Goal: Task Accomplishment & Management: Complete application form

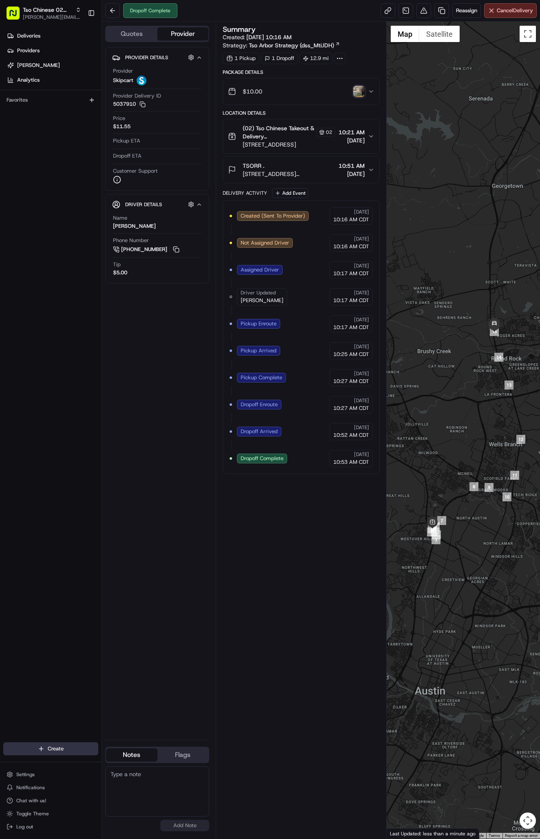
click at [64, 747] on html "Tso Chinese 02 Arbor antonia@tsochinese.com Toggle Sidebar Deliveries Providers…" at bounding box center [270, 419] width 540 height 839
click at [126, 759] on link "Delivery" at bounding box center [147, 763] width 91 height 15
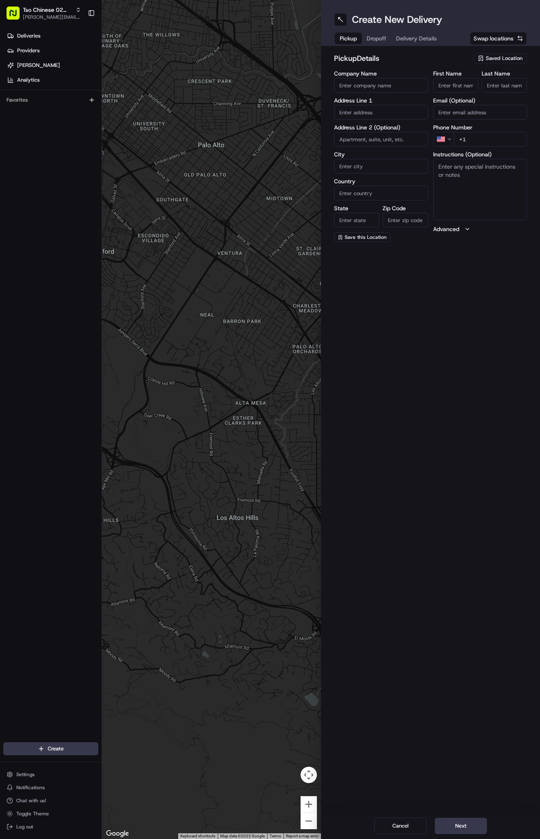
click at [498, 57] on span "Saved Location" at bounding box center [504, 58] width 37 height 7
click at [508, 94] on span "(02) Tso Chinese Takeout & Delivery Arboretum Crossing (02)" at bounding box center [486, 92] width 100 height 15
type input "(02) Tso Chinese Takeout & Delivery Arboretum Crossing"
type input "Bldg E Ste 402"
type input "Austin"
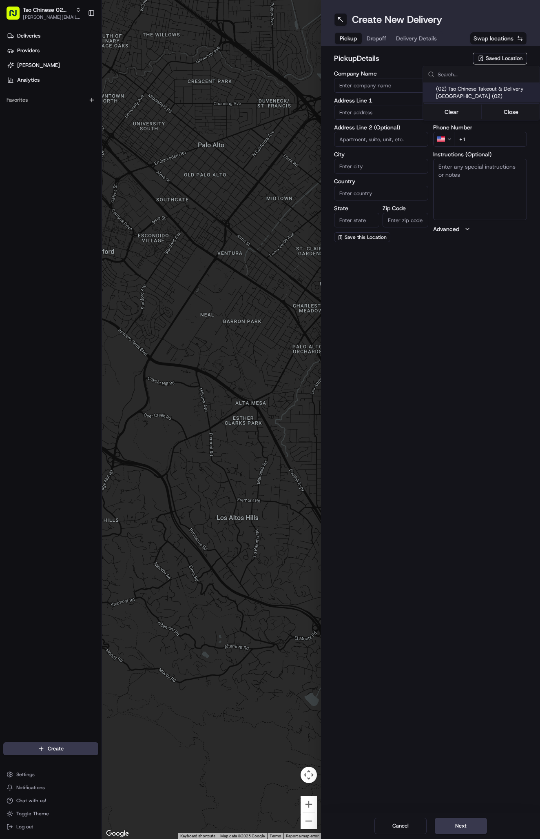
type input "US"
type input "TX"
type input "78759"
type input "Tso Chinese"
type input "Arboretum Crossing Manager"
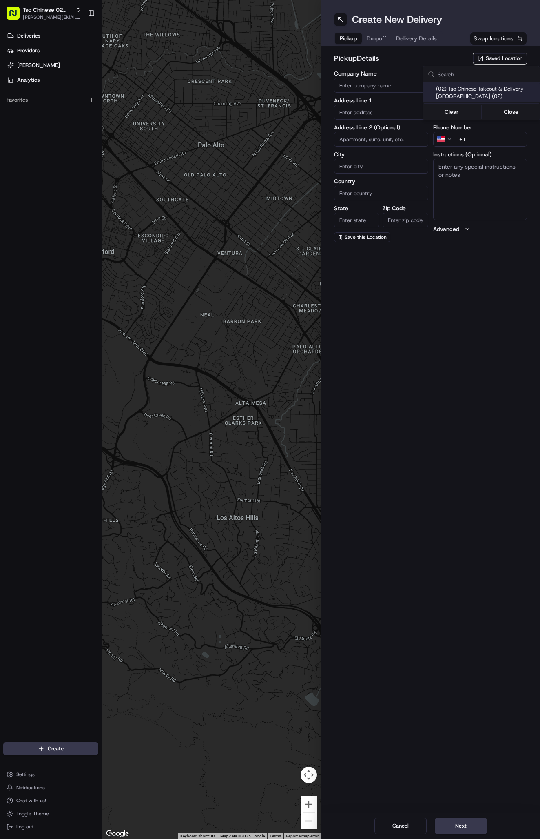
type input "arborstore@tsochinese.com"
type input "+1 512 344 9434"
type textarea "Submit a picture displaying address & food as Proof of Delivery. Envía una foto…"
type input "9333 Research Blvd"
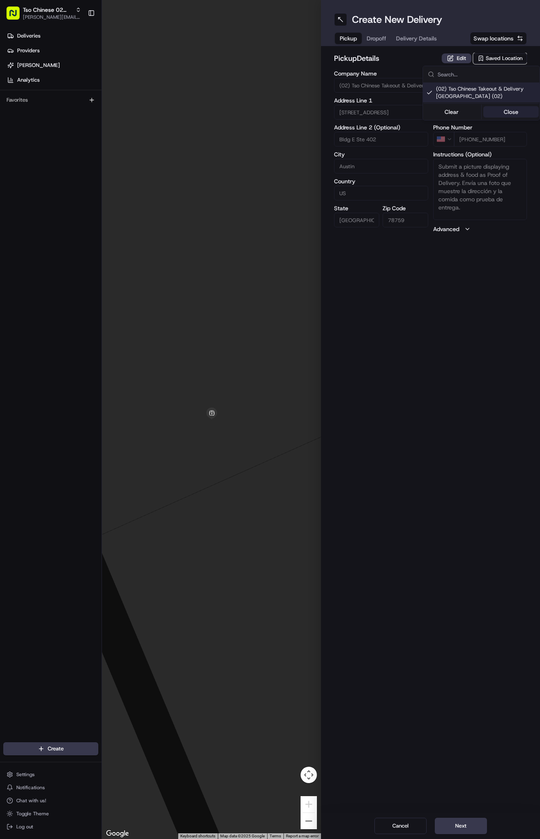
click at [516, 114] on button "Close" at bounding box center [512, 111] width 56 height 11
click at [430, 40] on span "Delivery Details" at bounding box center [416, 38] width 41 height 8
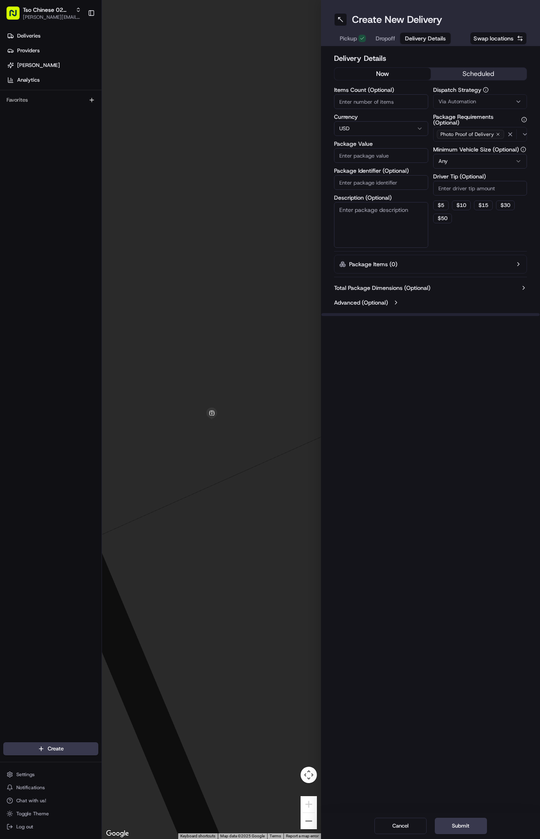
click at [477, 95] on button "Via Automation" at bounding box center [480, 101] width 94 height 15
click at [491, 144] on span "Tso Arbor Strategy" at bounding box center [486, 145] width 100 height 7
click at [507, 159] on button "Close" at bounding box center [512, 161] width 56 height 11
click at [449, 187] on input "Driver Tip (Optional)" at bounding box center [480, 188] width 94 height 15
type input "2"
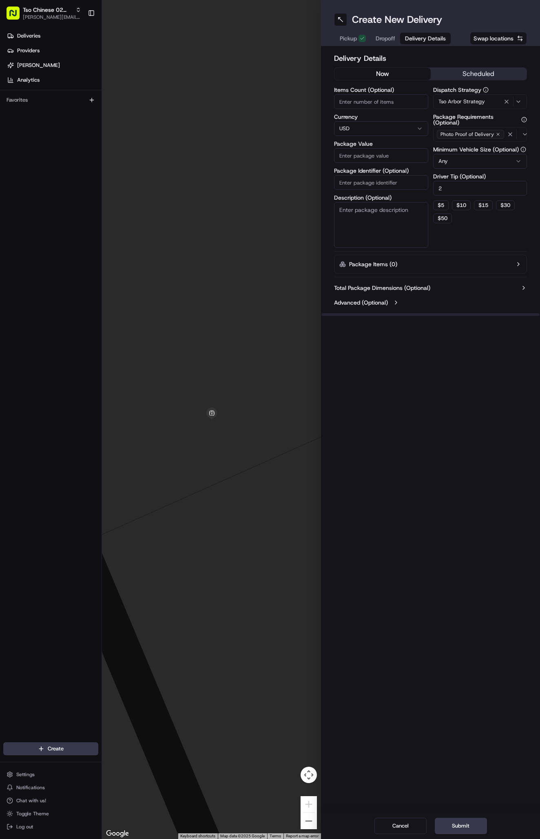
click at [391, 181] on input "Package Identifier (Optional)" at bounding box center [381, 182] width 94 height 15
paste input "#IMFWM2Q"
type input "#IMFWM2Q"
click at [366, 157] on input "Package Value" at bounding box center [381, 155] width 94 height 15
type input "43.14"
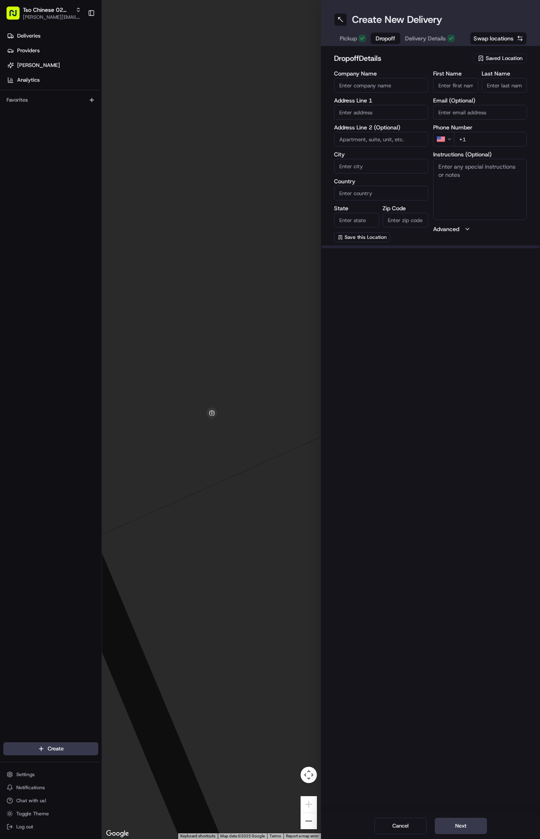
click at [382, 36] on span "Dropoff" at bounding box center [386, 38] width 20 height 8
click at [446, 80] on input "First Name" at bounding box center [455, 85] width 45 height 15
paste input "Jennifer Palm"
type input "Jennifer Palm"
type input "."
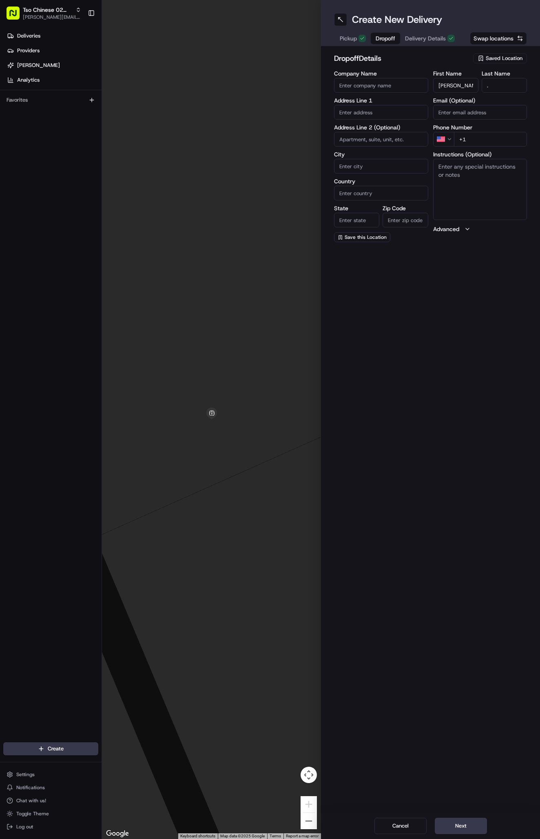
click at [481, 136] on input "+1" at bounding box center [490, 139] width 73 height 15
paste input "512 627 2236"
type input "+1 512 627 2236"
click at [371, 113] on input "text" at bounding box center [381, 112] width 94 height 15
paste input "9201 Simmons Road"
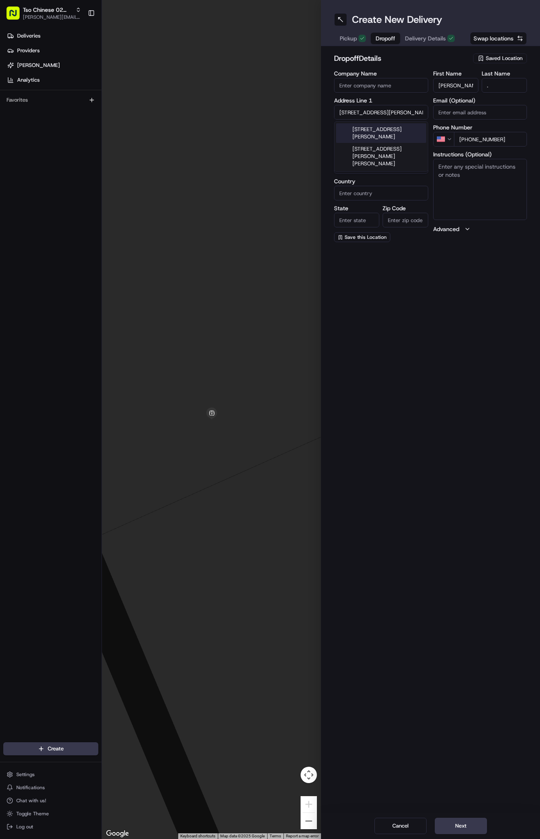
click at [390, 130] on div "9201 Simmons Road, Austin, TX" at bounding box center [381, 133] width 90 height 20
type input "9201 Simmons Rd, Austin, TX 78759, USA"
type input "Austin"
type input "[GEOGRAPHIC_DATA]"
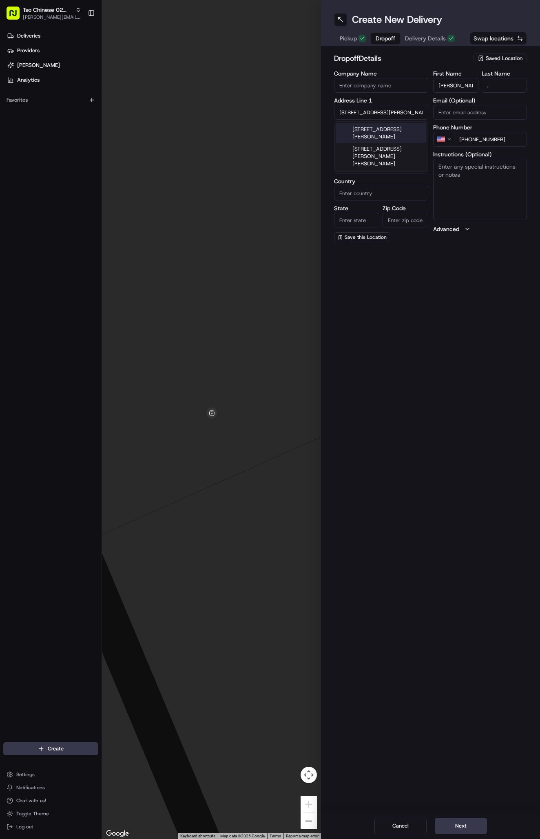
type input "78759"
type input "9201 Simmons Road"
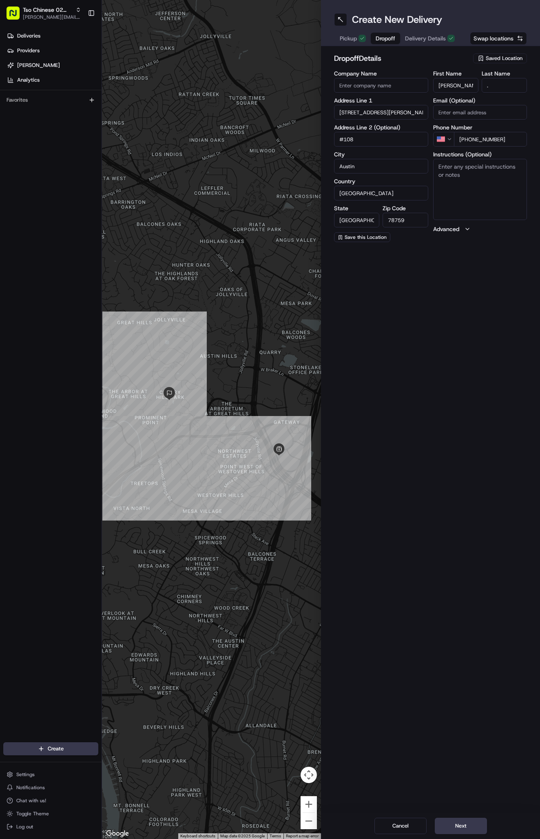
type input "#108"
click at [485, 178] on textarea "Instructions (Optional)" at bounding box center [480, 189] width 94 height 61
paste textarea "#108"
type textarea "#108"
click at [462, 818] on button "Next" at bounding box center [461, 826] width 52 height 16
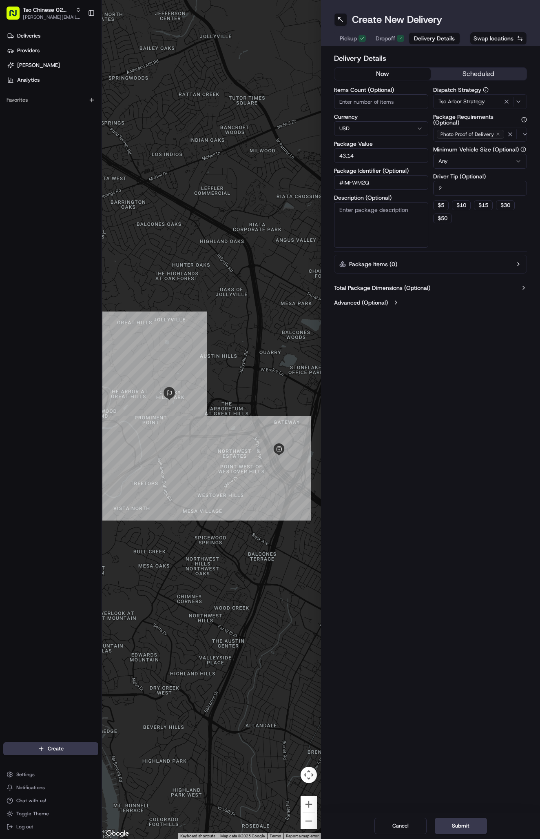
click at [385, 43] on button "Dropoff" at bounding box center [390, 38] width 38 height 11
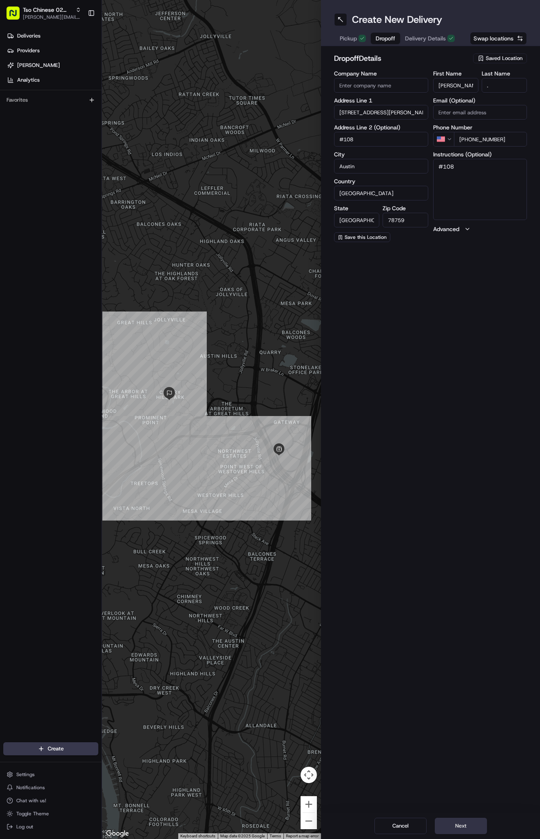
click at [455, 823] on button "Next" at bounding box center [461, 826] width 52 height 16
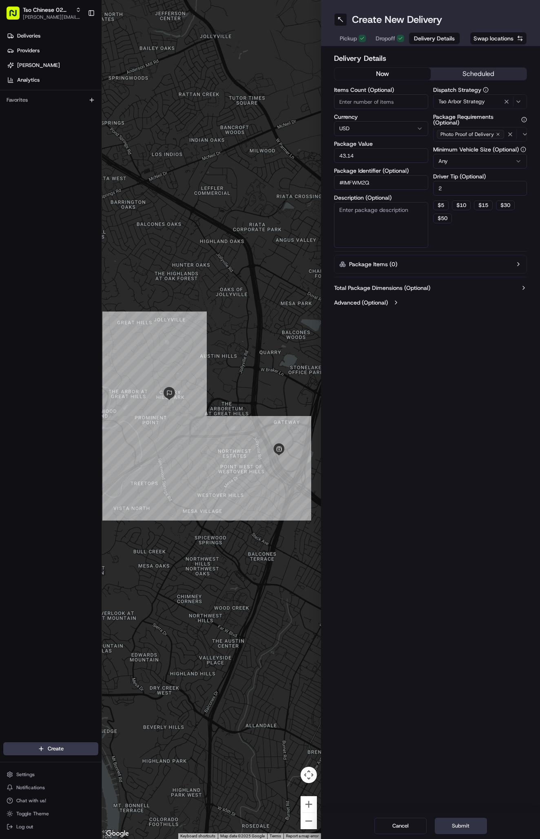
click at [455, 823] on button "Submit" at bounding box center [461, 826] width 52 height 16
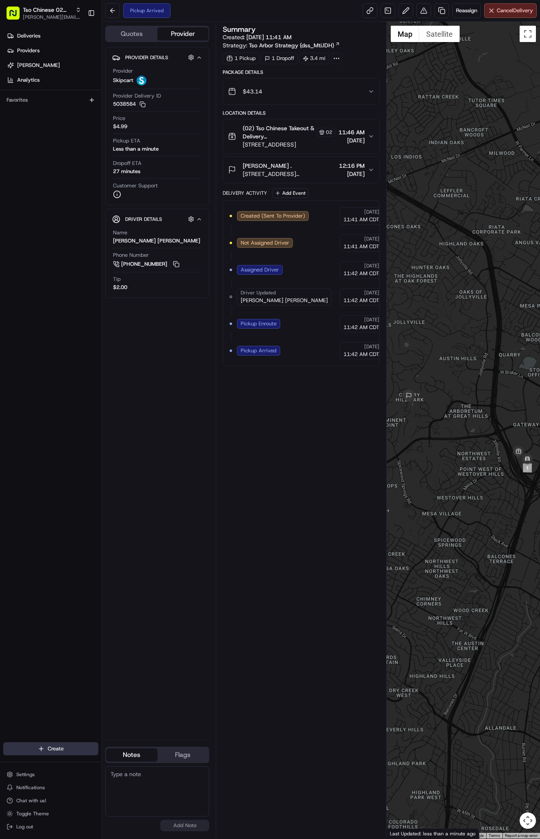
click at [48, 747] on html "Tso Chinese 02 Arbor antonia@tsochinese.com Toggle Sidebar Deliveries Providers…" at bounding box center [270, 419] width 540 height 839
click at [125, 759] on link "Delivery" at bounding box center [147, 763] width 91 height 15
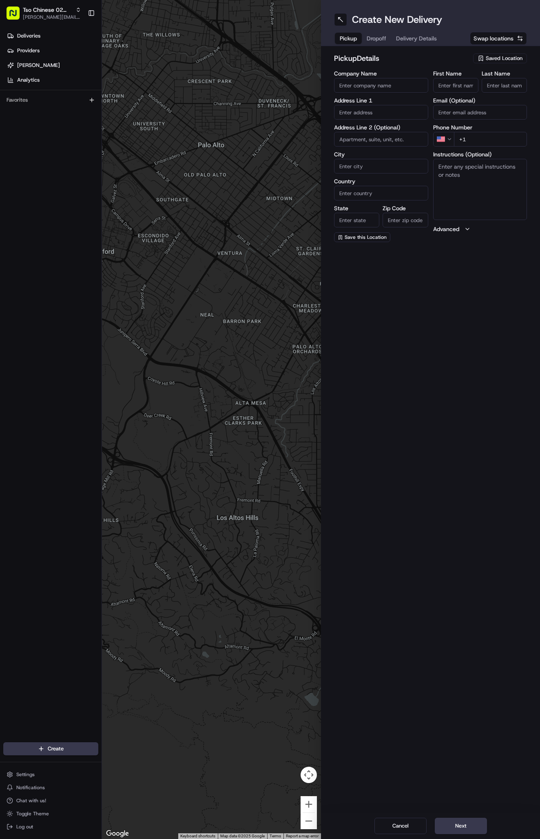
click at [492, 58] on span "Saved Location" at bounding box center [504, 58] width 37 height 7
click at [499, 91] on span "(02) Tso Chinese Takeout & Delivery [GEOGRAPHIC_DATA] (02)" at bounding box center [486, 92] width 100 height 15
type input "(02) Tso Chinese Takeout & Delivery [GEOGRAPHIC_DATA]"
type input "Bldg E Ste 402"
type input "Austin"
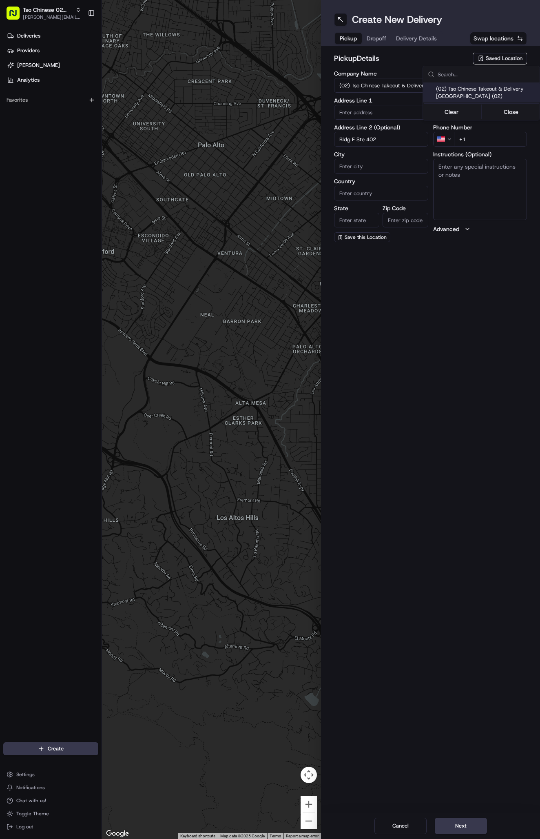
type input "US"
type input "[GEOGRAPHIC_DATA]"
type input "78759"
type input "Tso Chinese"
type input "Arboretum Crossing Manager"
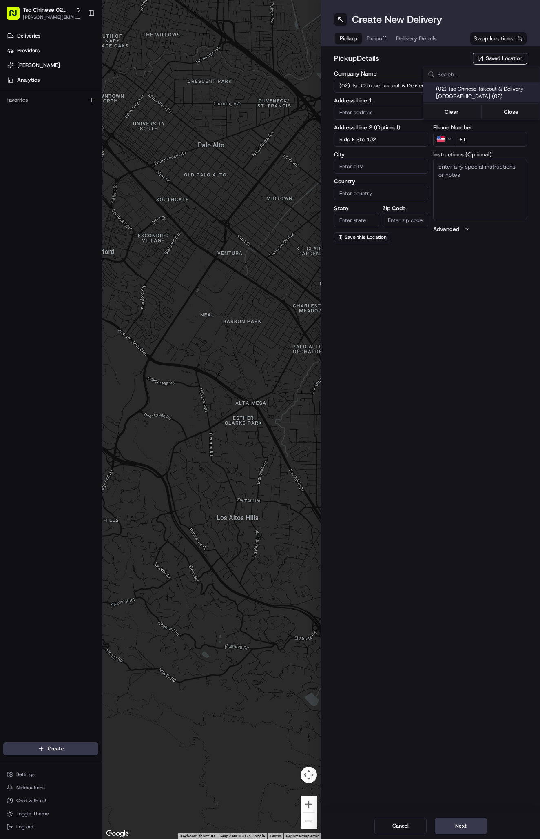
type input "[EMAIL_ADDRESS][DOMAIN_NAME]"
type input "[PHONE_NUMBER]"
type textarea "Submit a picture displaying address & food as Proof of Delivery. Envía una foto…"
type input "[STREET_ADDRESS]"
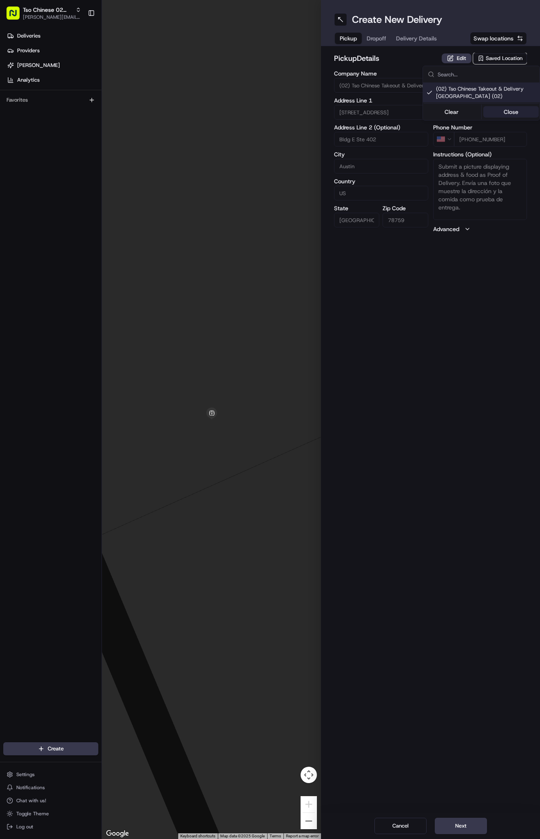
click at [509, 112] on button "Close" at bounding box center [512, 111] width 56 height 11
click at [411, 36] on span "Delivery Details" at bounding box center [416, 38] width 41 height 8
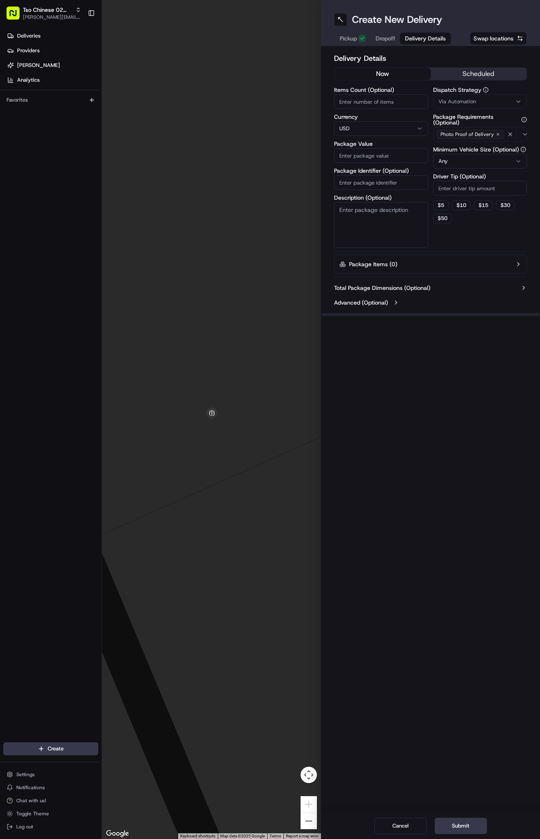
click at [464, 103] on span "Via Automation" at bounding box center [458, 101] width 38 height 7
click at [475, 141] on div "Tso Arbor Strategy" at bounding box center [481, 146] width 117 height 12
click at [503, 160] on button "Close" at bounding box center [512, 161] width 56 height 11
click at [467, 187] on input "Driver Tip (Optional)" at bounding box center [480, 188] width 94 height 15
type input "2"
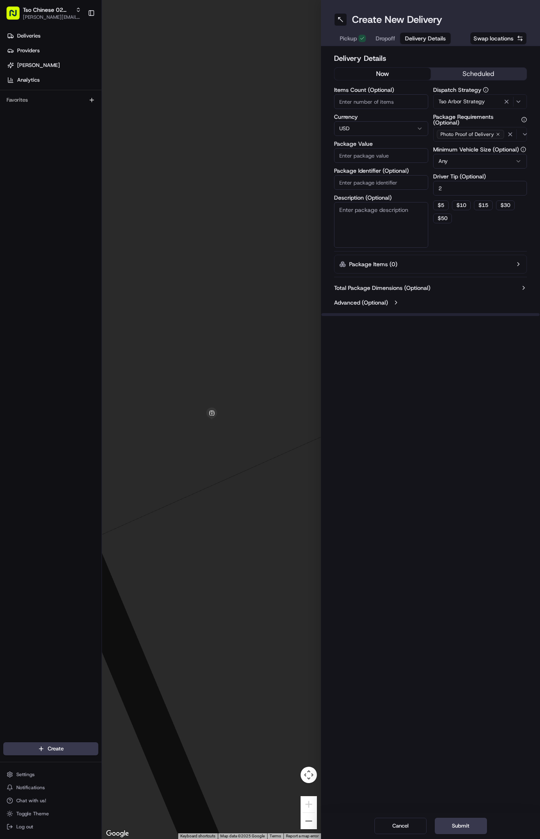
click at [400, 184] on input "Package Identifier (Optional)" at bounding box center [381, 182] width 94 height 15
click at [380, 181] on input "Package Identifier (Optional)" at bounding box center [381, 182] width 94 height 15
paste input "#9YKIVLU"
type input "#9YKIVLU"
click at [383, 156] on input "Package Value" at bounding box center [381, 155] width 94 height 15
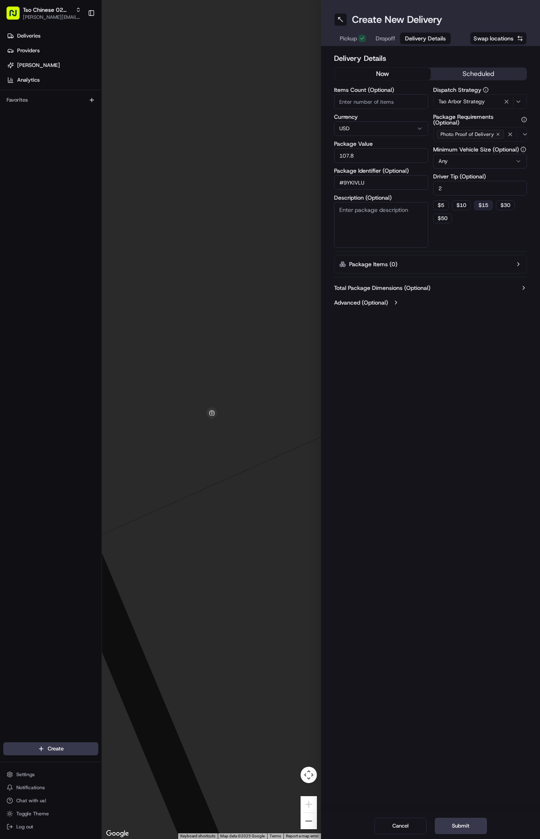
type input "107.82"
click at [386, 33] on button "Dropoff" at bounding box center [385, 38] width 29 height 11
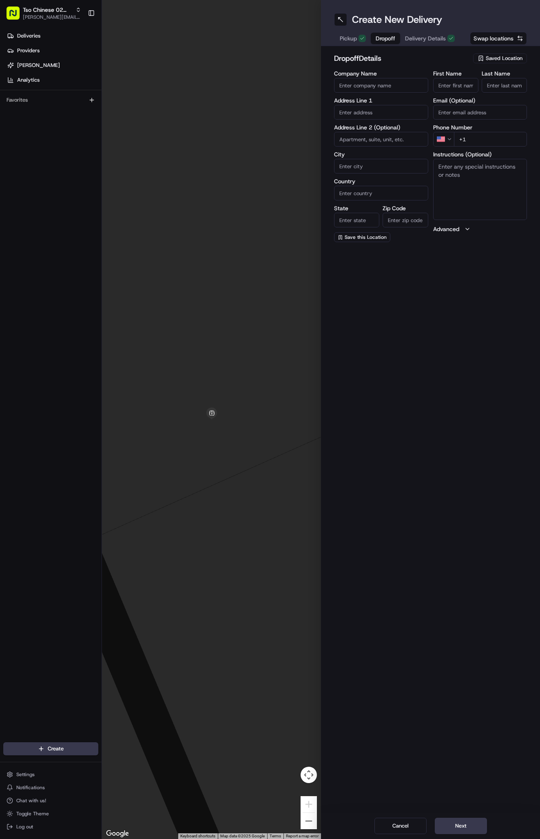
click at [386, 33] on button "Dropoff" at bounding box center [385, 38] width 29 height 11
paste input "Mackenzie Downs"
type input "Mackenzie Downs"
type input "."
click at [478, 140] on input "+1" at bounding box center [490, 139] width 73 height 15
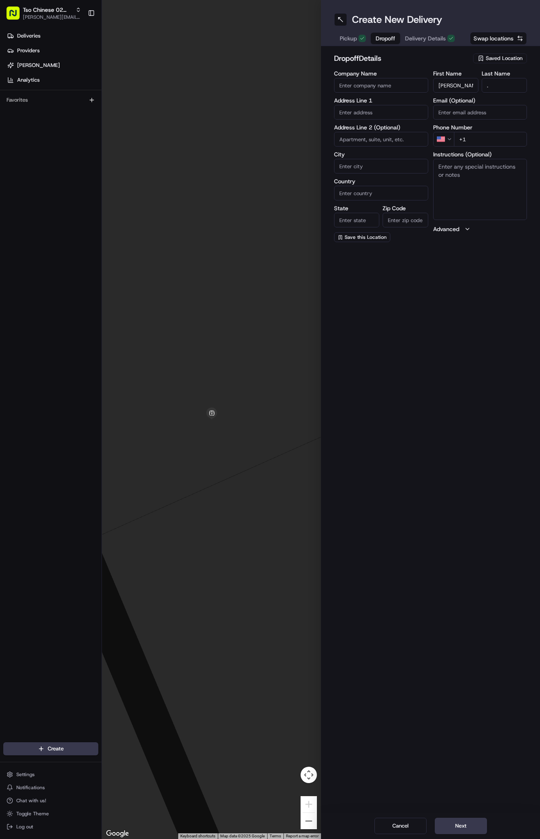
paste input "512 585 7243"
type input "+1 512 585 7243"
paste input "6805 N Capital of Texas Hwy"
click at [387, 129] on div "6805 N Capital of Texas Hwy, Austin, TX" at bounding box center [381, 133] width 90 height 20
type input "6805 N Capital of Texas Hwy, Austin, TX 78731, USA"
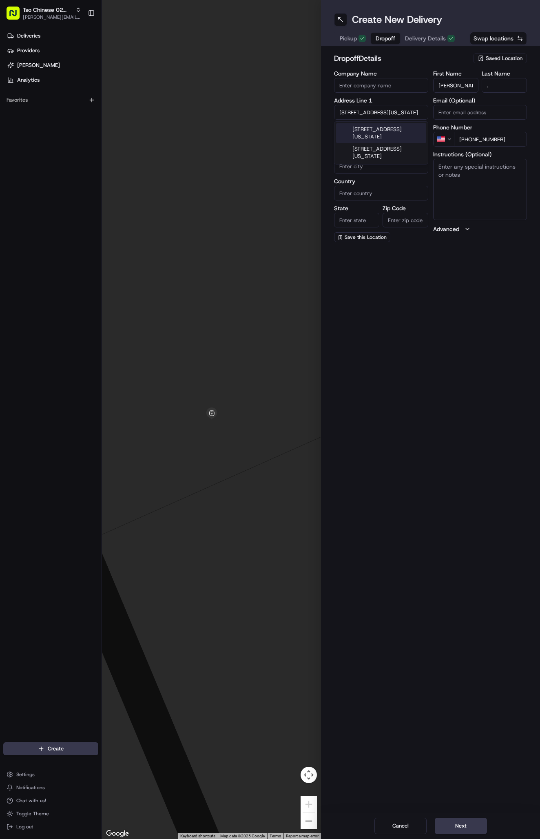
type input "Austin"
type input "[GEOGRAPHIC_DATA]"
type input "78731"
type input "6805 North Capital of Texas Highway"
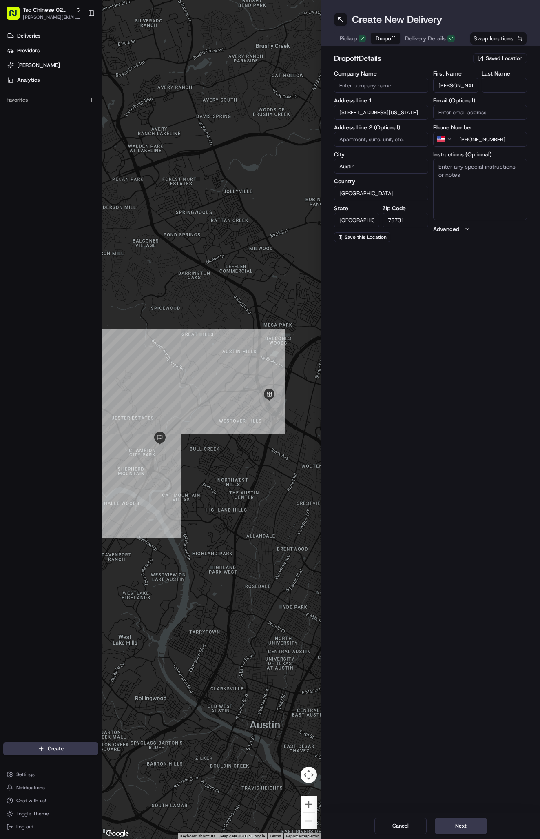
click at [461, 173] on textarea "Instructions (Optional)" at bounding box center [480, 189] width 94 height 61
paste textarea "Company: Efinity Mortgage"
click at [469, 167] on textarea "Company: Efinity Mortgage" at bounding box center [480, 189] width 94 height 61
drag, startPoint x: 467, startPoint y: 167, endPoint x: 417, endPoint y: 164, distance: 50.3
click at [417, 164] on div "Company Name Address Line 1 6805 North Capital of Texas Highway Address Line 2 …" at bounding box center [430, 156] width 193 height 171
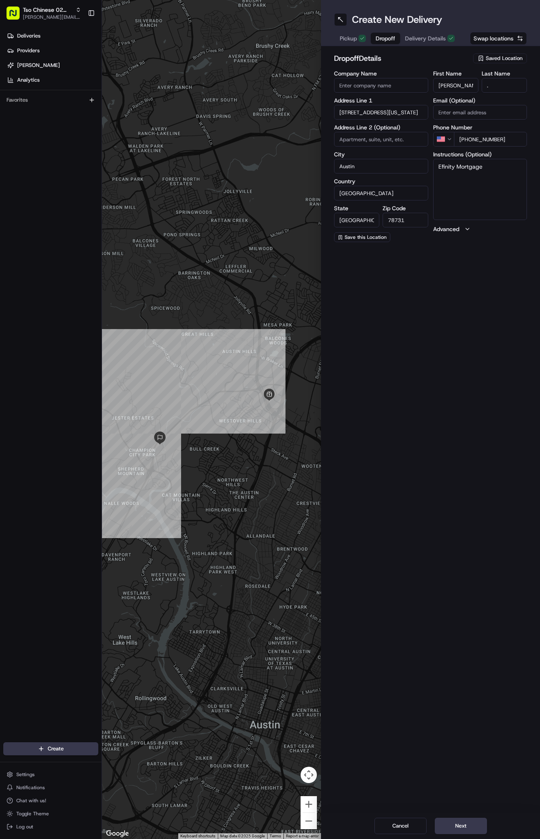
click at [488, 169] on textarea "Efinity Mortgage" at bounding box center [480, 189] width 94 height 61
type textarea "Efinity Mortgage."
click at [367, 138] on input at bounding box center [381, 139] width 94 height 15
paste input "Floor 2, #250"
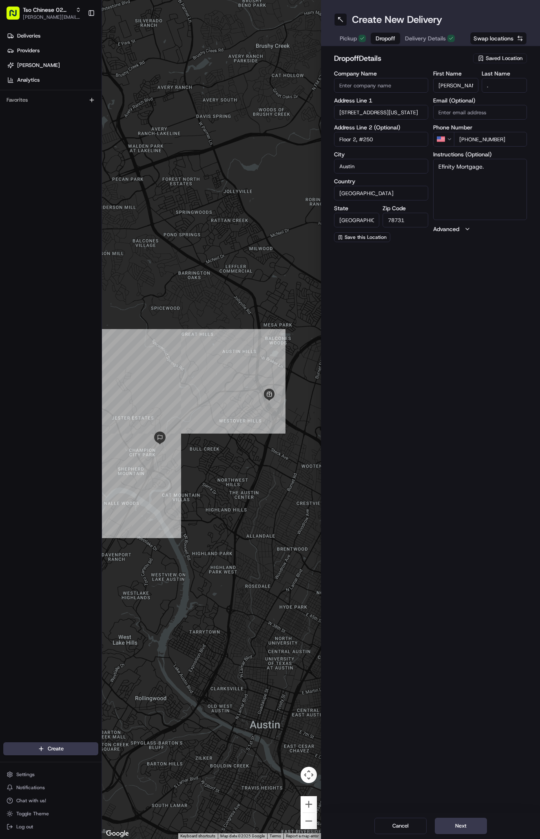
type input "Floor 2, #250"
click at [489, 170] on textarea "Efinity Mortgage." at bounding box center [480, 189] width 94 height 61
paste textarea "Park in round about, up the stair/elevator to the right. Unit 250, Efinity Mort…"
type textarea "Efinity Mortgage. Park in round about, up the stair/elevator to the right. Unit…"
click at [422, 34] on span "Delivery Details" at bounding box center [425, 38] width 41 height 8
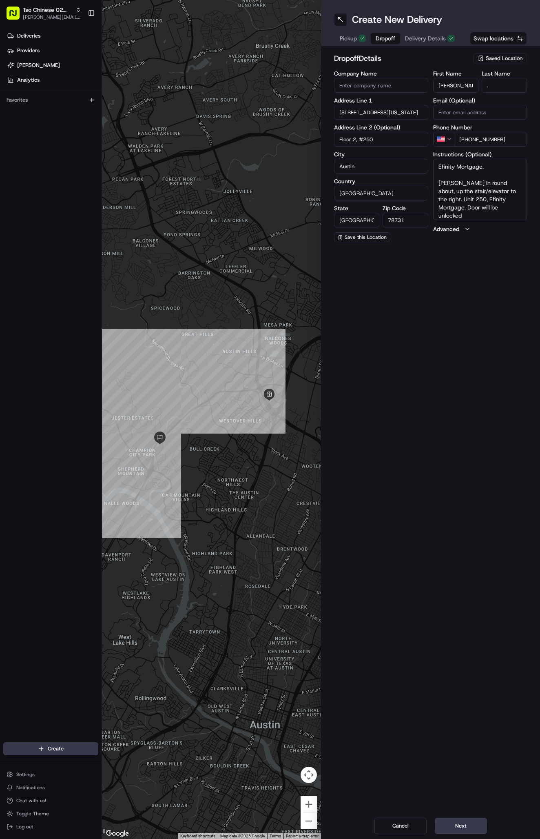
click at [387, 35] on span "Dropoff" at bounding box center [386, 38] width 20 height 8
click at [448, 822] on button "Next" at bounding box center [461, 826] width 52 height 16
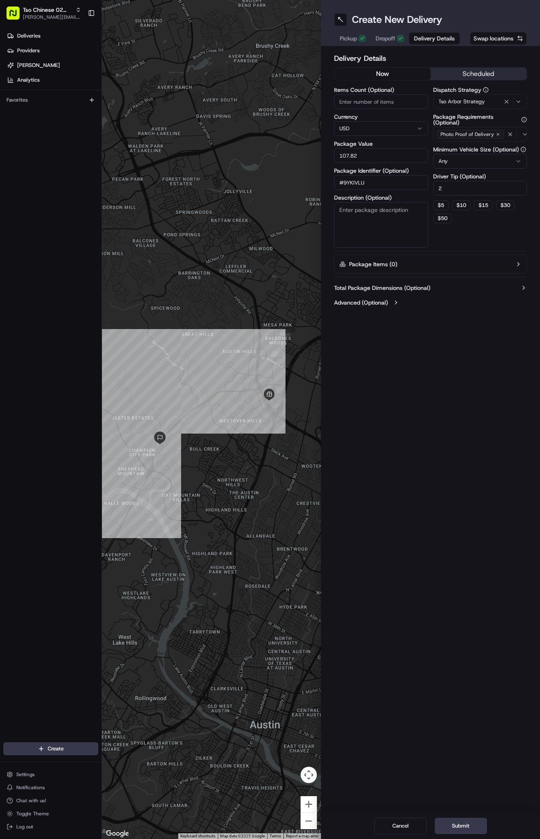
click at [448, 822] on button "Submit" at bounding box center [461, 826] width 52 height 16
click at [448, 822] on div "Cancel Submit" at bounding box center [430, 826] width 219 height 26
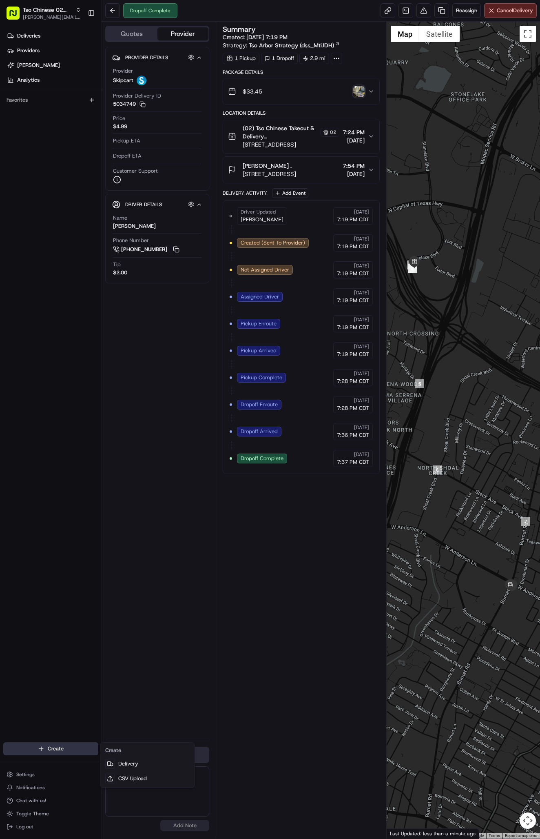
click at [72, 748] on html "Tso Chinese 02 Arbor [PERSON_NAME][EMAIL_ADDRESS][DOMAIN_NAME] Toggle Sidebar D…" at bounding box center [270, 419] width 540 height 839
click at [75, 747] on html "Tso Chinese 02 Arbor [PERSON_NAME][EMAIL_ADDRESS][DOMAIN_NAME] Toggle Sidebar D…" at bounding box center [270, 419] width 540 height 839
click at [128, 758] on link "Delivery" at bounding box center [147, 763] width 91 height 15
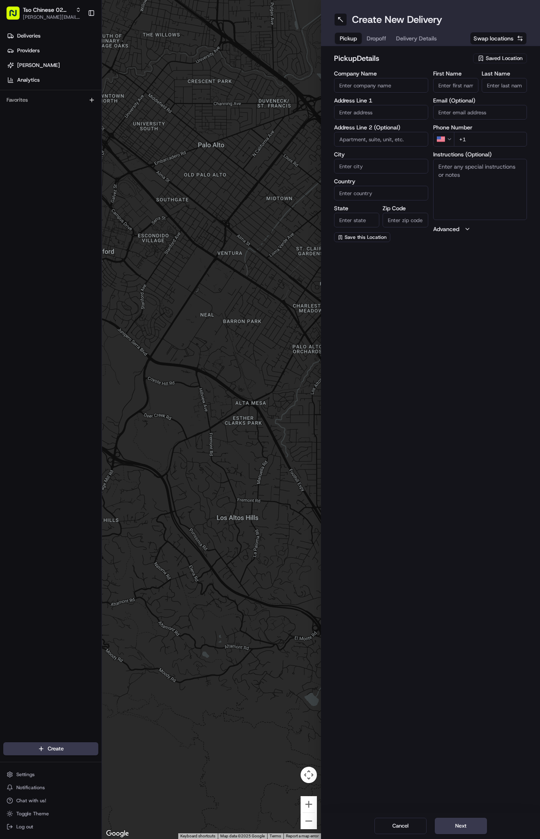
click at [497, 54] on div "Saved Location" at bounding box center [500, 58] width 54 height 10
click at [504, 91] on span "(02) Tso Chinese Takeout & Delivery Arboretum Crossing (02)" at bounding box center [486, 92] width 100 height 15
type input "(02) Tso Chinese Takeout & Delivery Arboretum Crossing"
type input "Bldg E Ste 402"
type input "Austin"
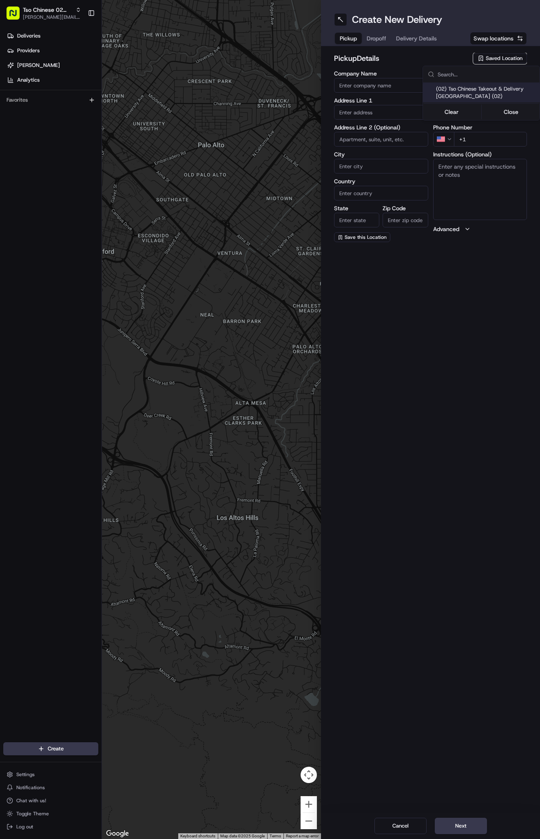
type input "US"
type input "TX"
type input "78759"
type input "Tso Chinese"
type input "Arboretum Crossing Manager"
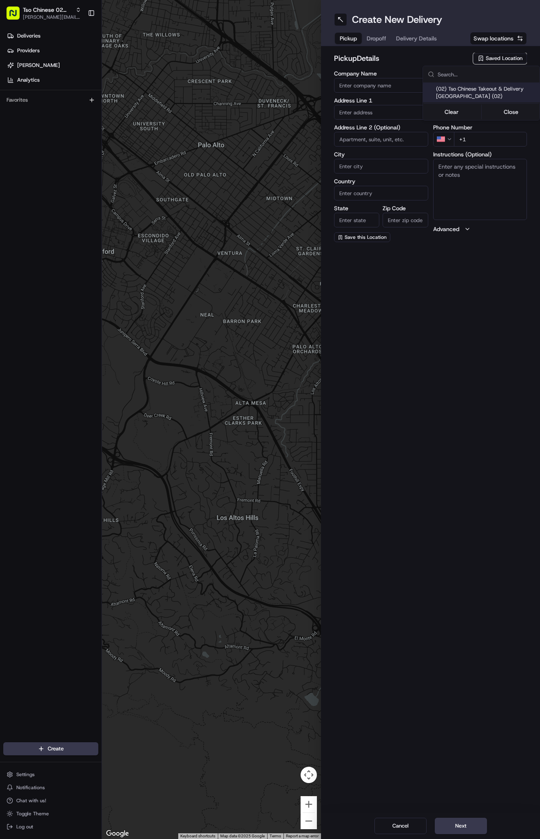
type input "arborstore@tsochinese.com"
type input "+1 512 344 9434"
type textarea "Submit a picture displaying address & food as Proof of Delivery. Envía una foto…"
type input "9333 Research Blvd"
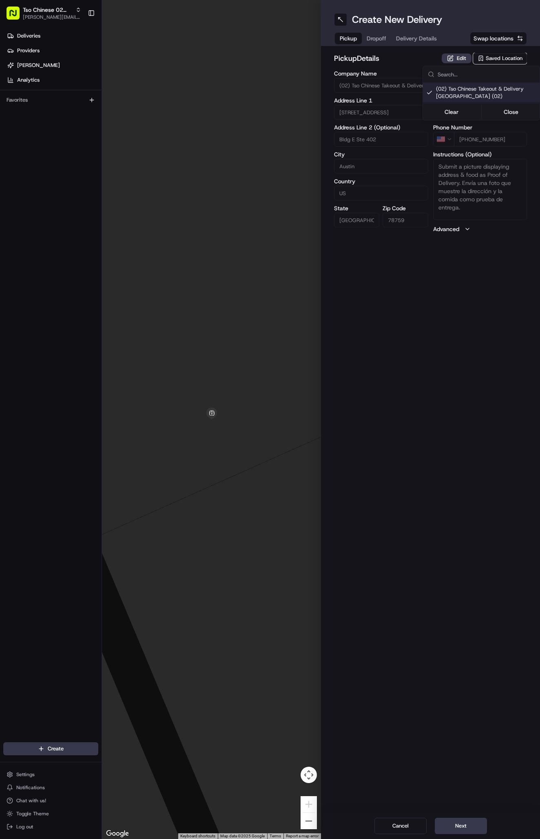
click at [390, 56] on html "Tso Chinese 02 Arbor antonia@tsochinese.com Toggle Sidebar Deliveries Providers…" at bounding box center [270, 419] width 540 height 839
click at [413, 41] on span "Delivery Details" at bounding box center [416, 38] width 41 height 8
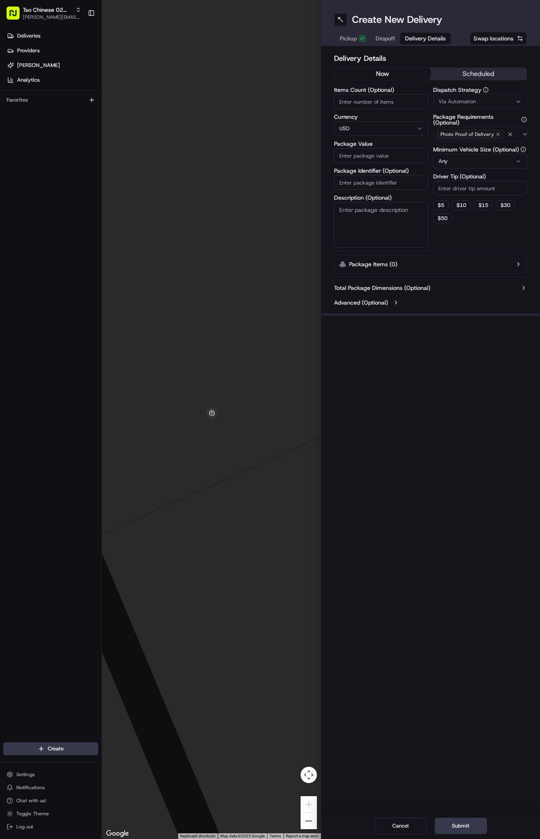
click at [482, 100] on div "Via Automation" at bounding box center [480, 101] width 90 height 7
click at [485, 143] on span "Tso Arbor Strategy" at bounding box center [486, 145] width 100 height 7
click at [503, 164] on button "Close" at bounding box center [512, 161] width 56 height 11
click at [471, 193] on input "Driver Tip (Optional)" at bounding box center [480, 188] width 94 height 15
type input "2"
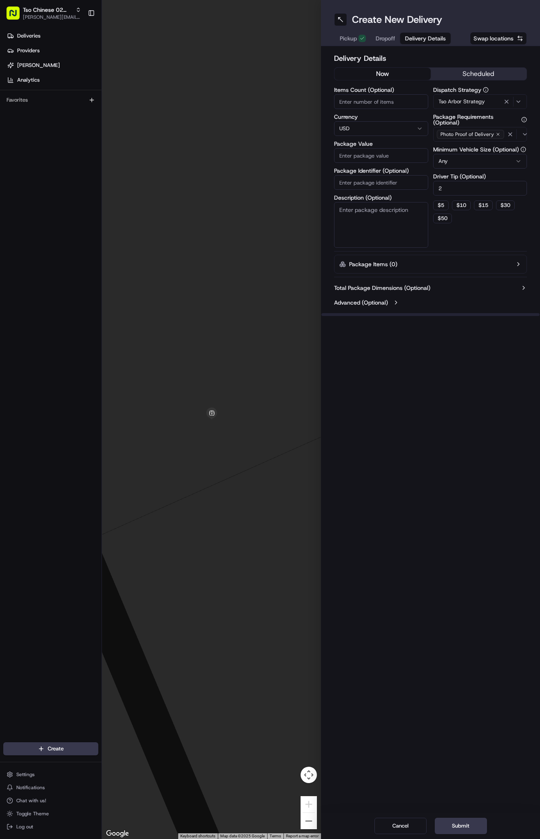
click at [384, 186] on input "Package Identifier (Optional)" at bounding box center [381, 182] width 94 height 15
click at [378, 182] on input "Package Identifier (Optional)" at bounding box center [381, 182] width 94 height 15
paste input "#RTN4HS7"
type input "#RTN4HS7"
click at [372, 153] on input "Package Value" at bounding box center [381, 155] width 94 height 15
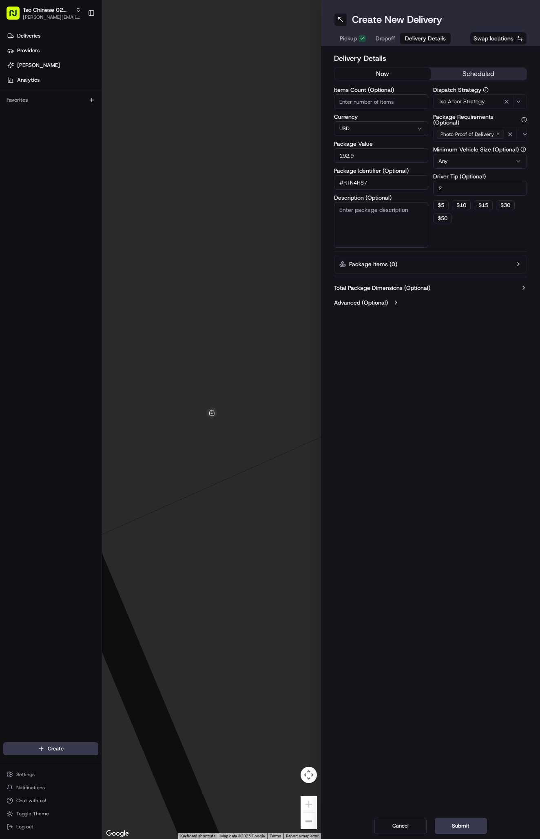
type input "192.96"
click at [383, 43] on button "Dropoff" at bounding box center [385, 38] width 29 height 11
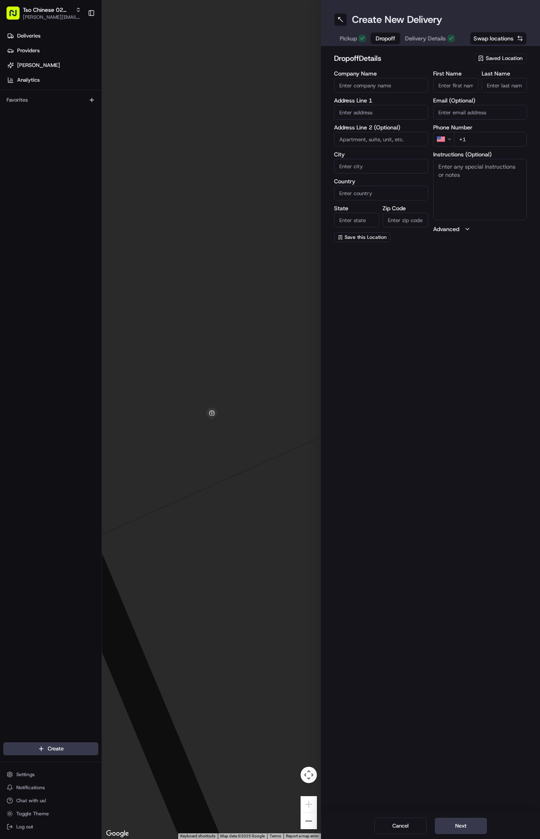
click at [448, 84] on input "First Name" at bounding box center [455, 85] width 45 height 15
paste input "Krista Glubczynski"
type input "Krista Glubczynski"
type input "."
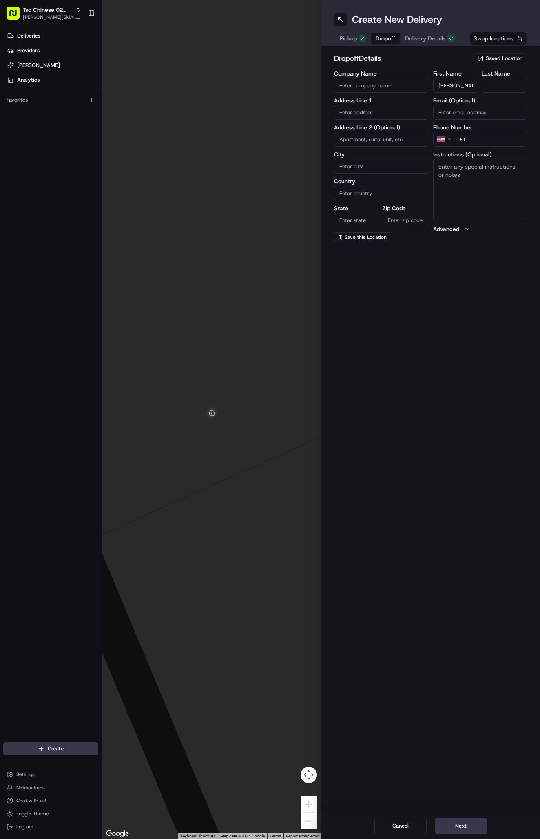
paste input "512 596 9436"
type input "+1 512 596 9436"
click at [356, 110] on input "text" at bounding box center [381, 112] width 94 height 15
paste input "1812 Centre Creek Dr"
click at [385, 127] on div "1812 Centre Creek Drive, Austin, TX" at bounding box center [381, 129] width 90 height 12
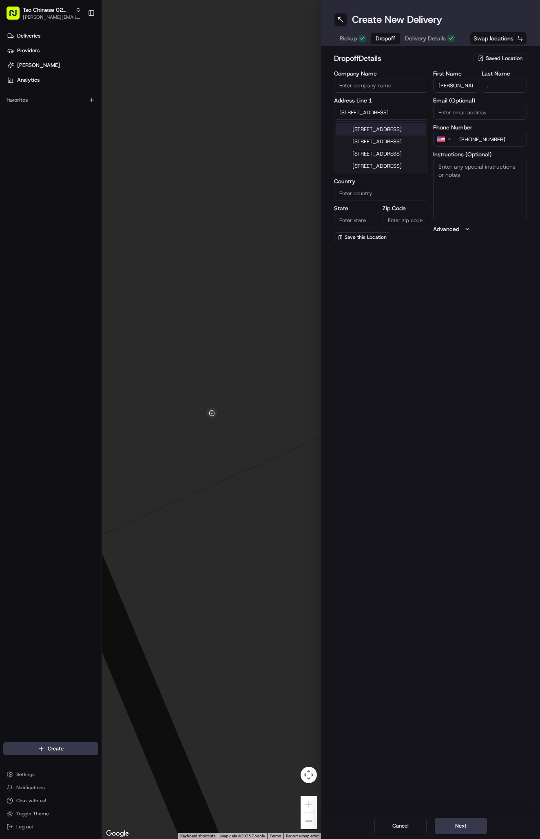
type input "1812 Centre Creek Dr, Austin, TX 78754, USA"
type input "Austin"
type input "[GEOGRAPHIC_DATA]"
type input "78754"
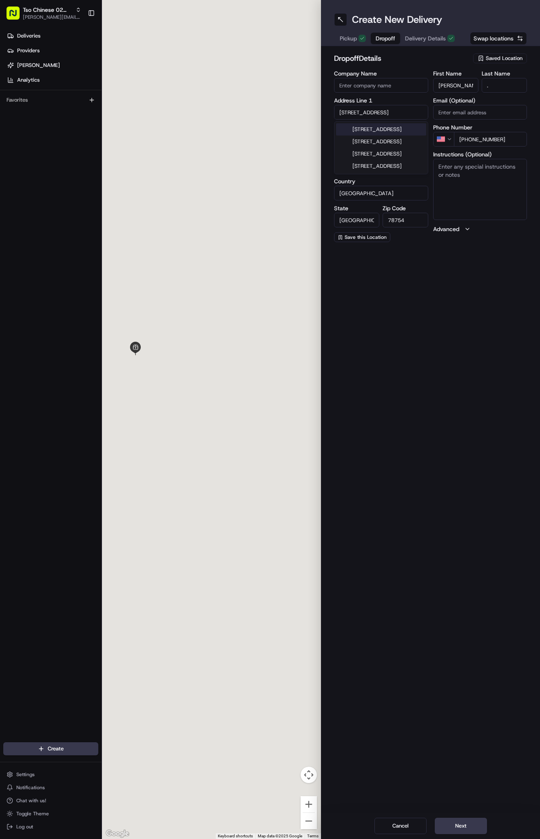
type input "1812 Centre Creek Drive"
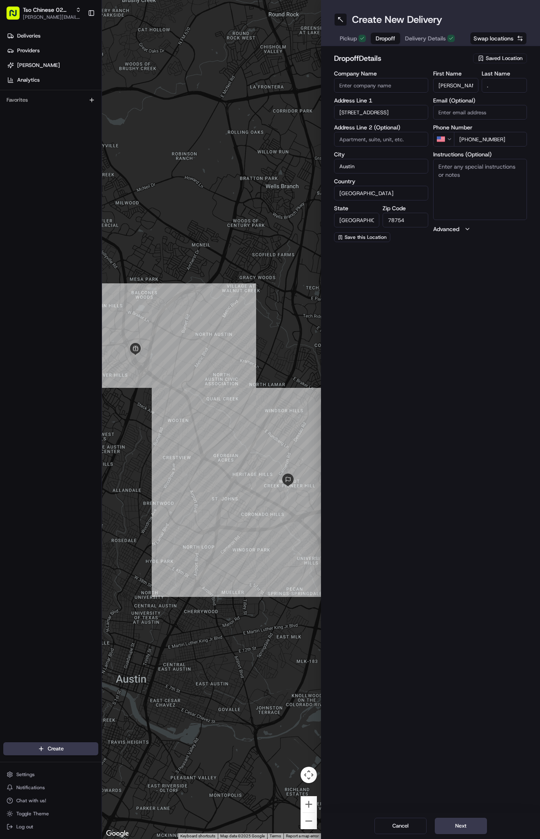
click at [456, 169] on textarea "Instructions (Optional)" at bounding box center [480, 189] width 94 height 61
paste textarea "Company: Associa"
type textarea "Company: Associa."
click at [373, 139] on input at bounding box center [381, 139] width 94 height 15
paste input "350"
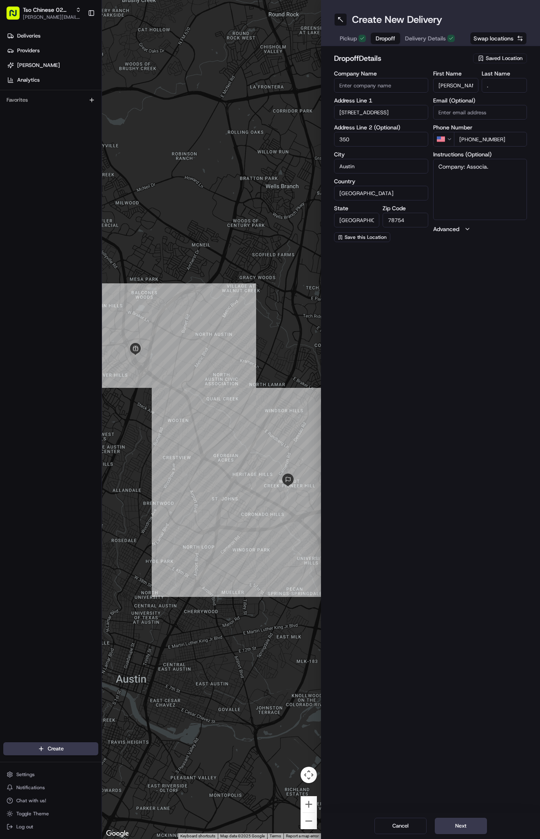
type input "350"
click at [471, 190] on textarea "Company: Associa." at bounding box center [480, 189] width 94 height 61
type textarea "Company: Associa. Suite 350"
click at [460, 822] on button "Next" at bounding box center [461, 826] width 52 height 16
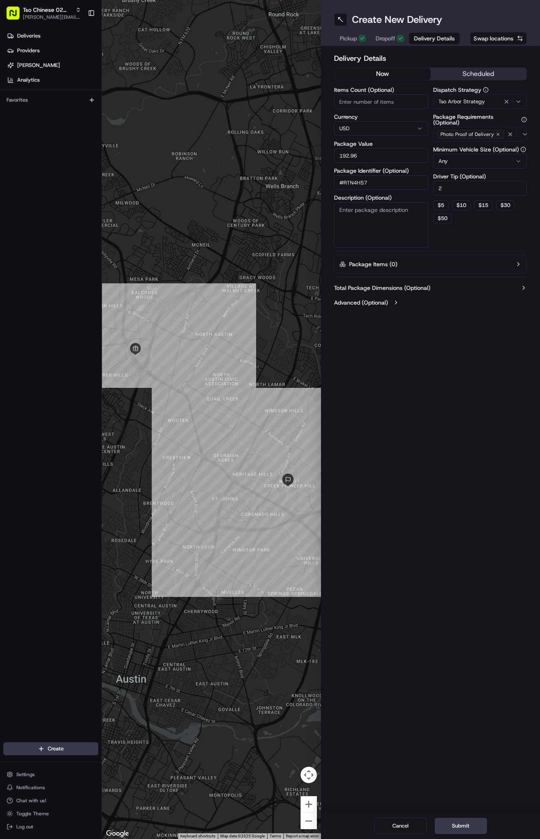
click at [460, 822] on button "Submit" at bounding box center [461, 826] width 52 height 16
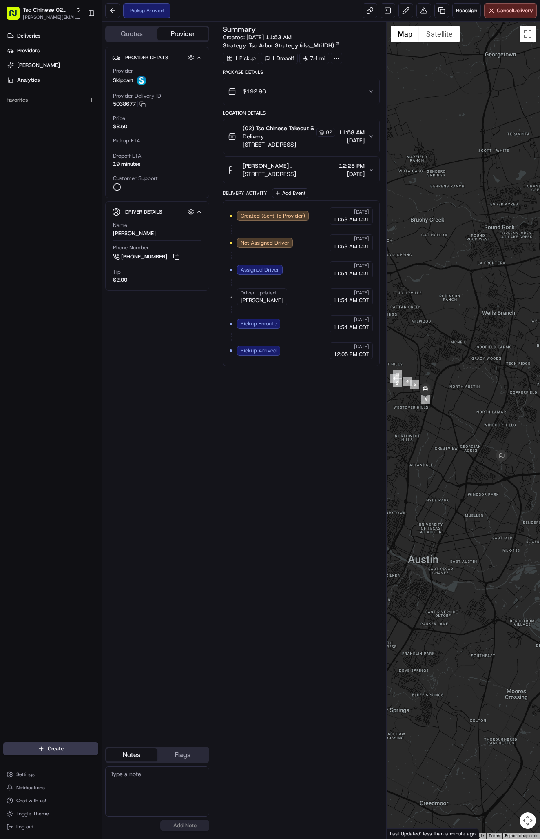
click at [53, 749] on html "Tso Chinese 02 Arbor antonia@tsochinese.com Toggle Sidebar Deliveries Providers…" at bounding box center [270, 419] width 540 height 839
click at [65, 749] on html "Tso Chinese 02 Arbor antonia@tsochinese.com Toggle Sidebar Deliveries Providers…" at bounding box center [270, 419] width 540 height 839
click at [126, 760] on link "Delivery" at bounding box center [147, 763] width 91 height 15
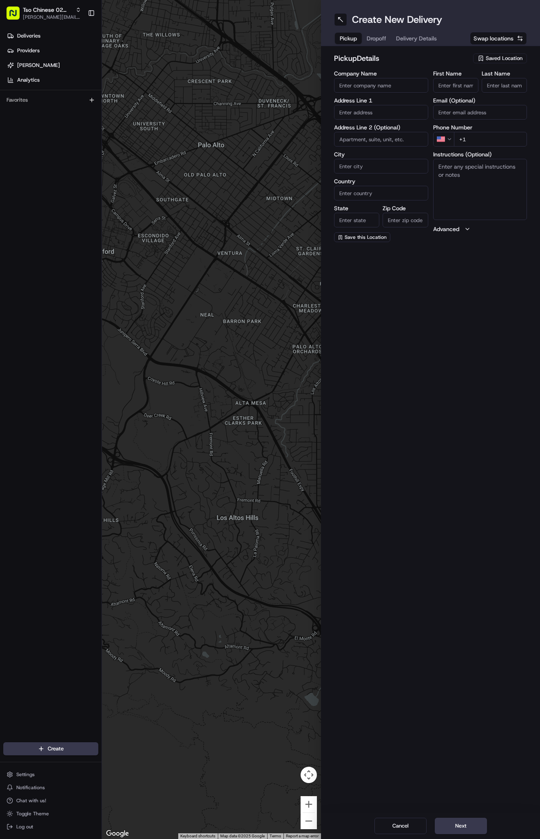
click at [504, 57] on span "Saved Location" at bounding box center [504, 58] width 37 height 7
click at [505, 88] on span "(02) Tso Chinese Takeout & Delivery [GEOGRAPHIC_DATA] (02)" at bounding box center [486, 92] width 100 height 15
type input "(02) Tso Chinese Takeout & Delivery [GEOGRAPHIC_DATA]"
type input "Bldg E Ste 402"
type input "Austin"
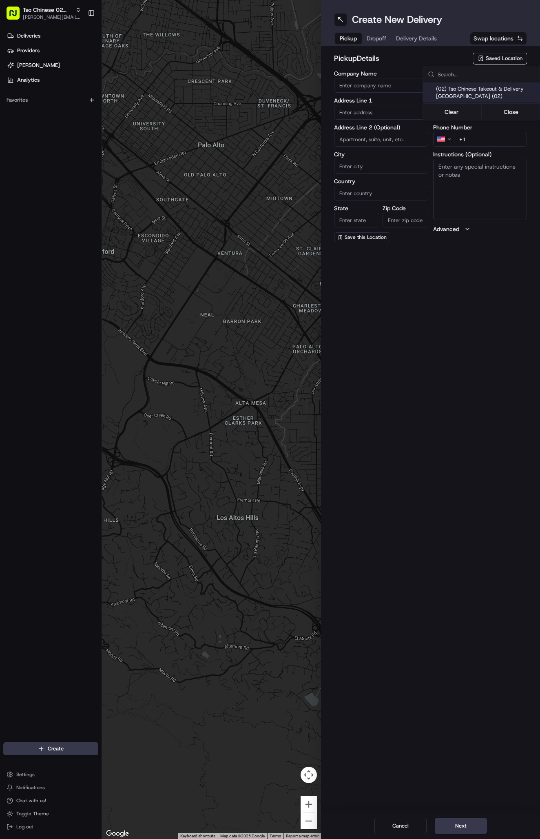
type input "US"
type input "[GEOGRAPHIC_DATA]"
type input "78759"
type input "Tso Chinese"
type input "Arboretum Crossing Manager"
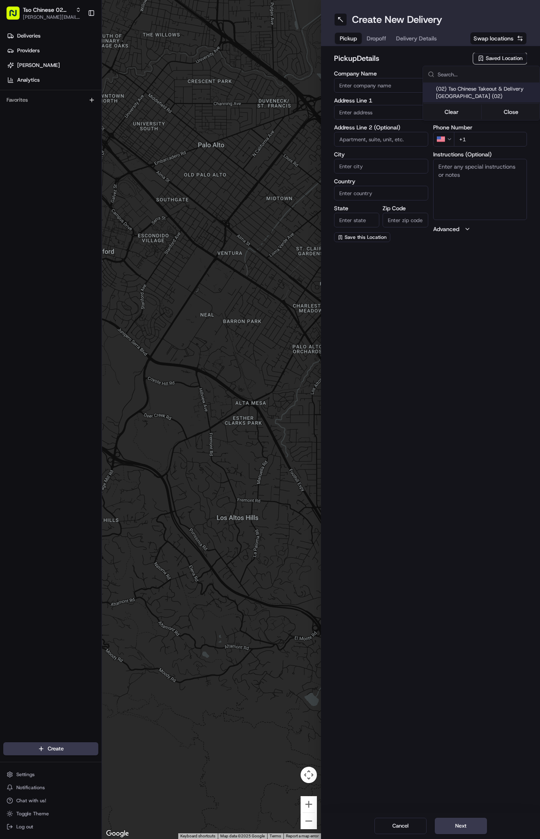
type input "[EMAIL_ADDRESS][DOMAIN_NAME]"
type input "[PHONE_NUMBER]"
type textarea "Submit a picture displaying address & food as Proof of Delivery. Envía una foto…"
type input "[STREET_ADDRESS]"
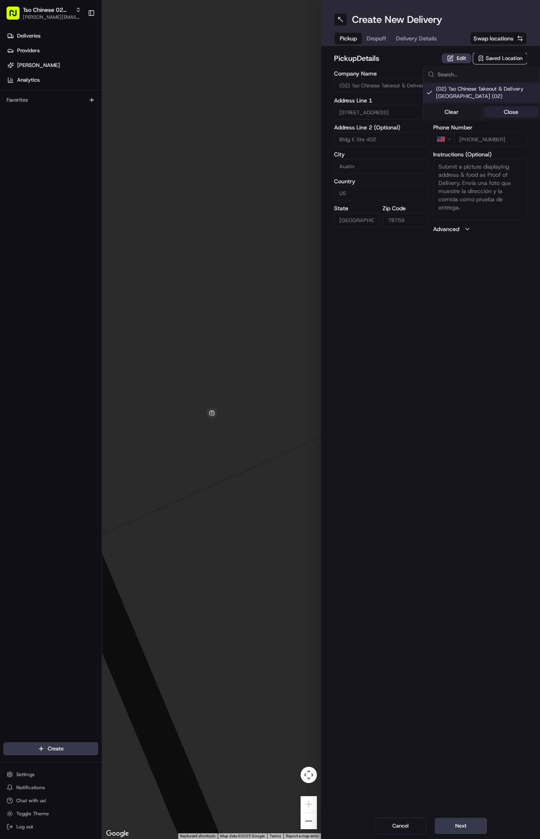
click at [508, 108] on button "Close" at bounding box center [512, 111] width 56 height 11
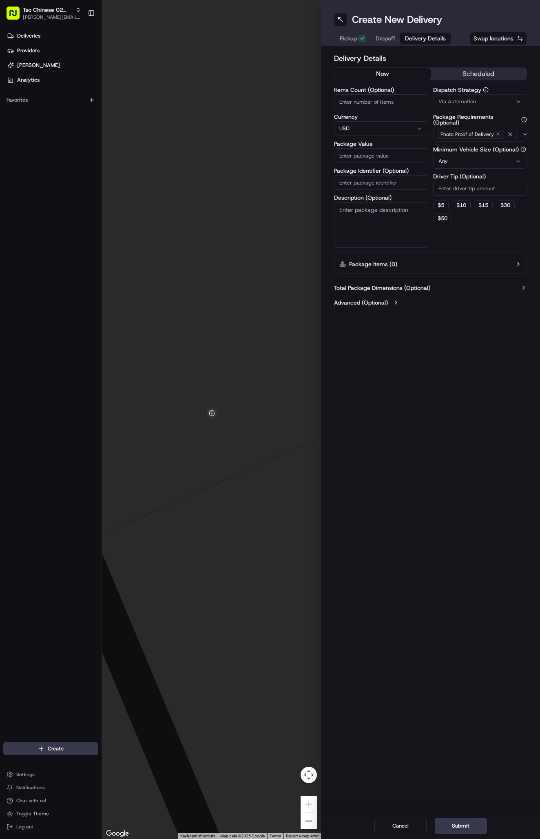
click at [431, 42] on span "Delivery Details" at bounding box center [425, 38] width 41 height 8
click at [469, 102] on span "Via Automation" at bounding box center [458, 101] width 38 height 7
click at [475, 145] on span "Tso Arbor Strategy" at bounding box center [486, 145] width 100 height 7
click at [501, 160] on button "Close" at bounding box center [512, 161] width 56 height 11
click at [475, 186] on input "Driver Tip (Optional)" at bounding box center [480, 188] width 94 height 15
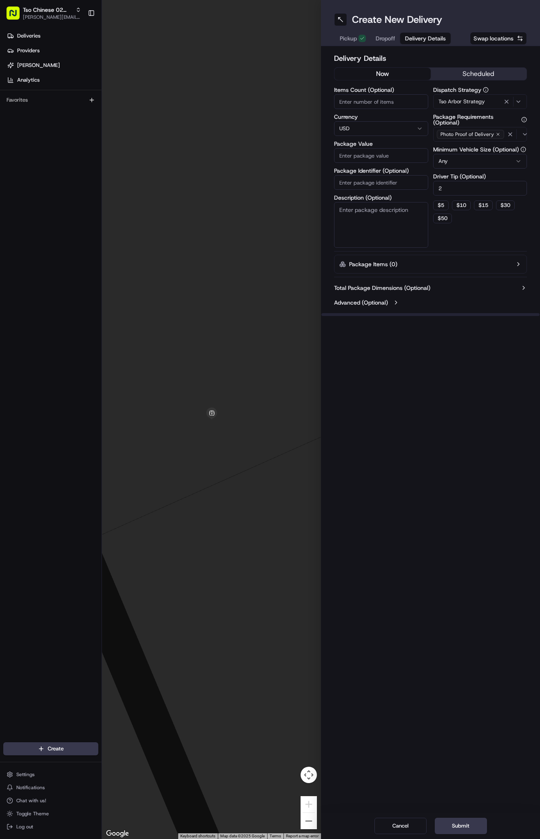
type input "2"
click at [409, 188] on input "Package Identifier (Optional)" at bounding box center [381, 182] width 94 height 15
click at [400, 183] on input "Package Identifier (Optional)" at bounding box center [381, 182] width 94 height 15
paste input "#UNNAB86"
type input "#UNNAB86"
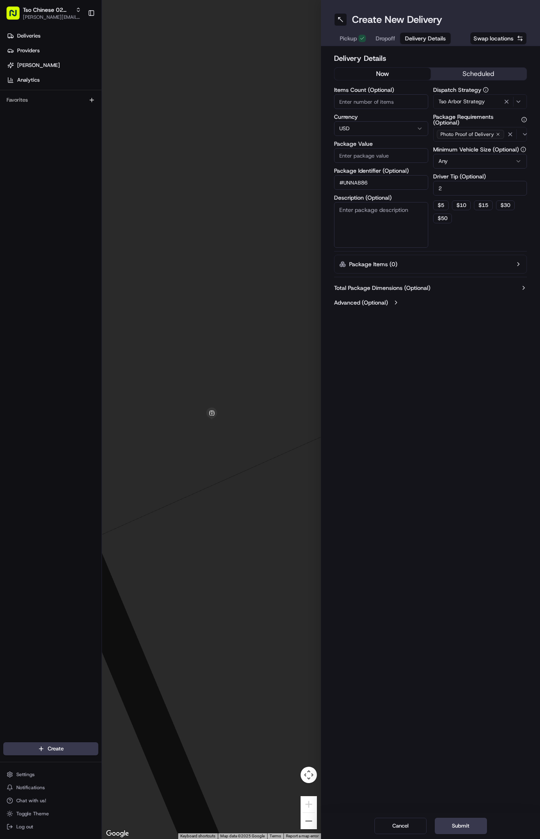
click at [403, 156] on input "Package Value" at bounding box center [381, 155] width 94 height 15
type input "59.1"
click at [389, 38] on span "Dropoff" at bounding box center [386, 38] width 20 height 8
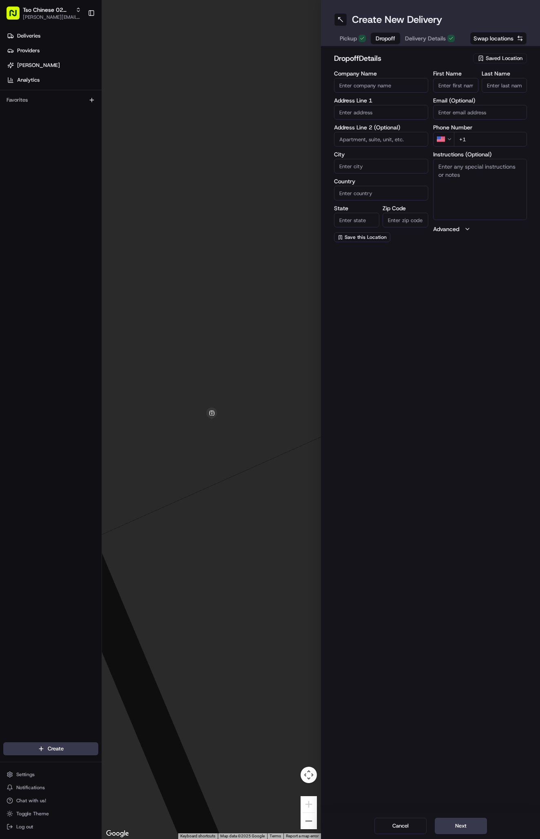
paste input "Marcus Walker"
type input "Marcus Walker"
type input "."
paste input "512 731 5365"
type input "+1 512 731 5365"
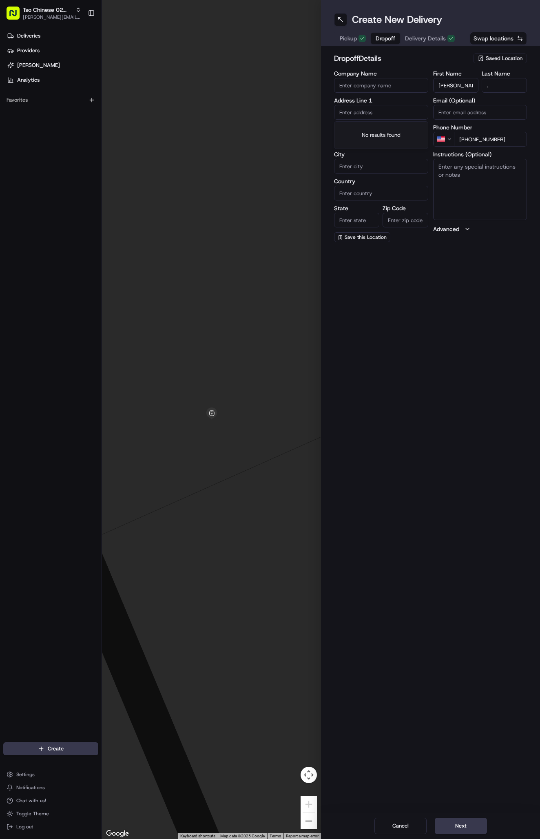
paste input "13118 Lubbock Lane"
click at [405, 129] on div "13118 Lubbock Lane, Austin, TX" at bounding box center [381, 129] width 90 height 12
type input "13118 Lubbock Ln, Austin, TX 78729, USA"
type input "Austin"
type input "[GEOGRAPHIC_DATA]"
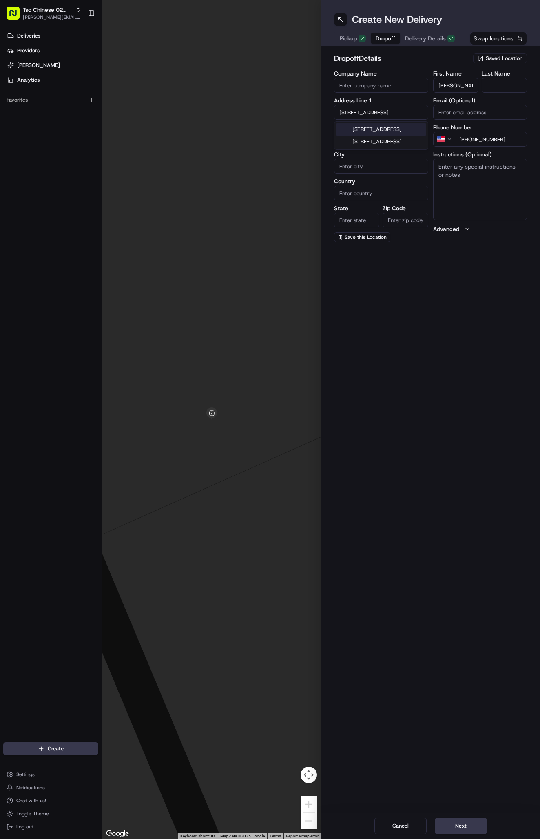
type input "[GEOGRAPHIC_DATA]"
type input "78729"
type input "13118 Lubbock Lane"
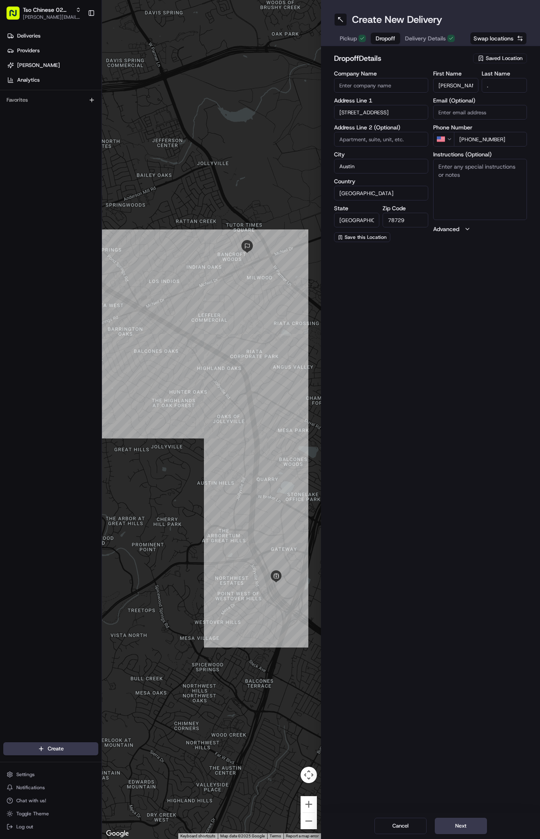
click at [511, 184] on textarea "Instructions (Optional)" at bounding box center [480, 189] width 94 height 61
paste textarea "corner house"
type textarea "corner house"
click at [465, 822] on button "Next" at bounding box center [461, 826] width 52 height 16
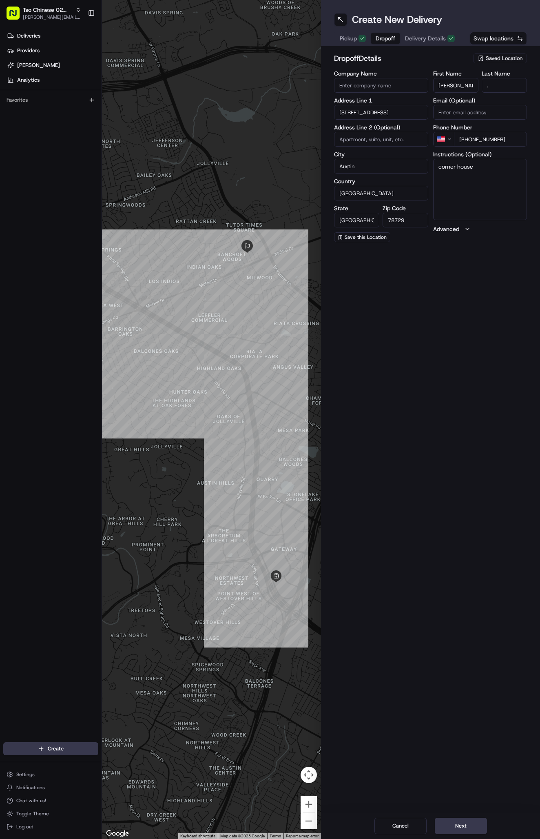
click at [465, 822] on button "Next" at bounding box center [461, 826] width 52 height 16
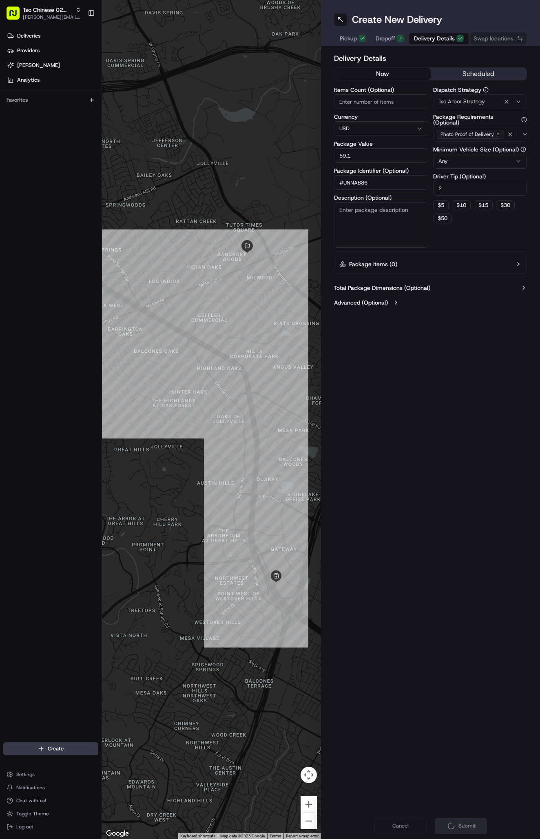
click at [465, 822] on div "Cancel Submit" at bounding box center [430, 826] width 219 height 26
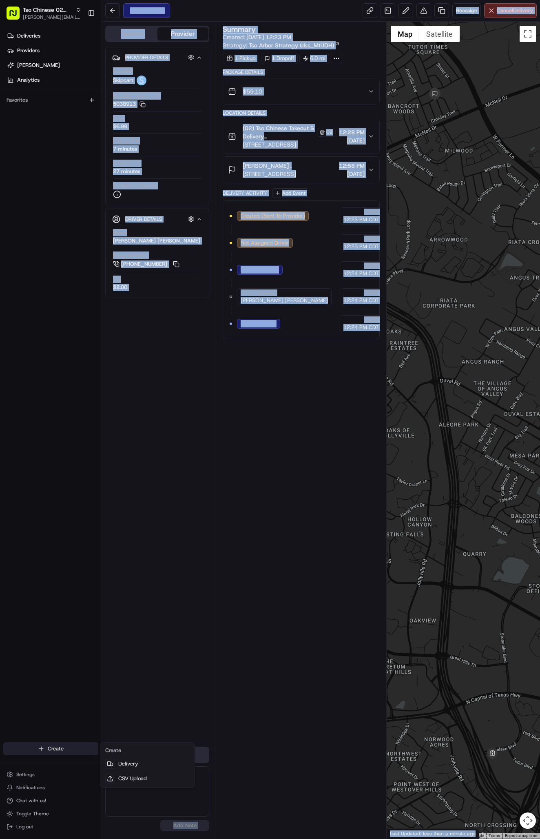
click at [67, 746] on html "Tso Chinese 02 Arbor antonia@tsochinese.com Toggle Sidebar Deliveries Providers…" at bounding box center [270, 419] width 540 height 839
click at [121, 758] on link "Delivery" at bounding box center [147, 763] width 91 height 15
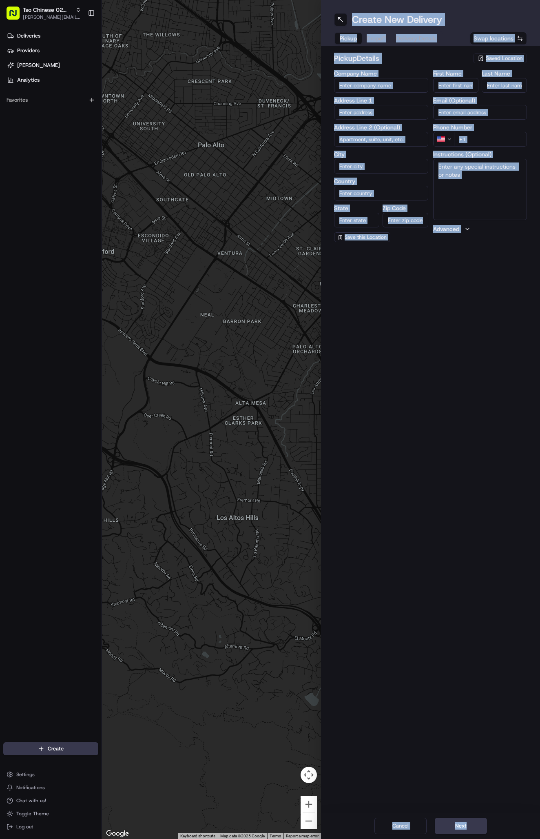
click at [507, 58] on span "Saved Location" at bounding box center [504, 58] width 37 height 7
click at [506, 90] on span "(02) Tso Chinese Takeout & Delivery Arboretum Crossing (02)" at bounding box center [486, 92] width 100 height 15
type input "(02) Tso Chinese Takeout & Delivery Arboretum Crossing"
type input "Bldg E Ste 402"
type input "Austin"
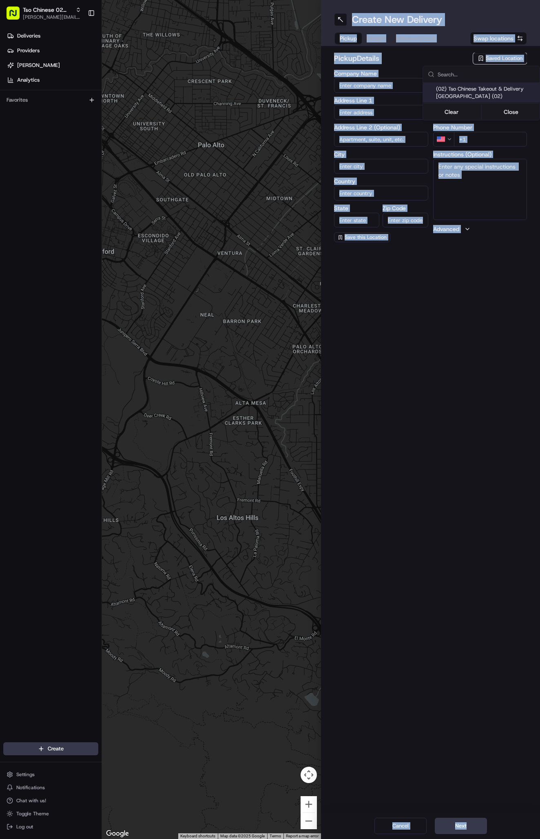
type input "US"
type input "TX"
type input "78759"
type input "Tso Chinese"
type input "Arboretum Crossing Manager"
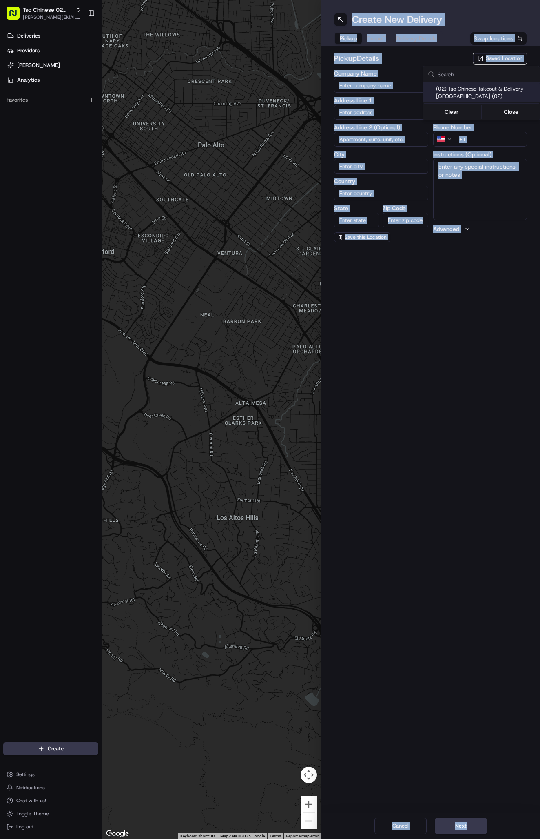
type input "arborstore@tsochinese.com"
type input "+1 512 344 9434"
type textarea "Submit a picture displaying address & food as Proof of Delivery. Envía una foto…"
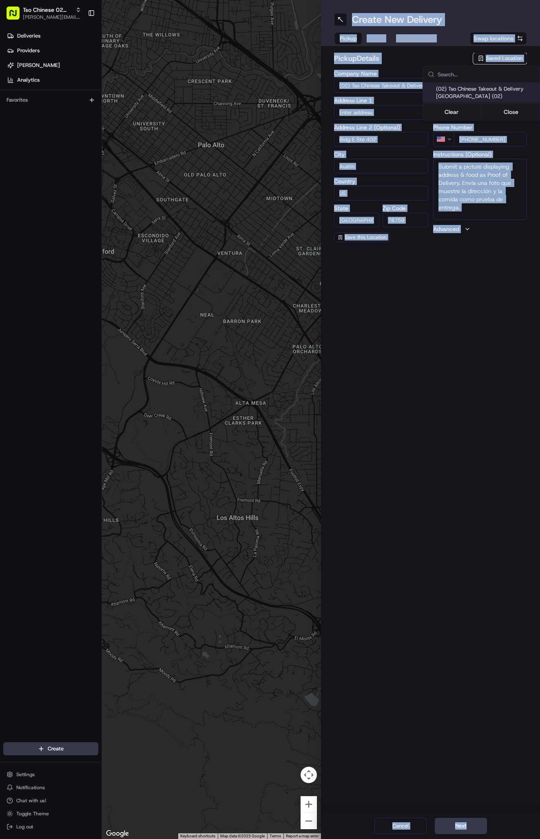
type input "9333 Research Blvd"
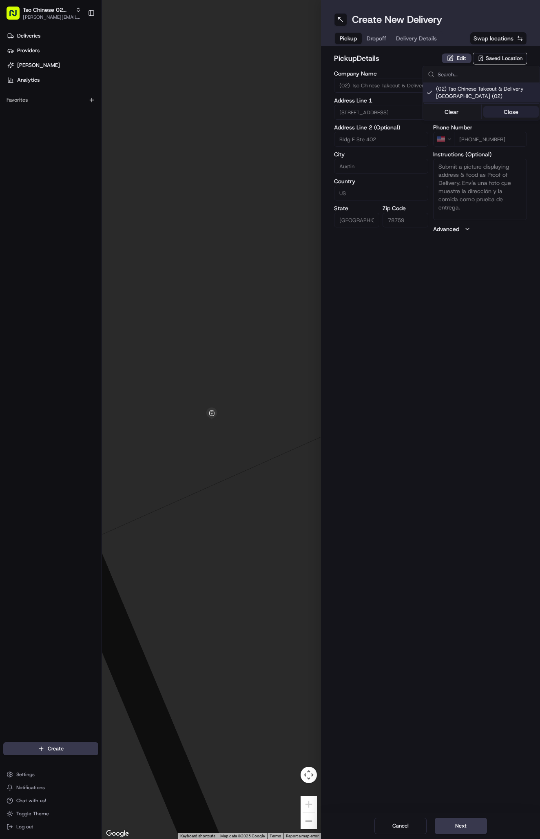
click at [509, 110] on button "Close" at bounding box center [512, 111] width 56 height 11
click at [422, 38] on span "Delivery Details" at bounding box center [416, 38] width 41 height 8
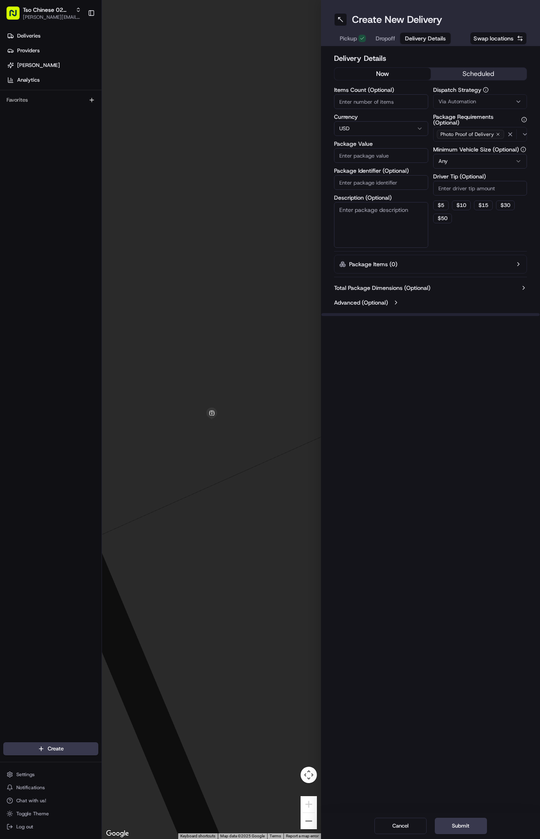
click at [467, 98] on span "Via Automation" at bounding box center [458, 101] width 38 height 7
click at [469, 142] on span "Tso Arbor Strategy" at bounding box center [486, 145] width 100 height 7
click at [498, 156] on button "Close" at bounding box center [512, 161] width 56 height 11
click at [467, 184] on input "Driver Tip (Optional)" at bounding box center [480, 188] width 94 height 15
type input "2"
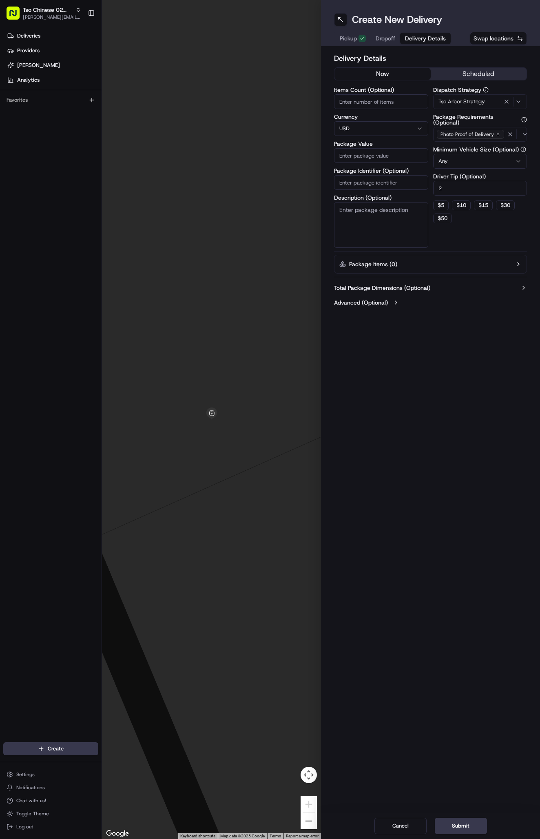
click at [362, 180] on input "Package Identifier (Optional)" at bounding box center [381, 182] width 94 height 15
click at [356, 182] on input "Package Identifier (Optional)" at bounding box center [381, 182] width 94 height 15
paste input "ALEKADU"
type input "ALEKADU"
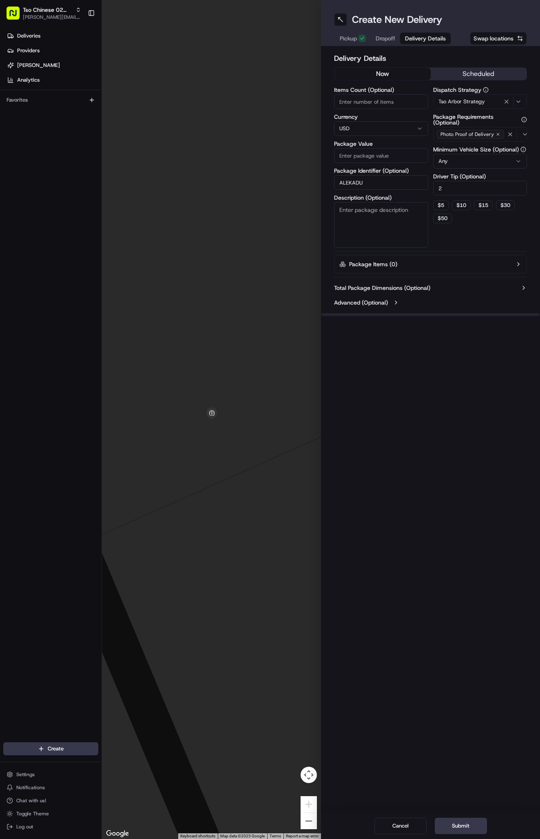
click at [358, 155] on input "Package Value" at bounding box center [381, 155] width 94 height 15
click at [369, 155] on input "Package Value" at bounding box center [381, 155] width 94 height 15
type input "37.78"
click at [396, 34] on button "Dropoff" at bounding box center [385, 38] width 29 height 11
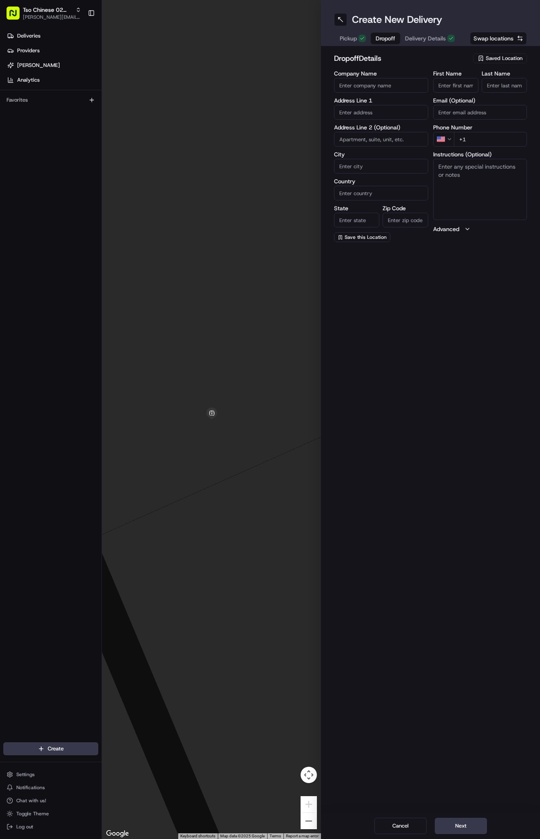
click at [502, 60] on span "Saved Location" at bounding box center [504, 58] width 37 height 7
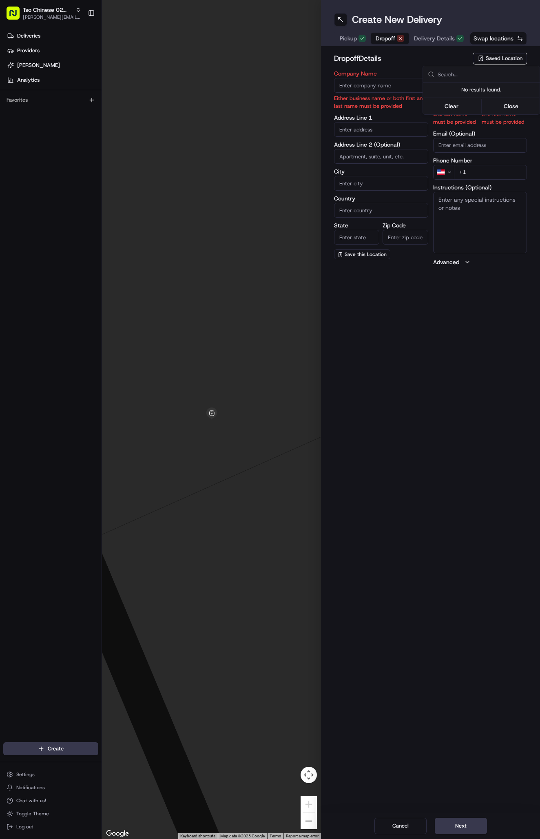
click at [447, 52] on html "Tso Chinese 02 Arbor antonia@tsochinese.com Toggle Sidebar Deliveries Providers…" at bounding box center [270, 419] width 540 height 839
click at [451, 84] on input "First Name" at bounding box center [455, 85] width 45 height 15
paste input "Pankaj Sharma"
type input "Pankaj Sharma"
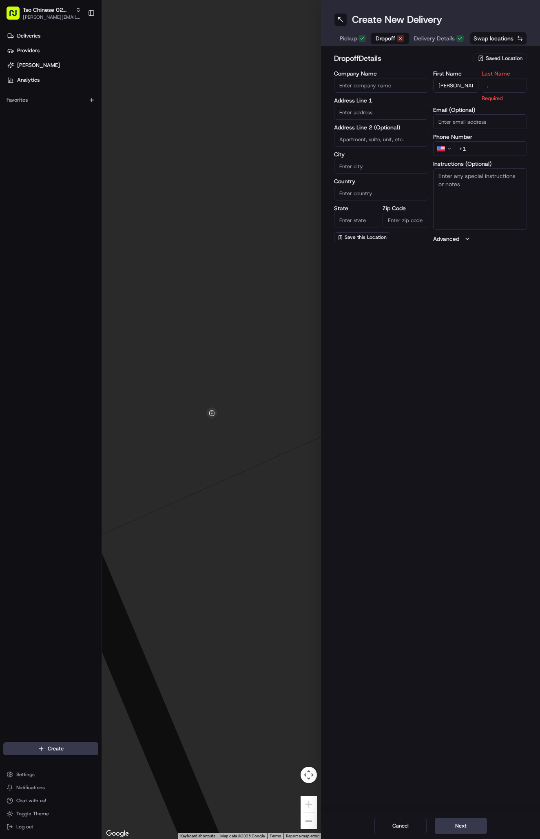
type input "."
click at [483, 137] on input "+1" at bounding box center [490, 139] width 73 height 15
paste input "512 228 7928"
type input "+1 512 228 7928"
paste input "8606 Stillwood Ln"
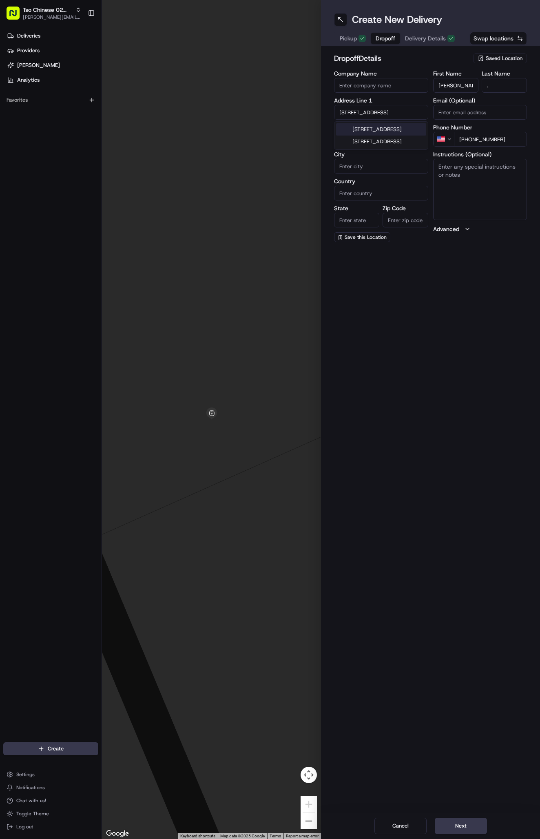
click at [400, 128] on div "8606 Stillwood Ln, Austin, TX" at bounding box center [381, 129] width 90 height 12
type input "8606 Stillwood Ln, Austin, TX 78757, USA"
type input "Austin"
type input "United States"
type input "TX"
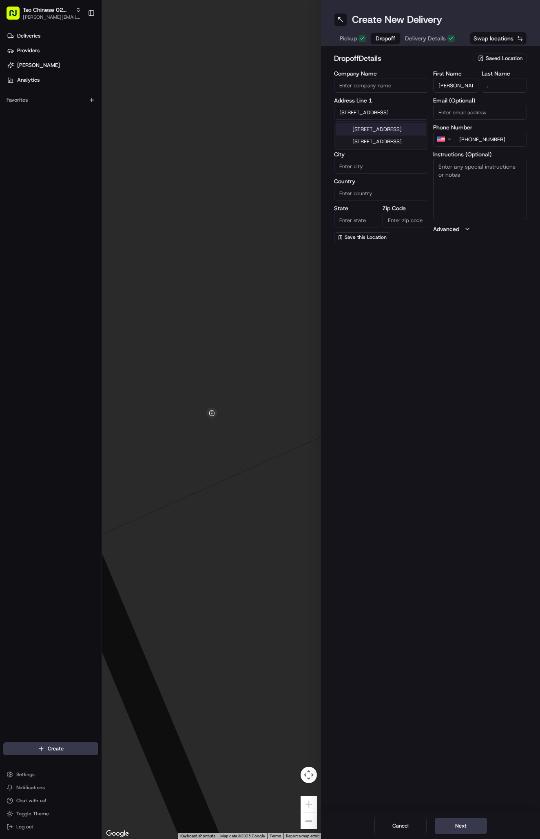
type input "78757"
type input "8606 Stillwood Lane"
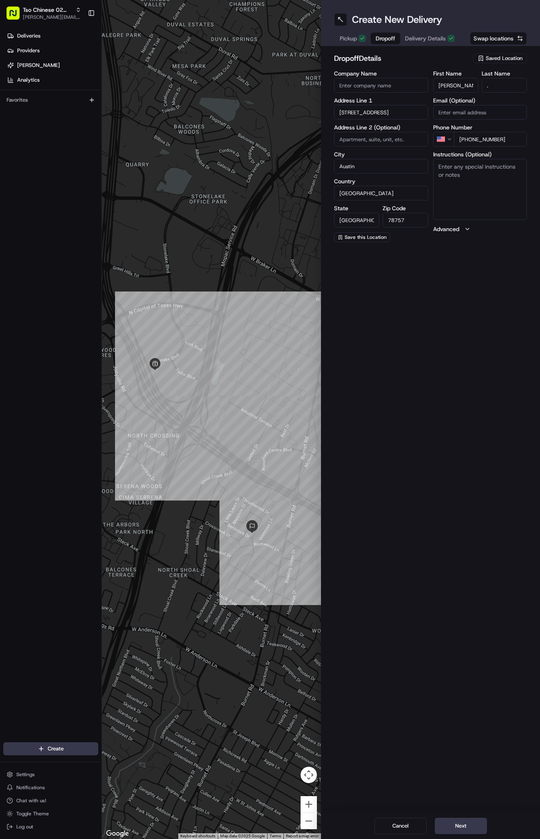
click at [458, 176] on textarea "Instructions (Optional)" at bounding box center [480, 189] width 94 height 61
paste textarea "Please leave on front porch"
type textarea "Please leave on front porch"
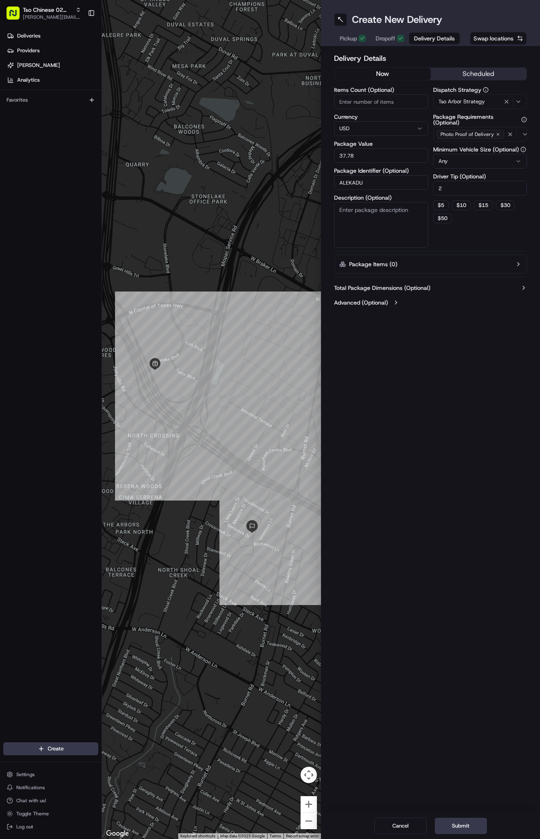
click at [415, 39] on span "Delivery Details" at bounding box center [434, 38] width 41 height 8
click at [388, 37] on span "Dropoff" at bounding box center [386, 38] width 20 height 8
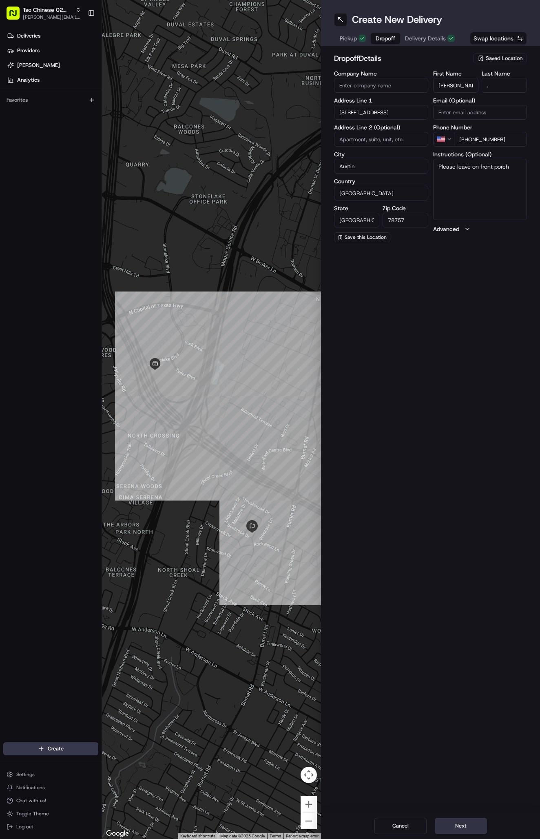
click at [455, 825] on button "Next" at bounding box center [461, 826] width 52 height 16
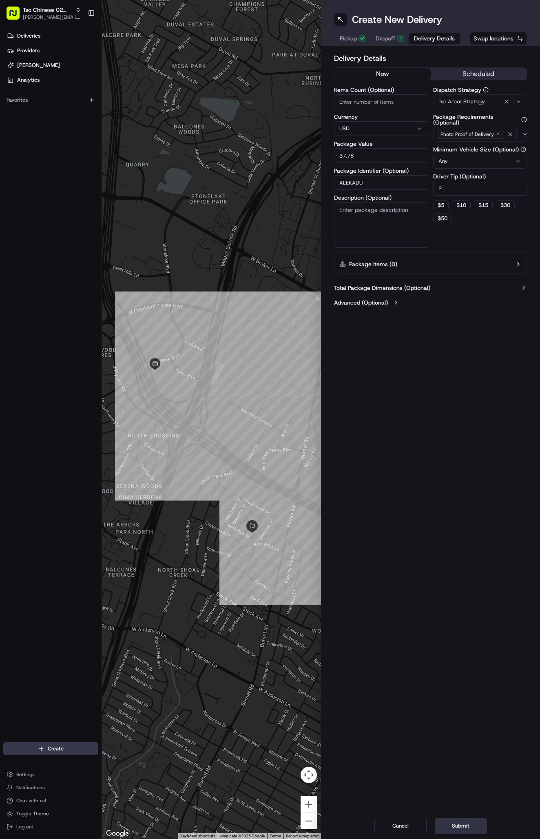
click at [455, 825] on button "Submit" at bounding box center [461, 826] width 52 height 16
click at [455, 825] on div "Cancel Submit" at bounding box center [430, 826] width 219 height 26
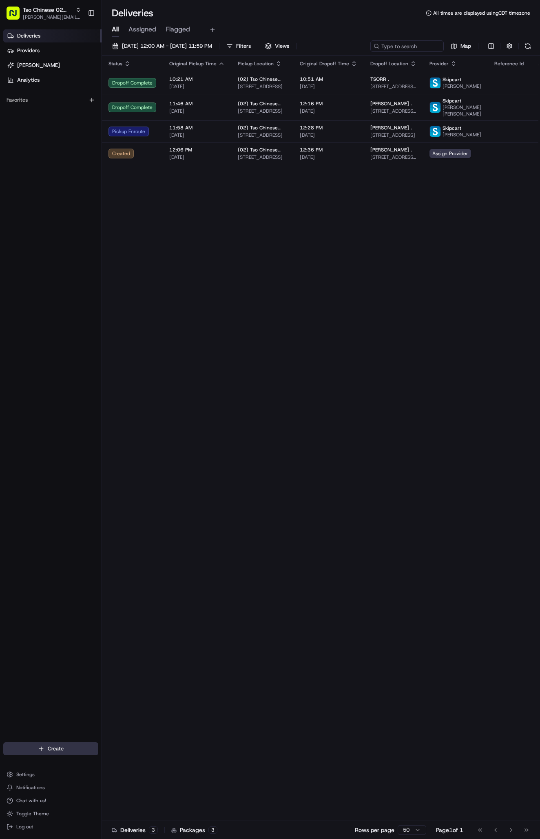
click at [44, 743] on html "Tso Chinese 02 Arbor antonia@tsochinese.com Toggle Sidebar Deliveries Providers…" at bounding box center [270, 419] width 540 height 839
click at [135, 767] on link "Delivery" at bounding box center [147, 763] width 91 height 15
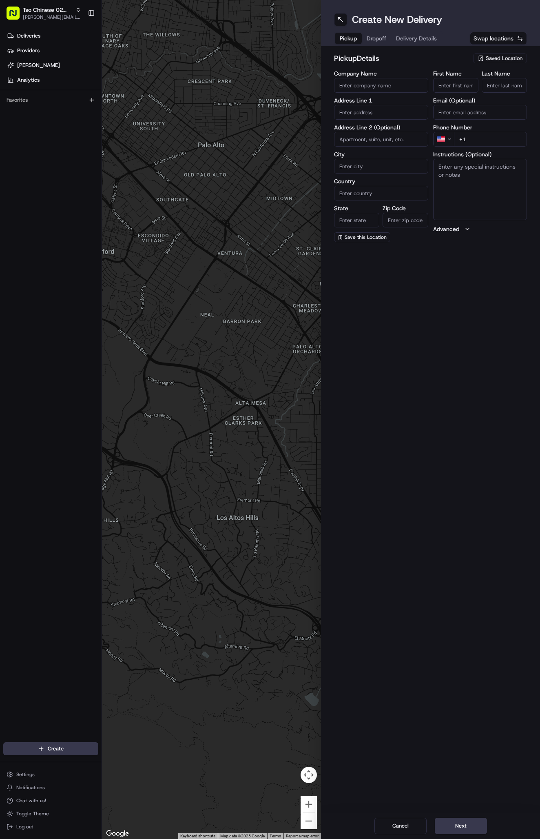
click at [502, 54] on div "Saved Location" at bounding box center [500, 58] width 54 height 10
click at [498, 91] on span "(02) Tso Chinese Takeout & Delivery [GEOGRAPHIC_DATA] (02)" at bounding box center [486, 92] width 100 height 15
type input "(02) Tso Chinese Takeout & Delivery Arboretum Crossing"
type input "Bldg E Ste 402"
type input "Austin"
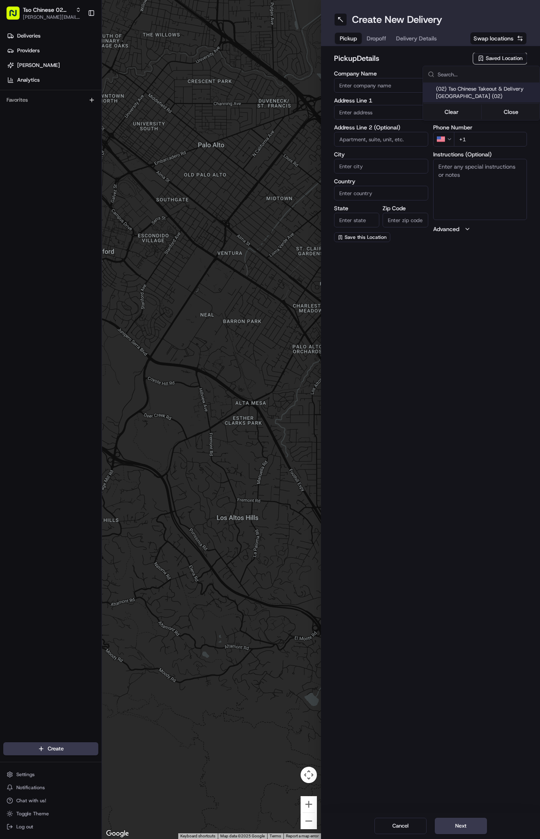
type input "US"
type input "TX"
type input "78759"
type input "Tso Chinese"
type input "Arboretum Crossing Manager"
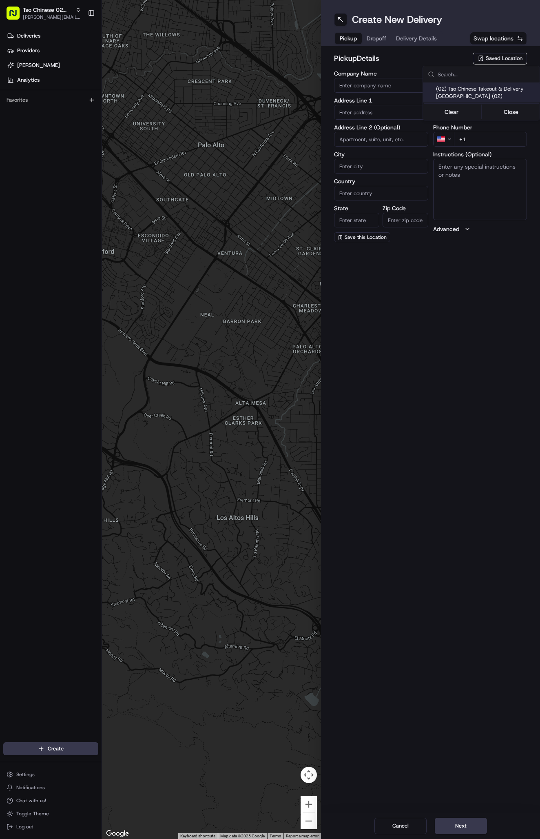
type input "arborstore@tsochinese.com"
type input "+1 512 344 9434"
type textarea "Submit a picture displaying address & food as Proof of Delivery. Envía una foto…"
type input "9333 Research Blvd"
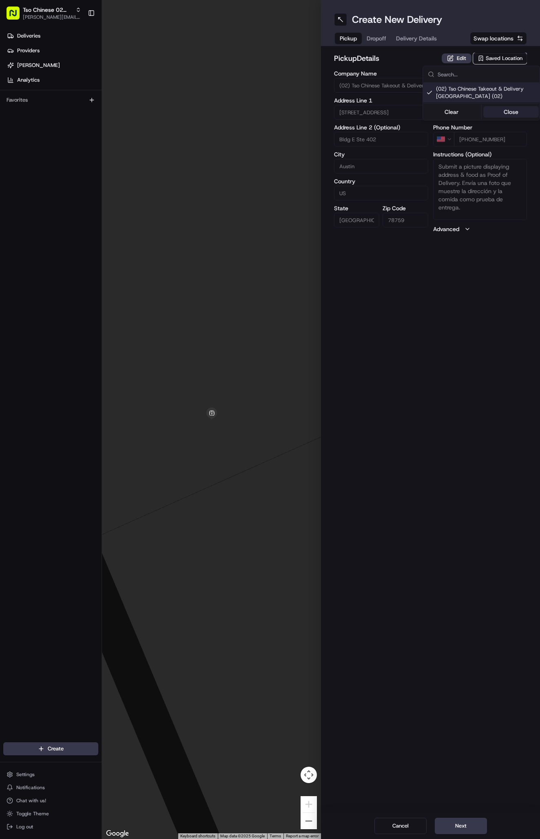
click at [502, 110] on button "Close" at bounding box center [512, 111] width 56 height 11
click at [431, 41] on span "Delivery Details" at bounding box center [416, 38] width 41 height 8
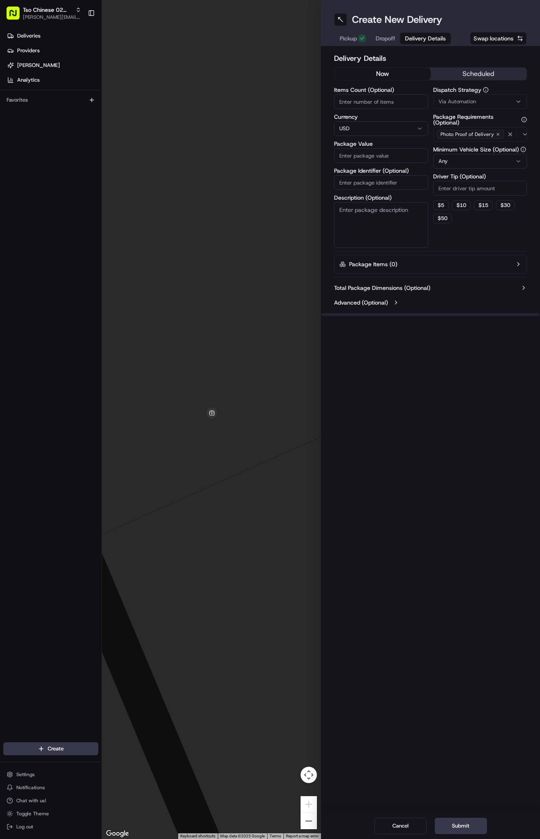
click at [471, 102] on span "Via Automation" at bounding box center [458, 101] width 38 height 7
click at [476, 145] on span "Tso Arbor Strategy" at bounding box center [486, 145] width 100 height 7
click at [515, 164] on button "Close" at bounding box center [512, 161] width 56 height 11
click at [483, 191] on input "Driver Tip (Optional)" at bounding box center [480, 188] width 94 height 15
type input "3"
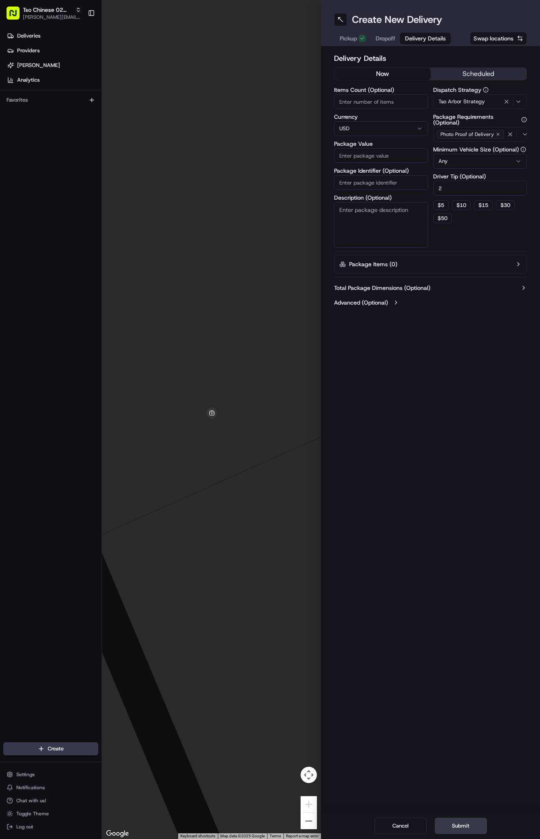
type input "2"
click at [373, 184] on input "Package Identifier (Optional)" at bounding box center [381, 182] width 94 height 15
paste input "#ETOEJ8K"
type input "#ETOEJ8K"
click at [377, 155] on input "Package Value" at bounding box center [381, 155] width 94 height 15
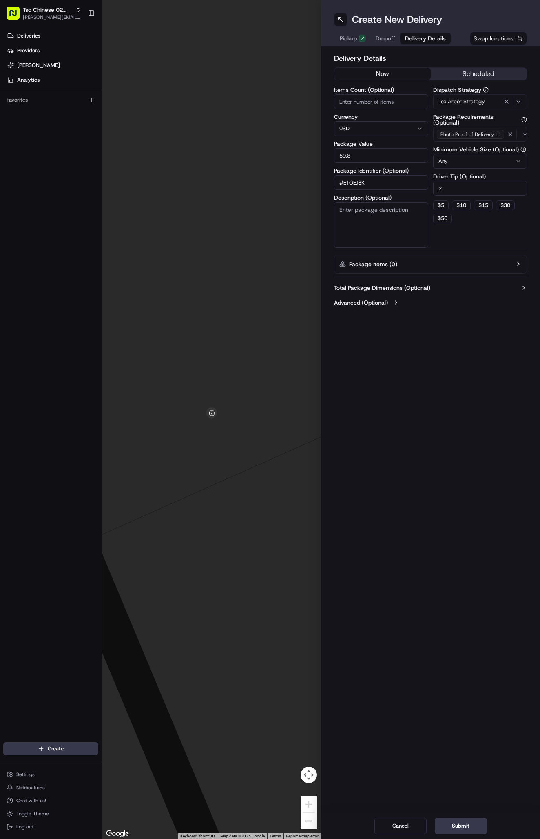
type input "59.81"
click at [384, 38] on span "Dropoff" at bounding box center [386, 38] width 20 height 8
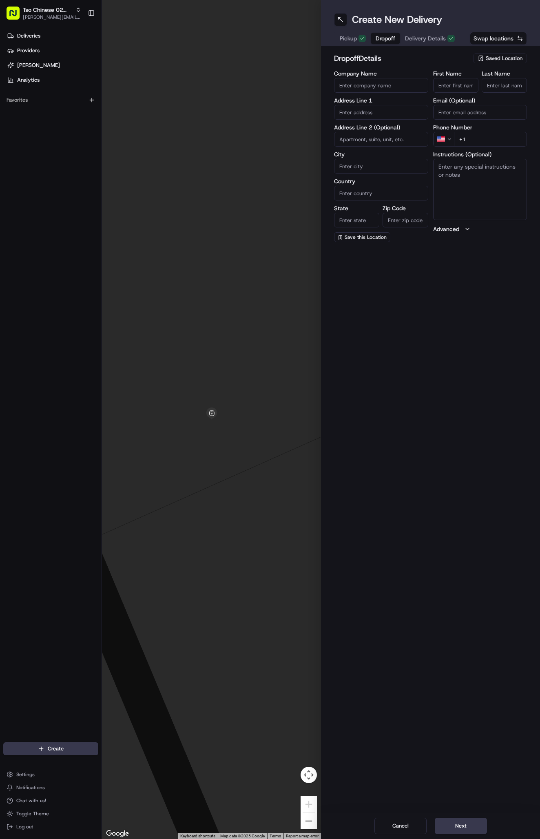
paste input "Angie Kuno"
type input "Angie Kuno"
type input "."
paste input "94 920 153 46"
click at [464, 139] on input "+94 920 153 46" at bounding box center [490, 139] width 73 height 15
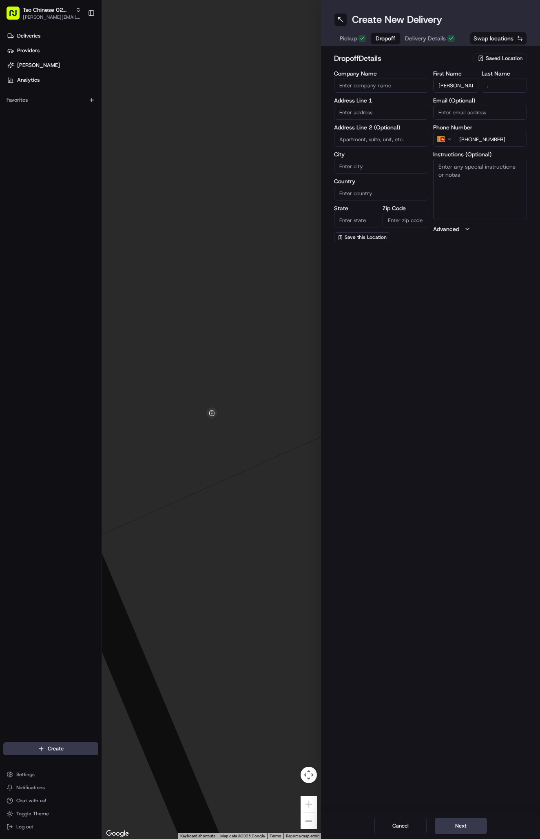
type input "+1 949 201 5346"
click at [455, 193] on textarea "Instructions (Optional)" at bounding box center [480, 189] width 94 height 61
paste textarea "Company: Himelick Financial Group"
drag, startPoint x: 466, startPoint y: 167, endPoint x: 412, endPoint y: 165, distance: 53.5
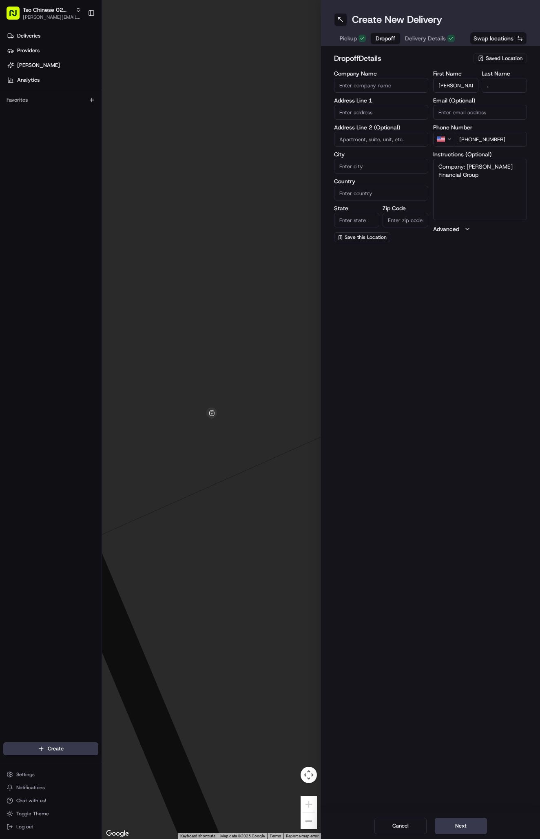
click at [412, 165] on div "Company Name Address Line 1 Address Line 2 (Optional) City Country State Zip Co…" at bounding box center [430, 156] width 193 height 171
click at [508, 167] on textarea "Himelick Financial Group" at bounding box center [480, 189] width 94 height 61
type textarea "Himelick Financial Group."
paste input "7200 N Mo Pac Expy"
click at [396, 131] on div "7200 N Mopac Expy, Austin, TX" at bounding box center [381, 129] width 90 height 12
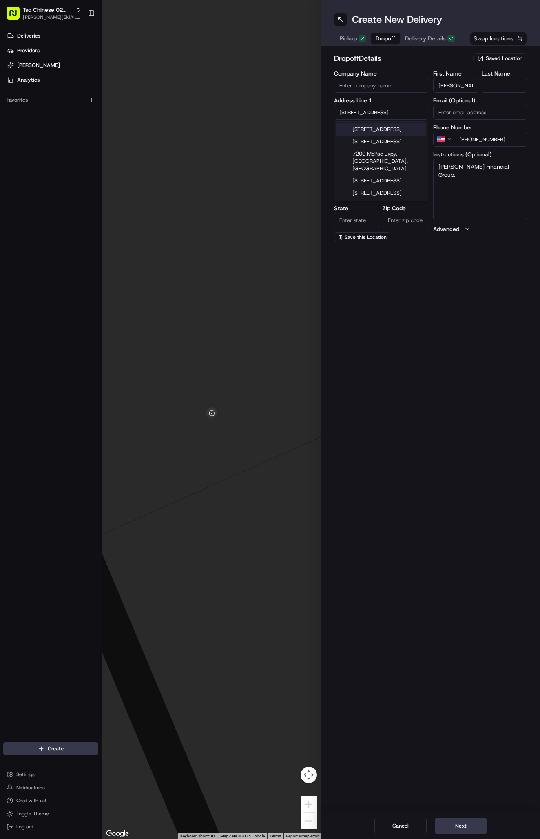
type input "7200 N Mopac Expy, Austin, TX 78731, USA"
type input "Austin"
type input "[GEOGRAPHIC_DATA]"
type input "78731"
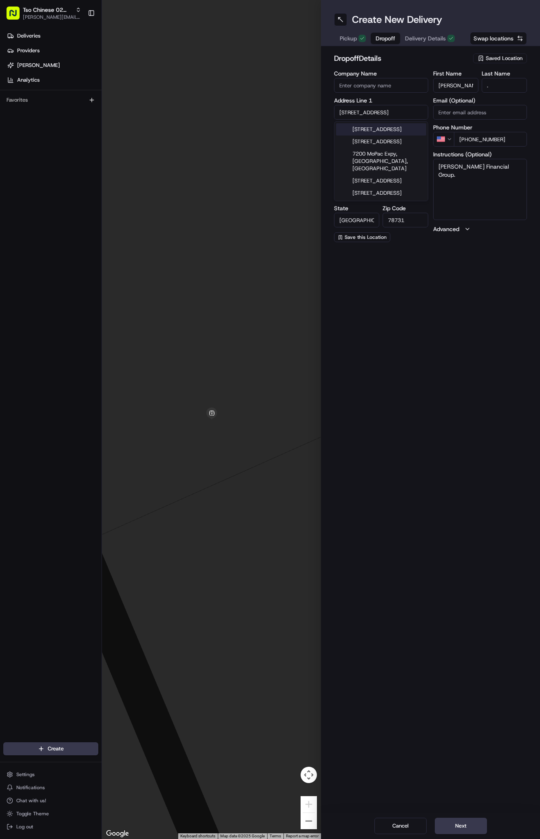
type input "7200 North Mopac Expressway"
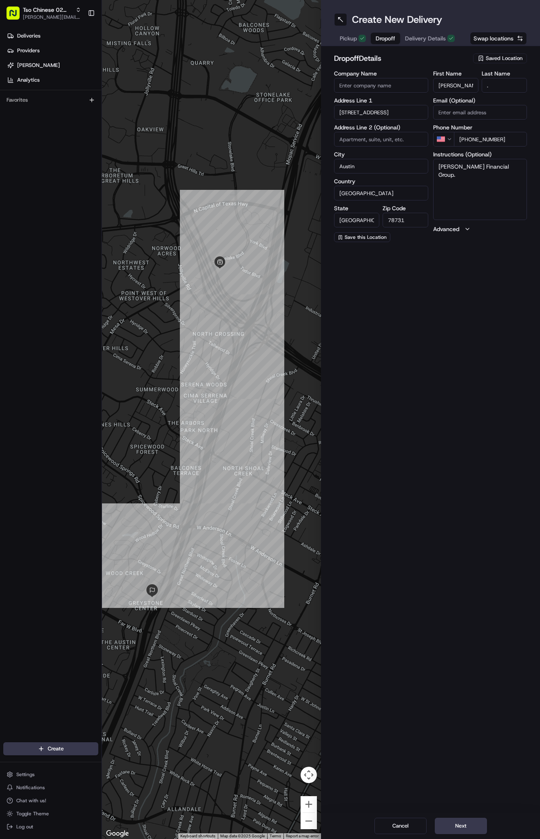
click at [387, 137] on input at bounding box center [381, 139] width 94 height 15
type input "#170"
click at [483, 201] on textarea "Himelick Financial Group." at bounding box center [480, 189] width 94 height 61
type textarea "Himelick Financial Group. Suite 170."
click at [466, 820] on button "Next" at bounding box center [461, 826] width 52 height 16
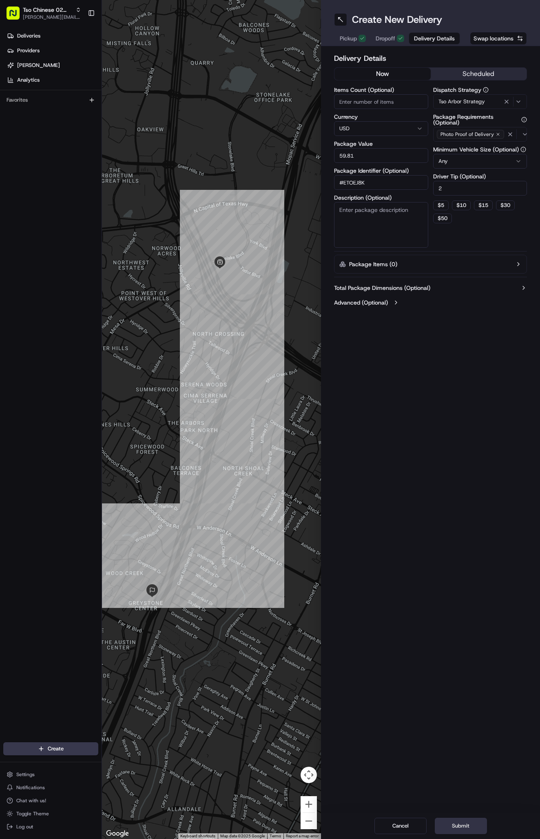
click at [466, 820] on button "Submit" at bounding box center [461, 826] width 52 height 16
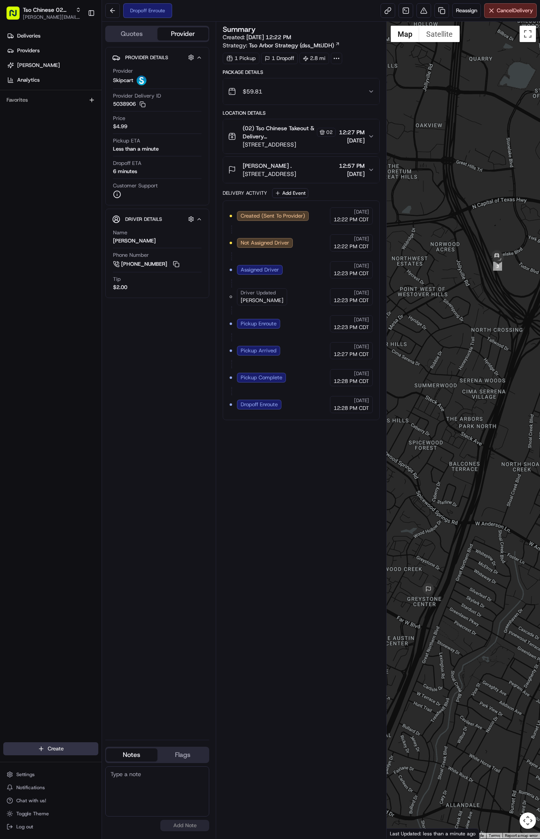
click at [53, 748] on html "Tso Chinese 02 Arbor antonia@tsochinese.com Toggle Sidebar Deliveries Providers…" at bounding box center [270, 419] width 540 height 839
click at [122, 761] on link "Delivery" at bounding box center [147, 763] width 91 height 15
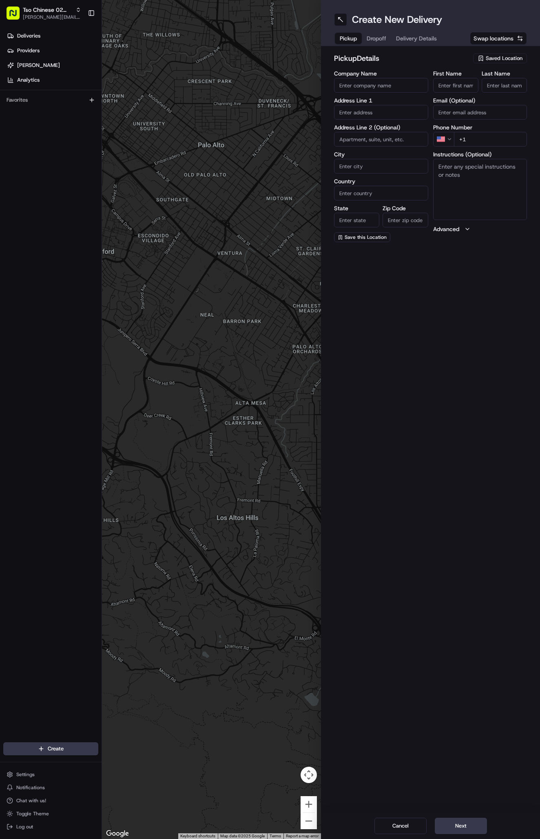
click at [503, 57] on span "Saved Location" at bounding box center [504, 58] width 37 height 7
click at [507, 93] on span "(02) Tso Chinese Takeout & Delivery [GEOGRAPHIC_DATA] (02)" at bounding box center [486, 92] width 100 height 15
type input "(02) Tso Chinese Takeout & Delivery [GEOGRAPHIC_DATA]"
type input "Bldg E Ste 402"
type input "Austin"
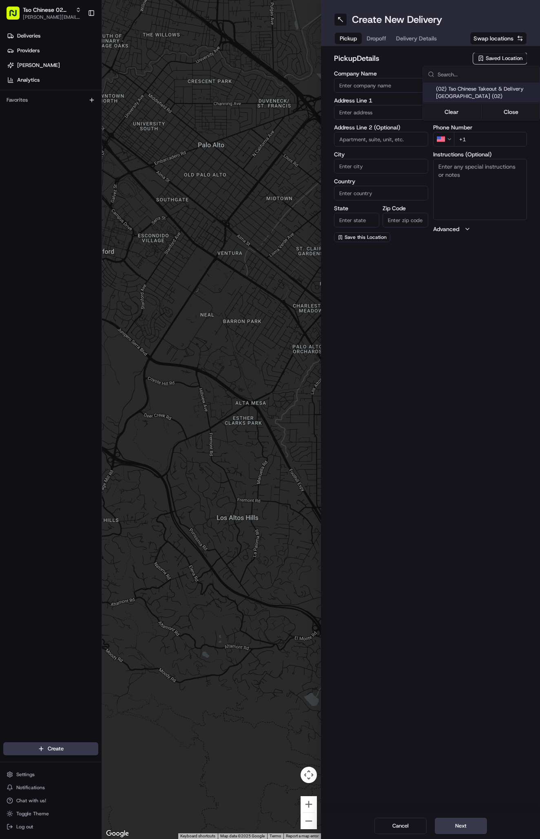
type input "US"
type input "[GEOGRAPHIC_DATA]"
type input "78759"
type input "Tso Chinese"
type input "Arboretum Crossing Manager"
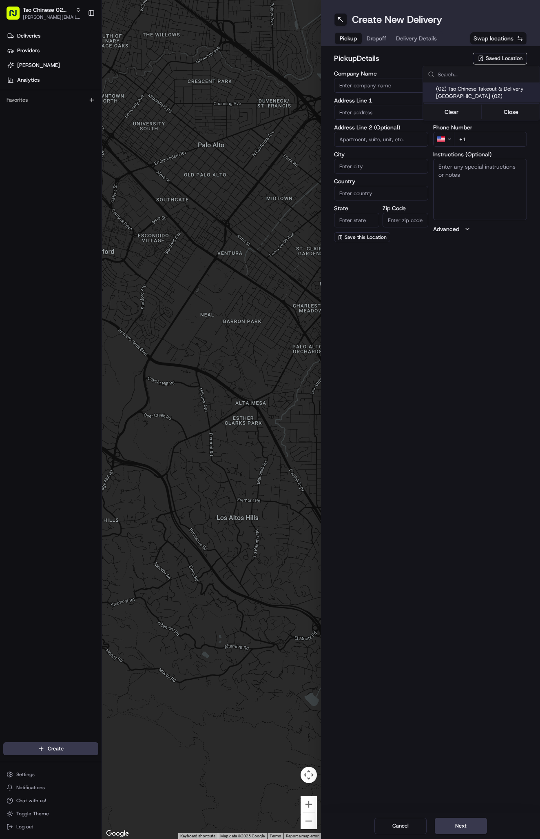
type input "[EMAIL_ADDRESS][DOMAIN_NAME]"
type input "[PHONE_NUMBER]"
type textarea "Submit a picture displaying address & food as Proof of Delivery. Envía una foto…"
type input "[STREET_ADDRESS]"
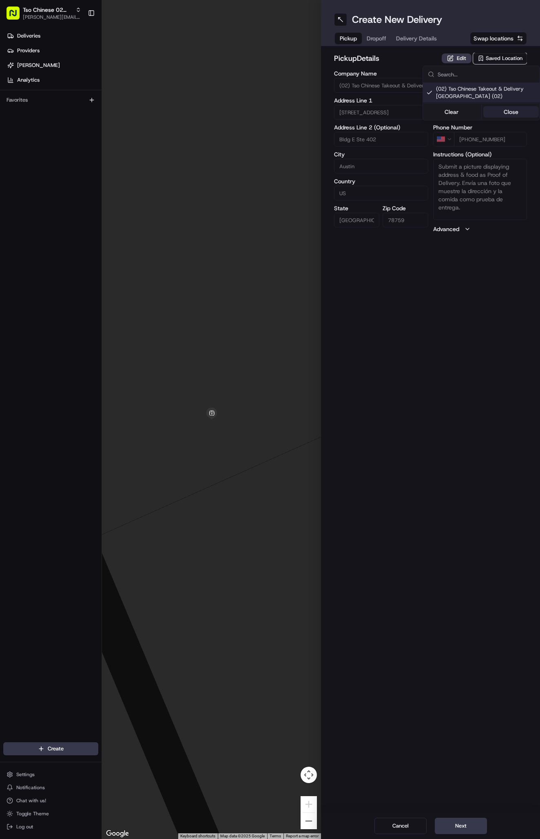
click at [509, 108] on button "Close" at bounding box center [512, 111] width 56 height 11
click at [424, 36] on span "Delivery Details" at bounding box center [416, 38] width 41 height 8
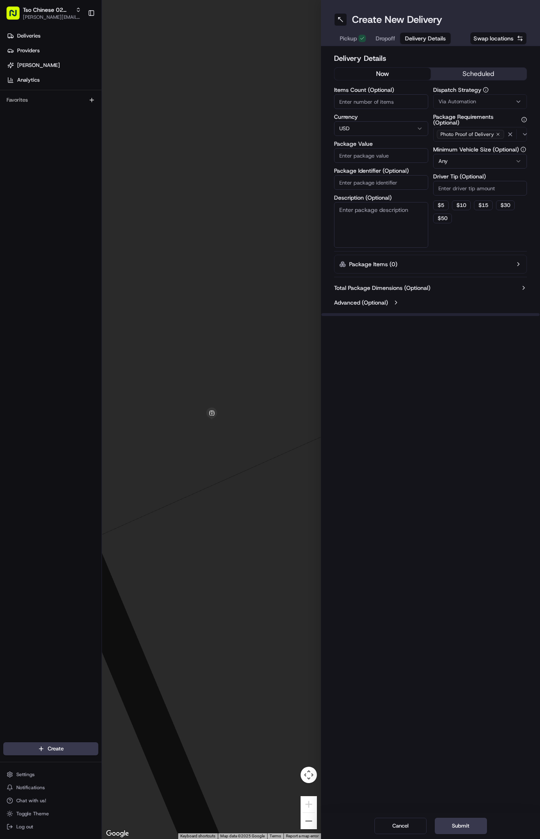
click at [486, 96] on button "Via Automation" at bounding box center [480, 101] width 94 height 15
click at [498, 150] on div "Tso Arbor Strategy" at bounding box center [481, 146] width 117 height 12
click at [512, 164] on button "Close" at bounding box center [512, 161] width 56 height 11
click at [445, 187] on input "Driver Tip (Optional)" at bounding box center [480, 188] width 94 height 15
type input "2"
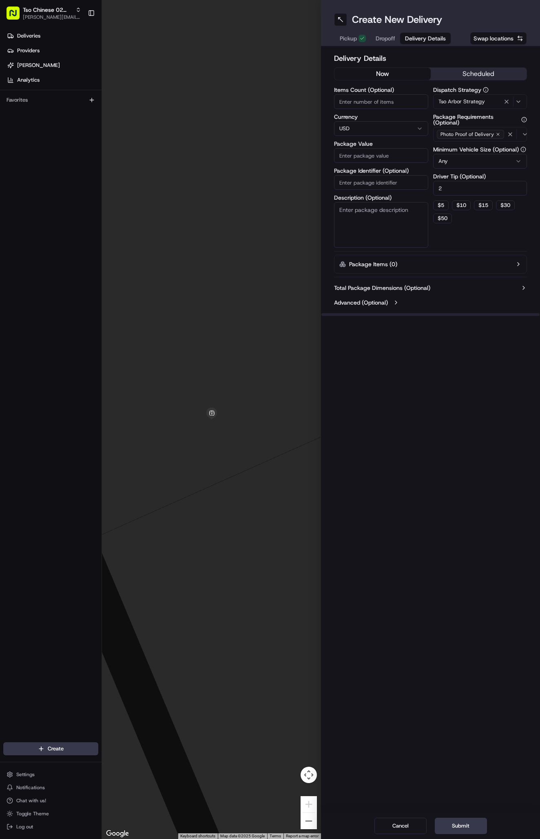
click at [392, 184] on input "Package Identifier (Optional)" at bounding box center [381, 182] width 94 height 15
click at [371, 178] on input "Package Identifier (Optional)" at bounding box center [381, 182] width 94 height 15
paste input "#7HF0KGF"
type input "#7HF0KGF"
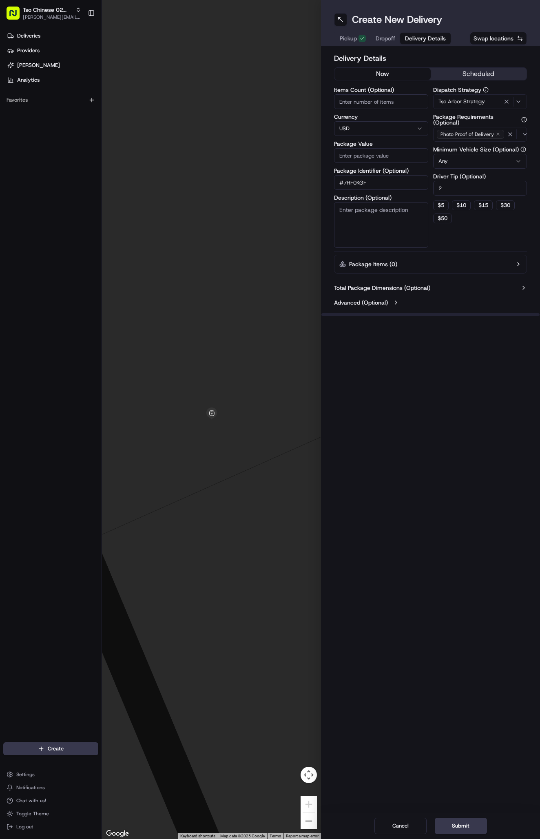
click at [379, 158] on input "Package Value" at bounding box center [381, 155] width 94 height 15
type input "37.67"
click at [381, 35] on span "Dropoff" at bounding box center [386, 38] width 20 height 8
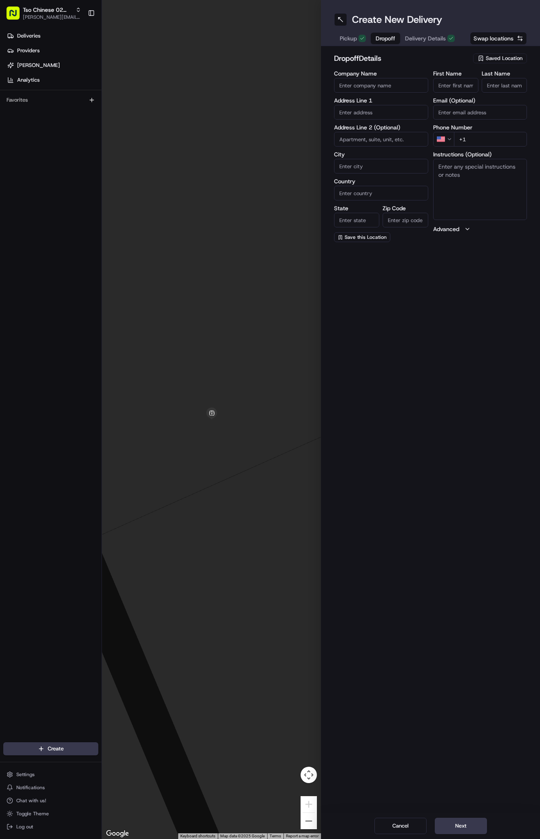
click at [446, 84] on input "First Name" at bounding box center [455, 85] width 45 height 15
paste input "jesse lopez"
type input "jesse lopez"
type input "."
paste input "512 669 3646"
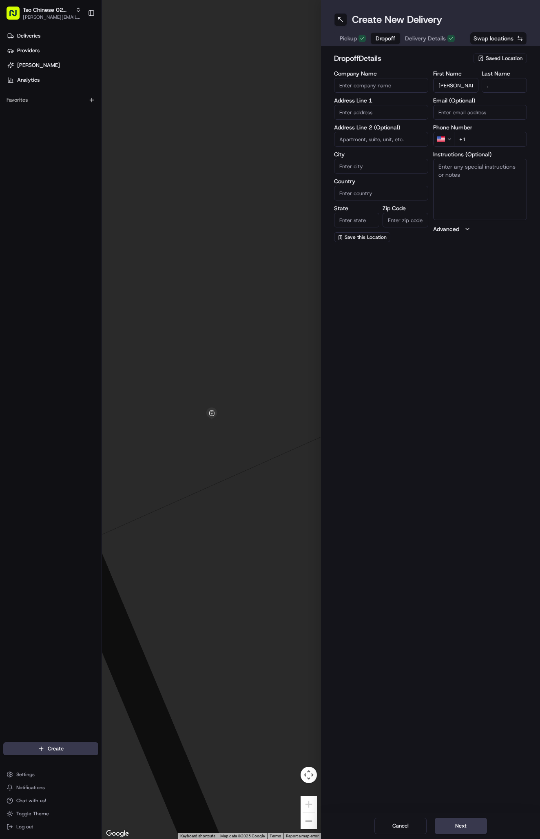
type input "+1 512 669 3646"
paste input "11441 N Interstate 35"
click at [389, 129] on div "11441 N Interstate 35, Austin, TX" at bounding box center [381, 129] width 90 height 12
type input "11441 N Interstate Hwy 35, Austin, TX 78753, USA"
type input "Austin"
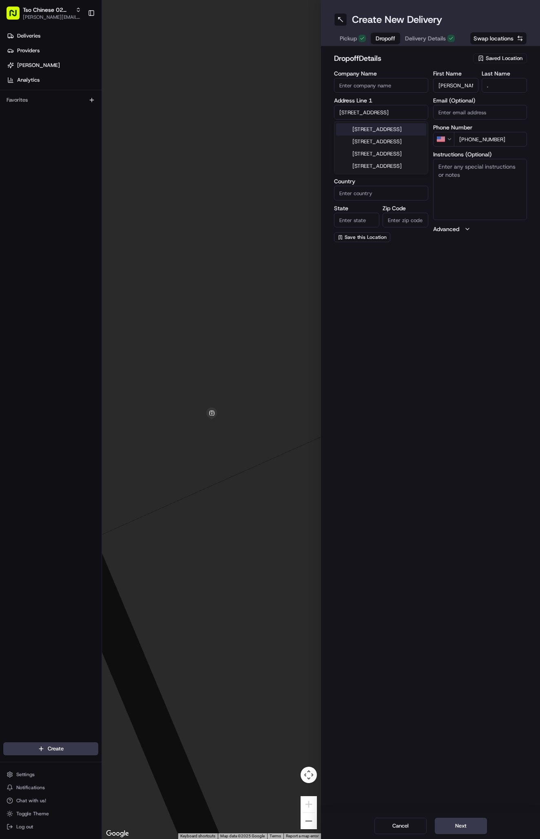
type input "[GEOGRAPHIC_DATA]"
type input "78753"
type input "11441 North Interstate Highway 35"
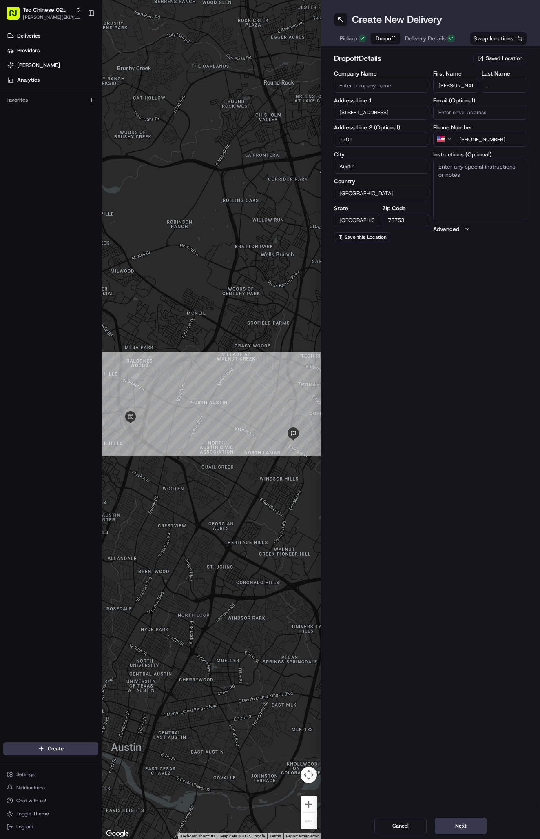
type input "1701"
click at [467, 183] on textarea "Instructions (Optional)" at bounding box center [480, 189] width 94 height 61
paste textarea "Company: Cricket Hollow"
paste textarea "Across from leasing office, center of apartment complex"
type textarea "Company: Cricket Hollow. Across from leasing office, center of apartment comple…"
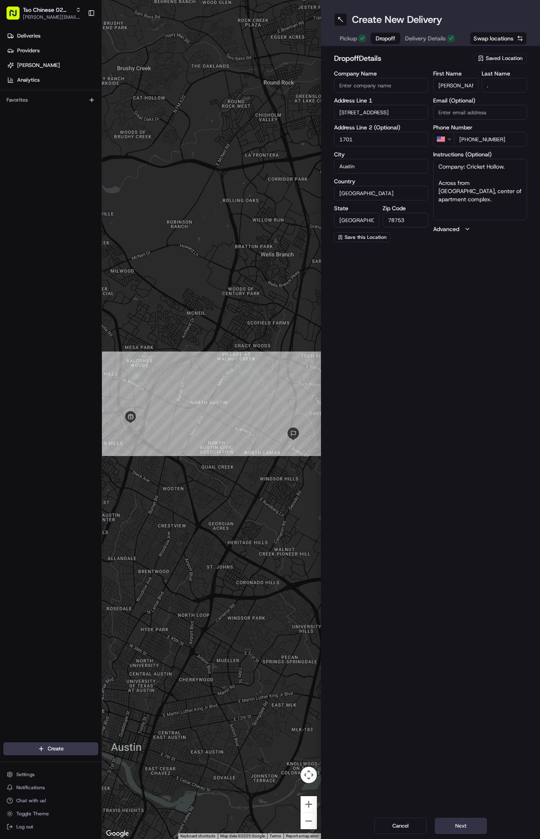
click at [454, 822] on button "Next" at bounding box center [461, 826] width 52 height 16
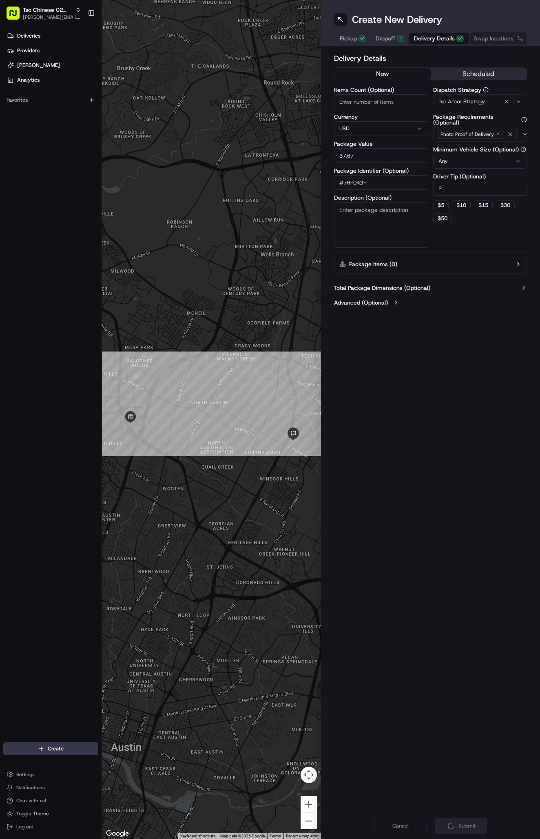
click at [454, 822] on div "Cancel Submit" at bounding box center [430, 826] width 219 height 26
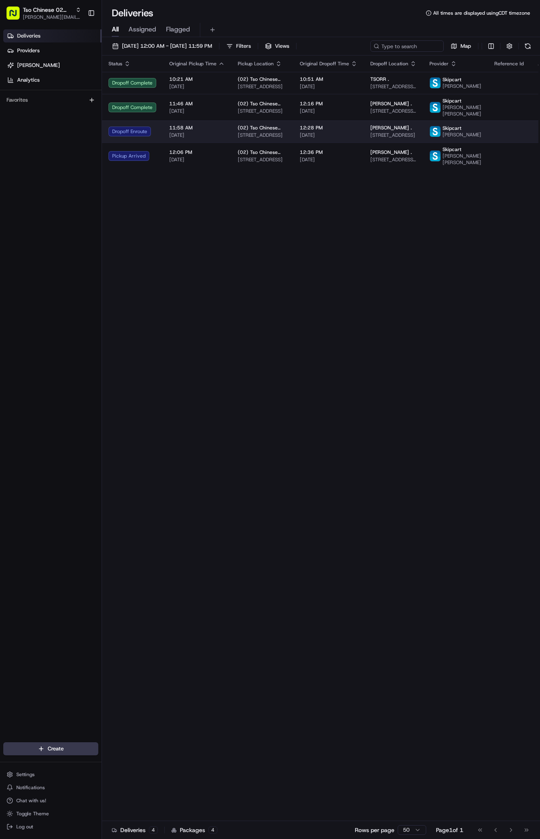
click at [185, 138] on span "[DATE]" at bounding box center [197, 135] width 56 height 7
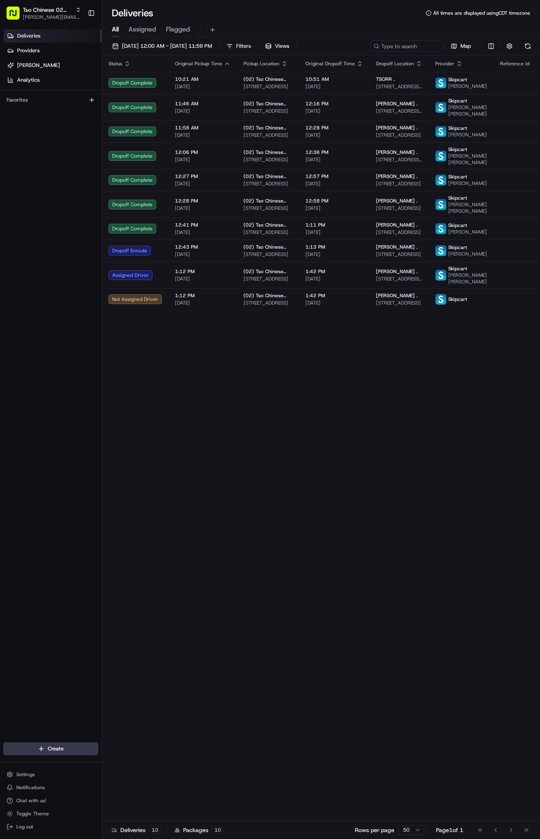
click at [178, 0] on div "Deliveries All times are displayed using CDT timezone All Assigned Flagged [DAT…" at bounding box center [321, 419] width 438 height 839
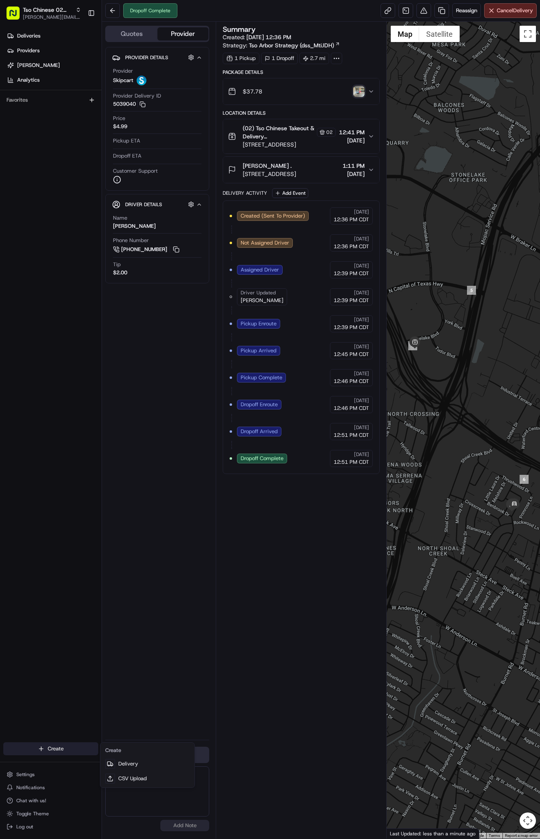
click at [60, 749] on html "Tso Chinese 02 Arbor [PERSON_NAME][EMAIL_ADDRESS][DOMAIN_NAME] Toggle Sidebar D…" at bounding box center [270, 419] width 540 height 839
click at [139, 764] on link "Delivery" at bounding box center [147, 763] width 91 height 15
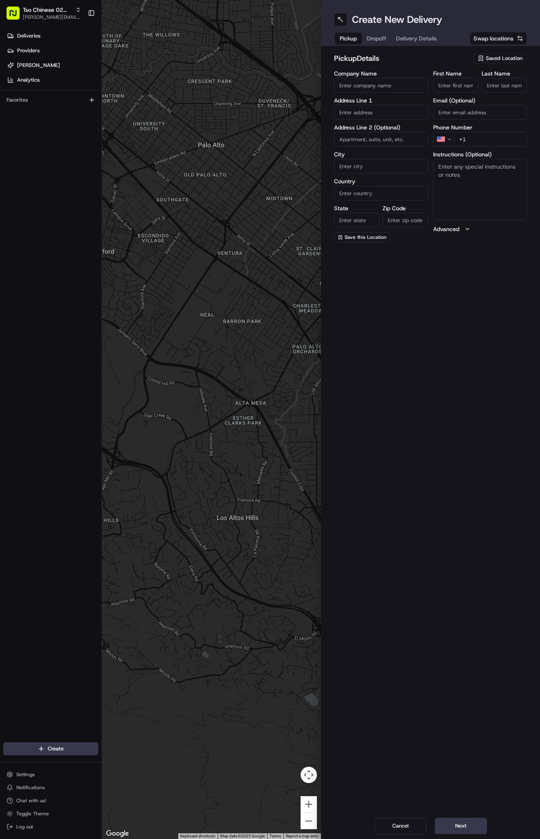
click at [495, 54] on div "Saved Location" at bounding box center [500, 58] width 54 height 10
click at [495, 94] on span "(02) Tso Chinese Takeout & Delivery [GEOGRAPHIC_DATA] (02)" at bounding box center [486, 92] width 100 height 15
type input "(02) Tso Chinese Takeout & Delivery [GEOGRAPHIC_DATA]"
type input "Bldg E Ste 402"
type input "Austin"
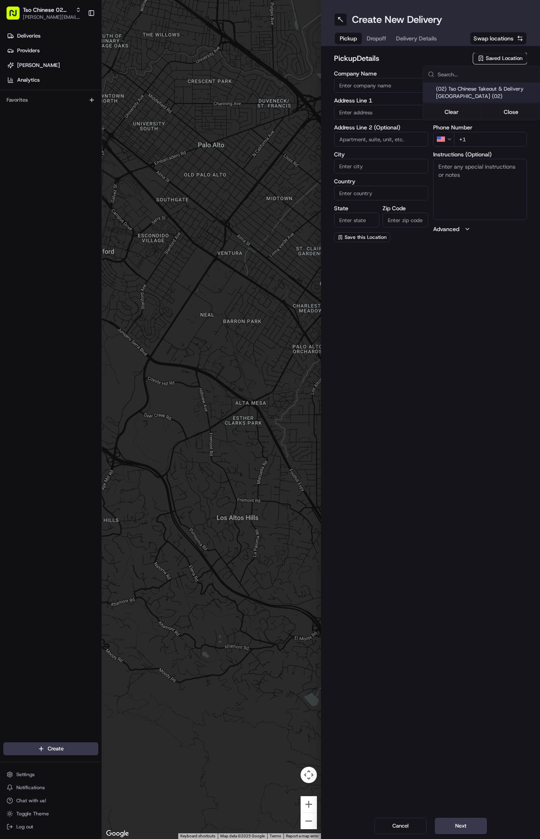
type input "US"
type input "[GEOGRAPHIC_DATA]"
type input "78759"
type input "Tso Chinese"
type input "Arboretum Crossing Manager"
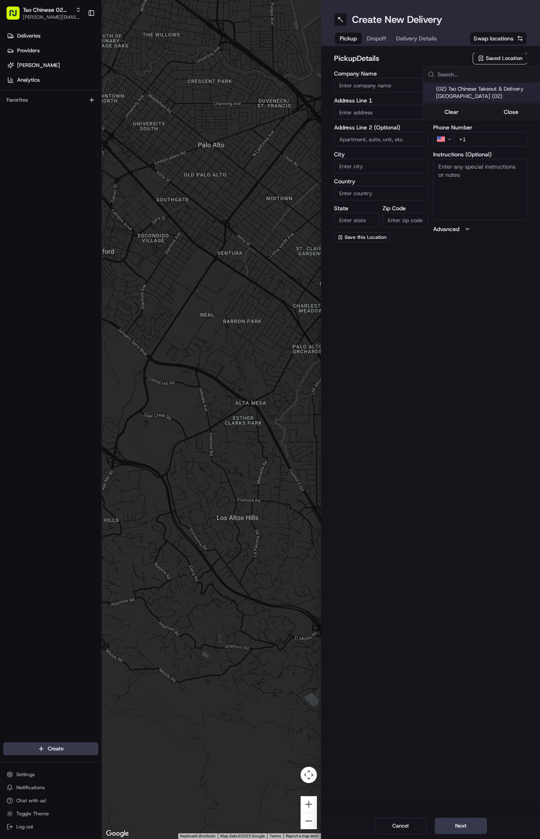
type input "[EMAIL_ADDRESS][DOMAIN_NAME]"
type input "[PHONE_NUMBER]"
type textarea "Submit a picture displaying address & food as Proof of Delivery. Envía una foto…"
type input "[STREET_ADDRESS]"
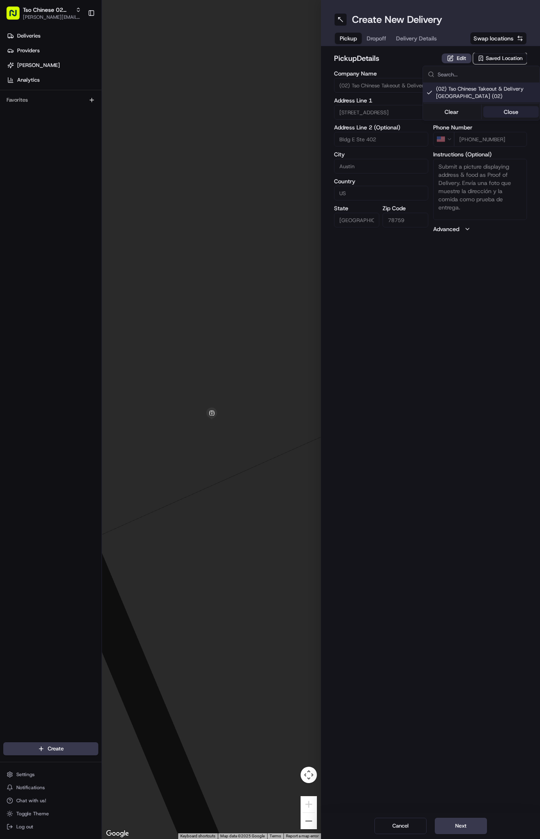
click at [511, 109] on button "Close" at bounding box center [512, 111] width 56 height 11
click at [412, 42] on span "Delivery Details" at bounding box center [416, 38] width 41 height 8
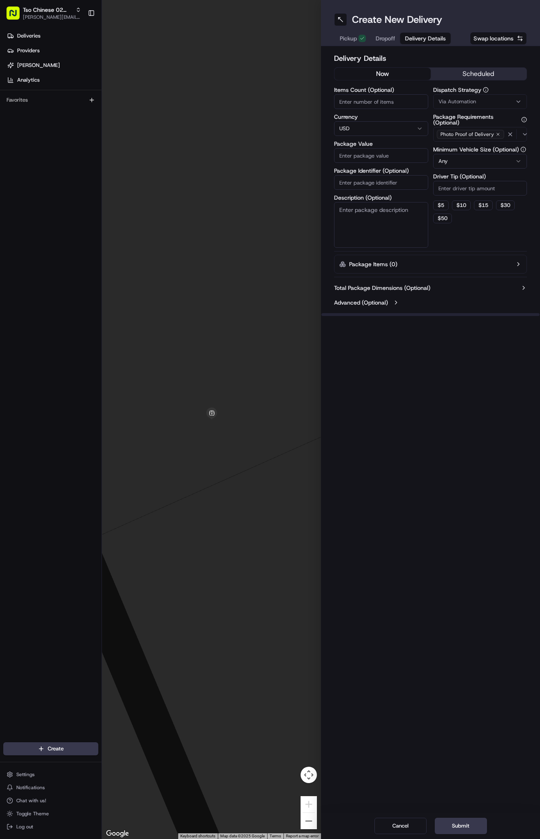
click at [469, 100] on span "Via Automation" at bounding box center [458, 101] width 38 height 7
click at [489, 141] on div "Tso Arbor Strategy" at bounding box center [481, 146] width 117 height 12
click at [511, 159] on button "Close" at bounding box center [512, 161] width 56 height 11
click at [473, 185] on input "Driver Tip (Optional)" at bounding box center [480, 188] width 94 height 15
type input "2"
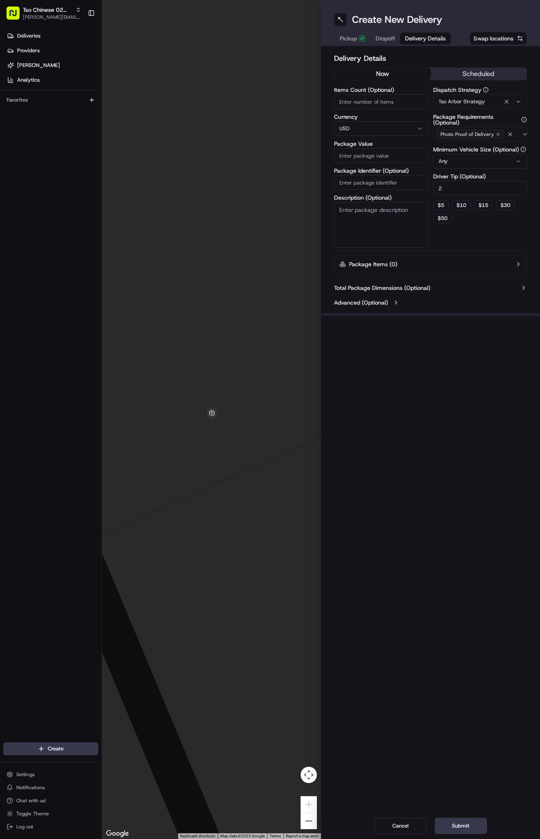
click at [413, 183] on input "Package Identifier (Optional)" at bounding box center [381, 182] width 94 height 15
paste input "#M6FDRNE"
type input "#M6FDRNE"
click at [394, 155] on input "Package Value" at bounding box center [381, 155] width 94 height 15
type input "32.31"
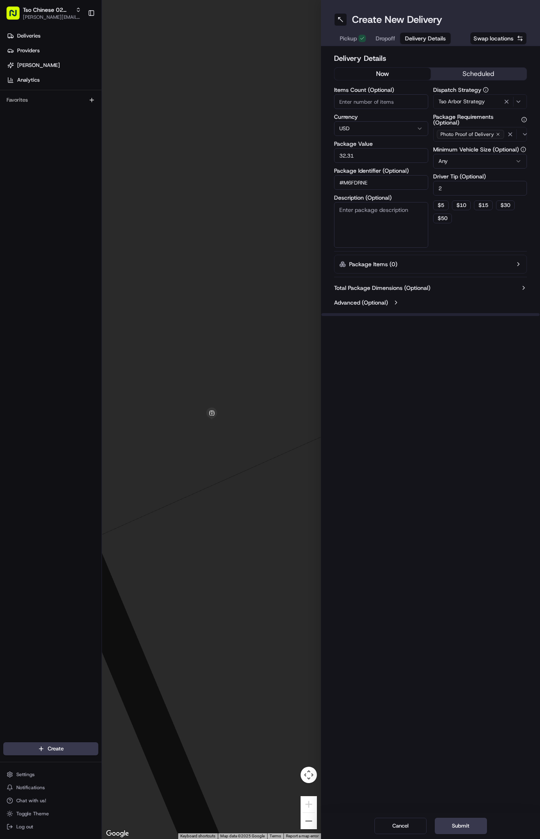
click at [392, 40] on span "Dropoff" at bounding box center [386, 38] width 20 height 8
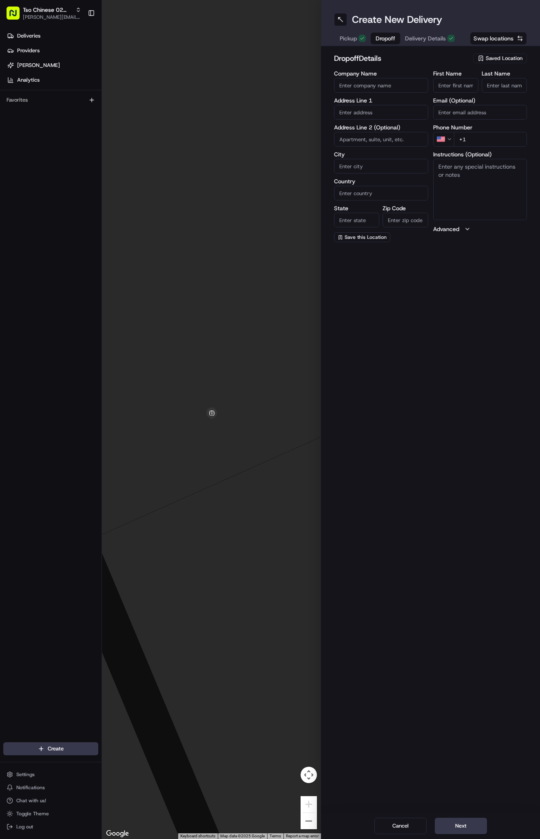
click at [458, 80] on input "First Name" at bounding box center [455, 85] width 45 height 15
paste input "[PERSON_NAME]"
type input "[PERSON_NAME]"
type input "."
click at [491, 136] on input "+1" at bounding box center [490, 139] width 73 height 15
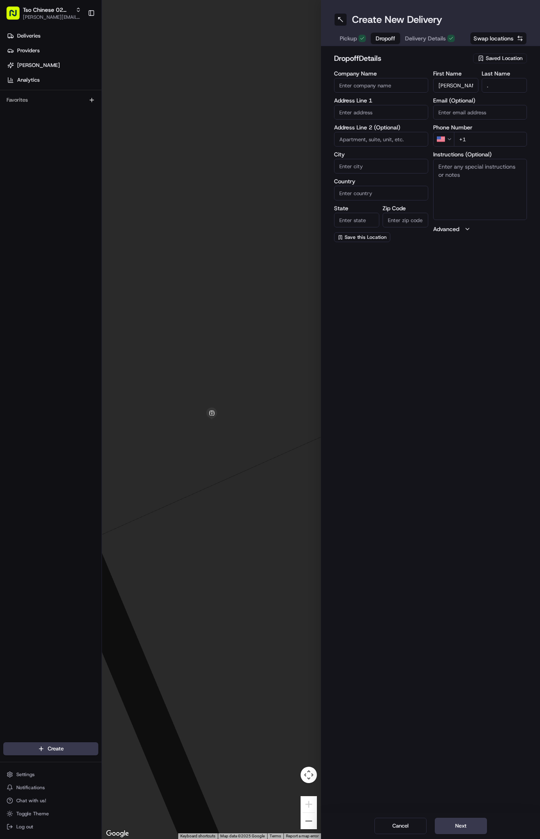
click at [491, 136] on input "+1" at bounding box center [490, 139] width 73 height 15
click at [489, 136] on input "+1" at bounding box center [490, 139] width 73 height 15
paste input "[PHONE_NUMBER]"
type input "[PHONE_NUMBER]"
click at [365, 115] on input "text" at bounding box center [381, 112] width 94 height 15
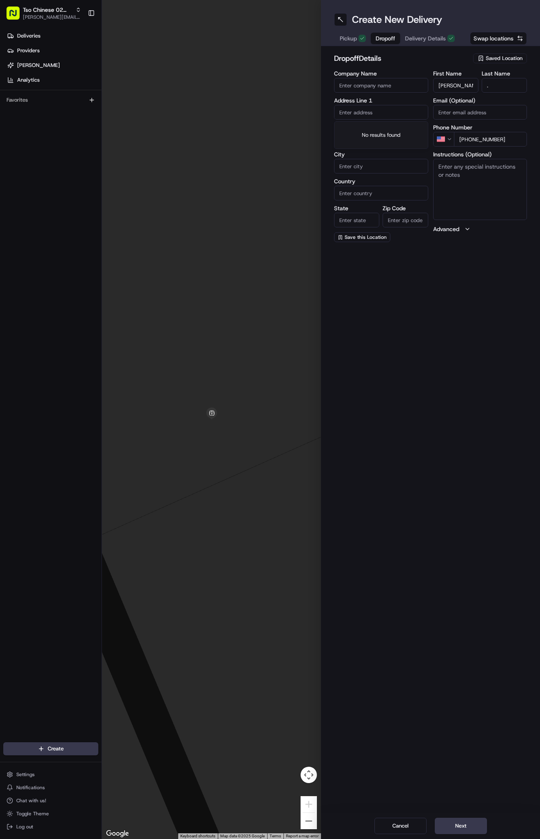
paste input "2000 W [PERSON_NAME]"
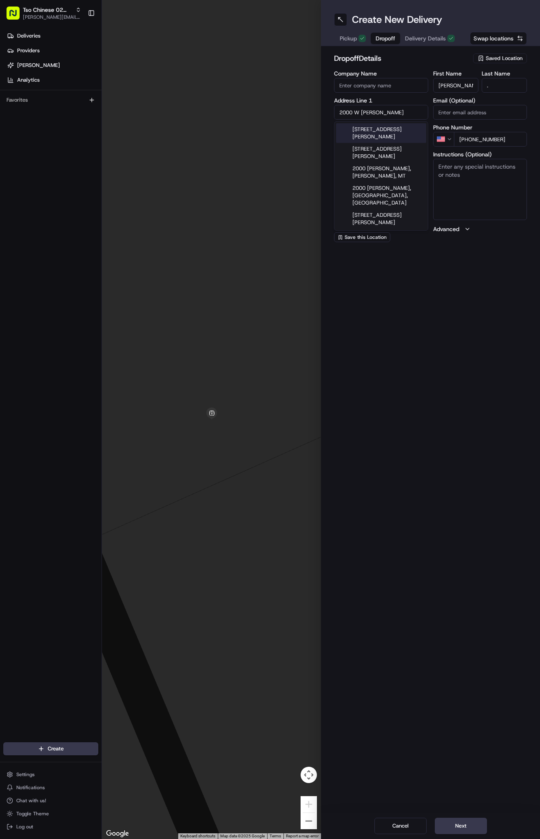
click at [391, 131] on div "[STREET_ADDRESS][PERSON_NAME]" at bounding box center [381, 133] width 90 height 20
type input "[STREET_ADDRESS][PERSON_NAME]"
type input "Austin"
type input "[GEOGRAPHIC_DATA]"
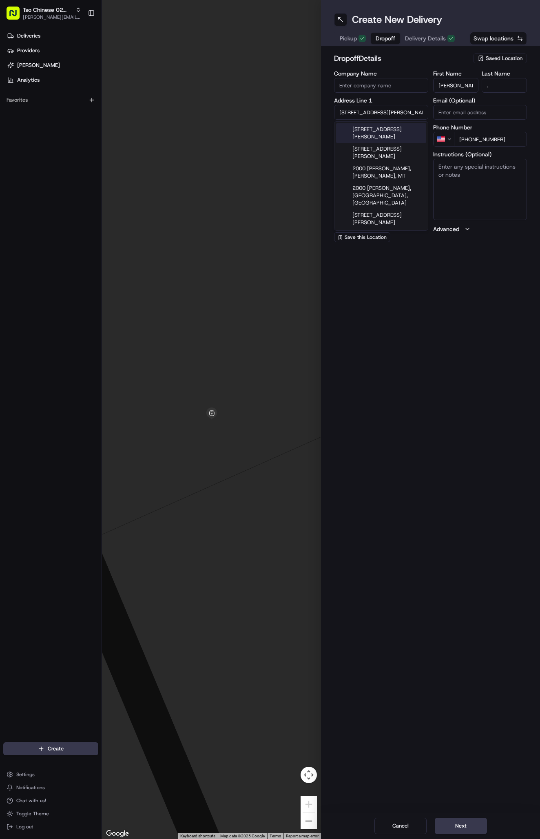
type input "78757"
type input "[STREET_ADDRESS][PERSON_NAME]"
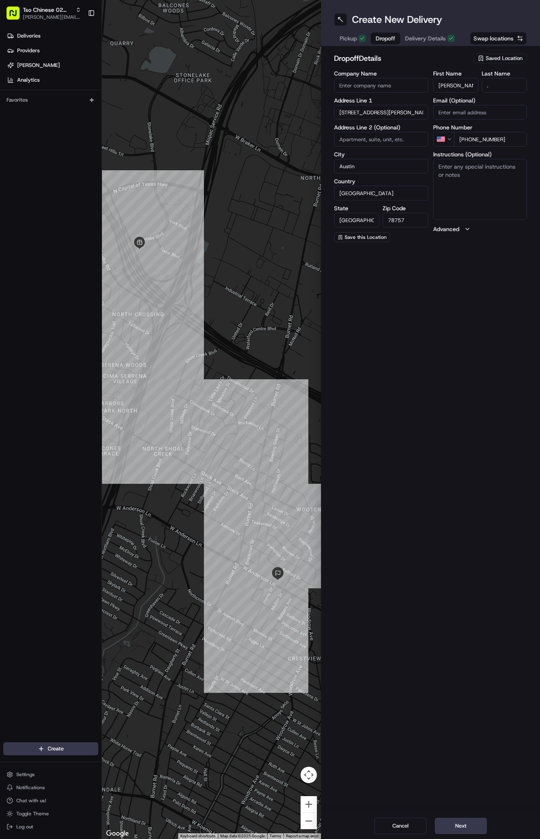
click at [463, 188] on textarea "Instructions (Optional)" at bounding box center [480, 189] width 94 height 61
paste textarea "Company: Concentra Urgent Care"
drag, startPoint x: 467, startPoint y: 164, endPoint x: 421, endPoint y: 164, distance: 45.3
click at [421, 164] on div "Company Name Address Line 1 [STREET_ADDRESS][PERSON_NAME] Address Line 2 (Optio…" at bounding box center [430, 156] width 193 height 171
click at [507, 162] on textarea "Concentra Urgent Care" at bounding box center [480, 189] width 94 height 61
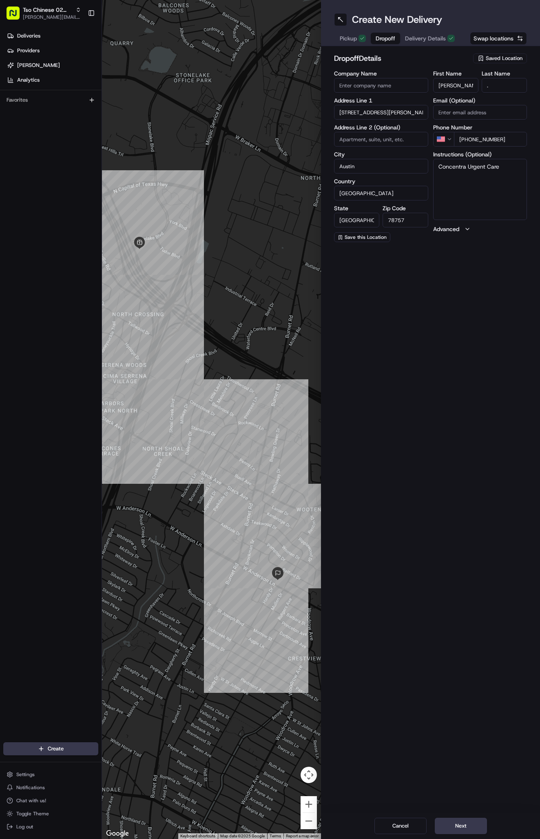
click at [504, 173] on textarea "Concentra Urgent Care" at bounding box center [480, 189] width 94 height 61
paste textarea "Leave at front office, please and thank you!"
type textarea "Concentra Urgent Care. Leave at front office, please and thank you!"
click at [465, 825] on button "Next" at bounding box center [461, 826] width 52 height 16
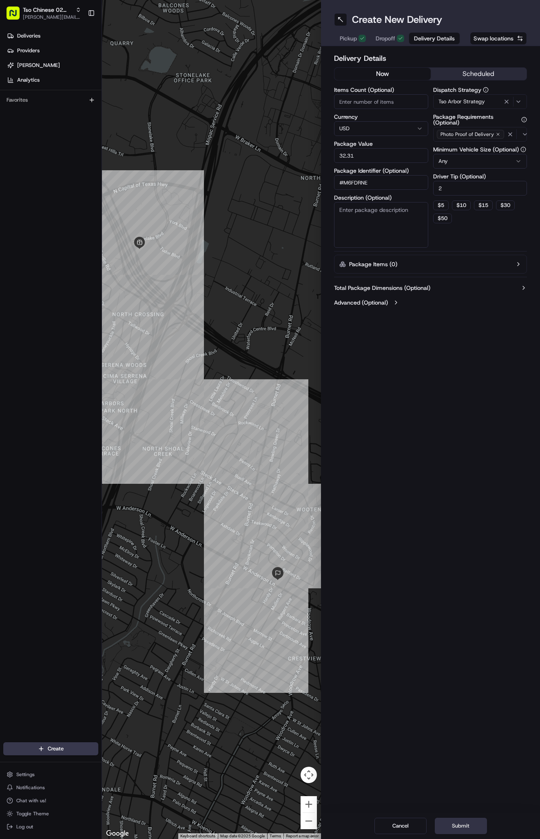
click at [465, 825] on button "Submit" at bounding box center [461, 826] width 52 height 16
click at [465, 825] on div "Cancel Submit" at bounding box center [430, 826] width 219 height 26
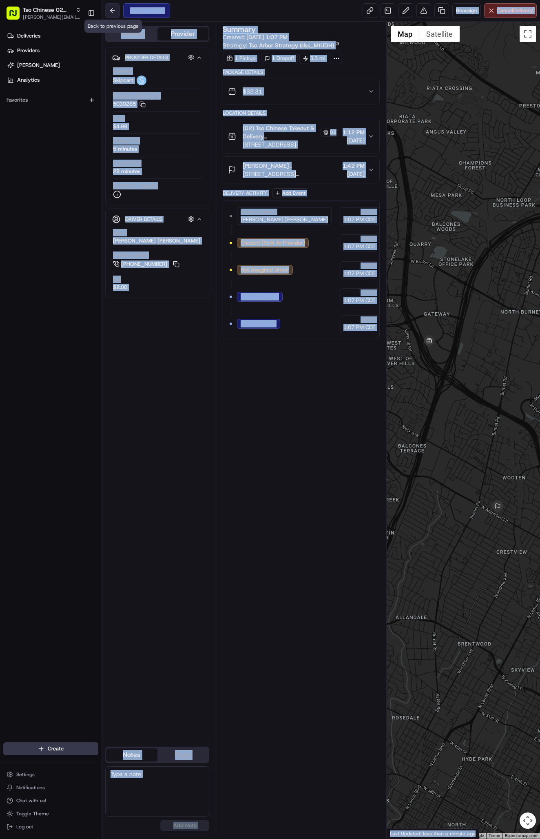
click at [117, 7] on button at bounding box center [112, 10] width 15 height 15
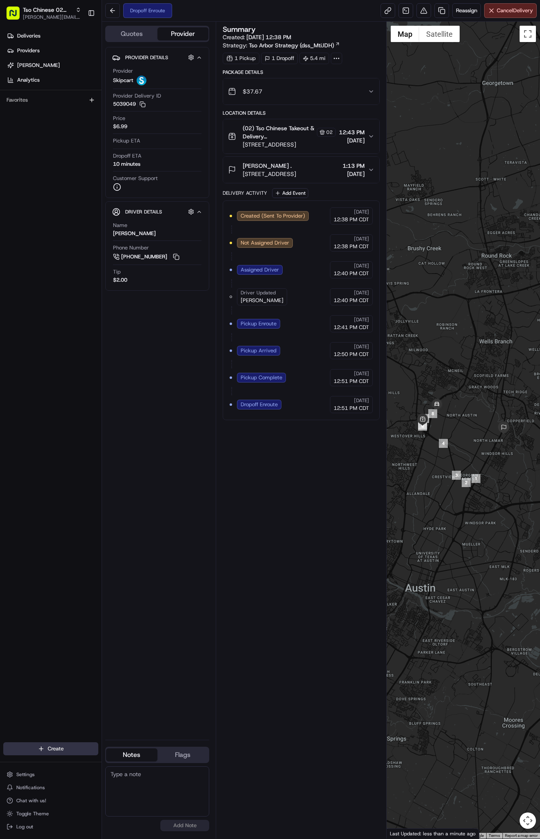
click at [54, 749] on html "Tso Chinese 02 Arbor [PERSON_NAME][EMAIL_ADDRESS][DOMAIN_NAME] Toggle Sidebar D…" at bounding box center [270, 419] width 540 height 839
click at [127, 764] on link "Delivery" at bounding box center [147, 763] width 91 height 15
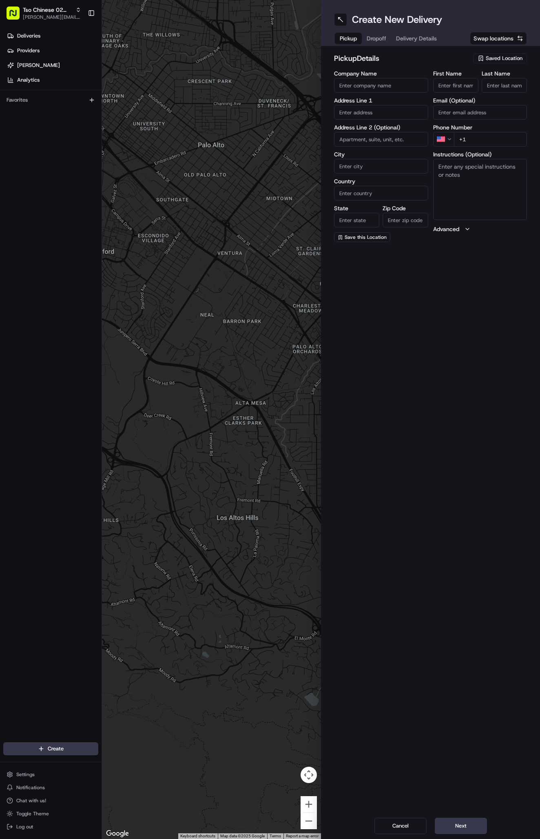
click at [499, 59] on span "Saved Location" at bounding box center [504, 58] width 37 height 7
click at [505, 91] on span "(02) Tso Chinese Takeout & Delivery [GEOGRAPHIC_DATA] (02)" at bounding box center [486, 92] width 100 height 15
type input "(02) Tso Chinese Takeout & Delivery [GEOGRAPHIC_DATA]"
type input "Bldg E Ste 402"
type input "Austin"
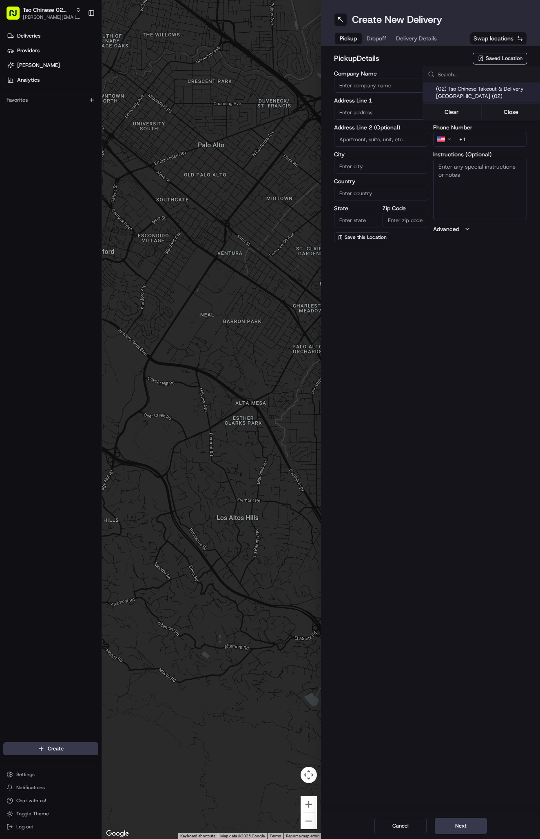
type input "US"
type input "[GEOGRAPHIC_DATA]"
type input "78759"
type input "Tso Chinese"
type input "Arboretum Crossing Manager"
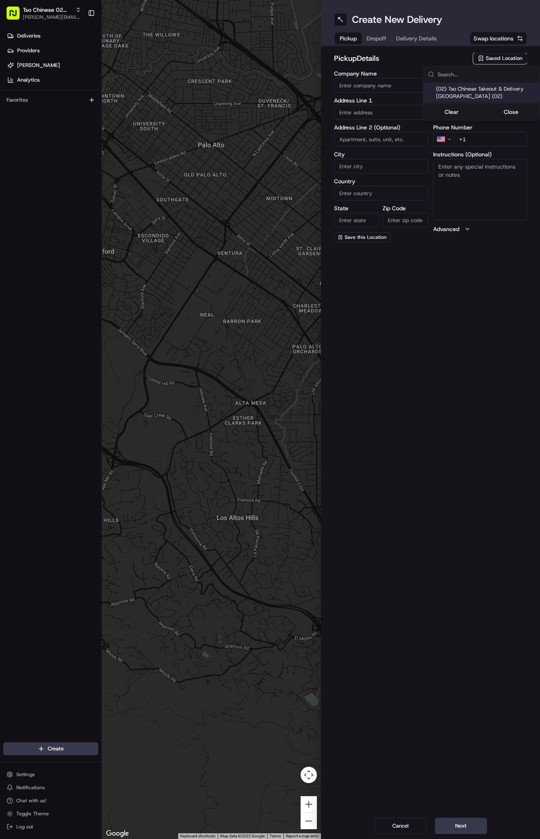
type input "arborstore@tsochinese.com"
type input "+1 512 344 9434"
type textarea "Submit a picture displaying address & food as Proof of Delivery. Envía una foto…"
type input "9333 Research Blvd"
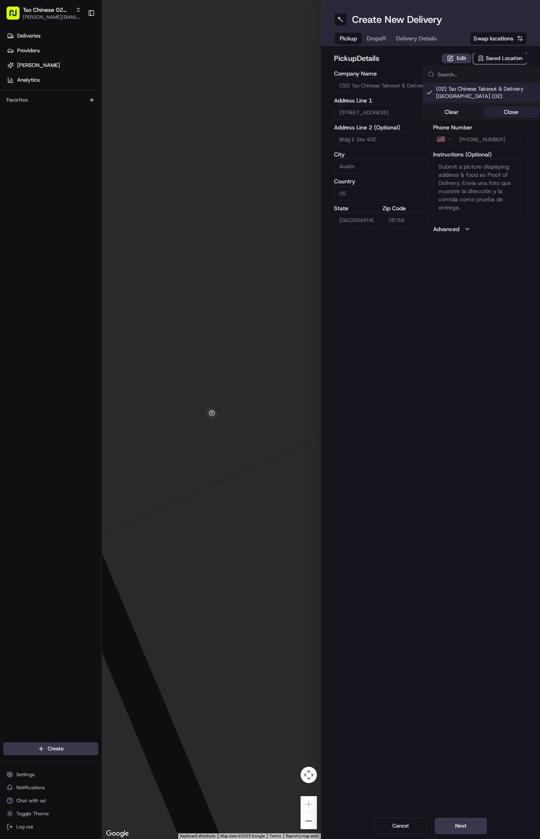
click at [510, 106] on button "Close" at bounding box center [512, 111] width 56 height 11
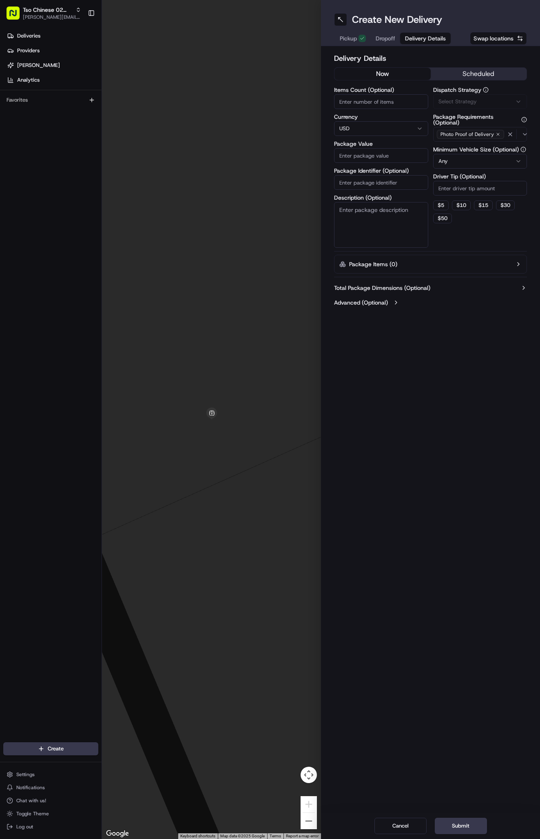
click at [402, 34] on button "Delivery Details" at bounding box center [425, 38] width 51 height 11
click at [466, 97] on button "Via Automation" at bounding box center [480, 101] width 94 height 15
click at [483, 144] on span "Tso Arbor Strategy" at bounding box center [486, 145] width 100 height 7
click at [516, 163] on button "Close" at bounding box center [512, 161] width 56 height 11
click at [478, 191] on input "Driver Tip (Optional)" at bounding box center [480, 188] width 94 height 15
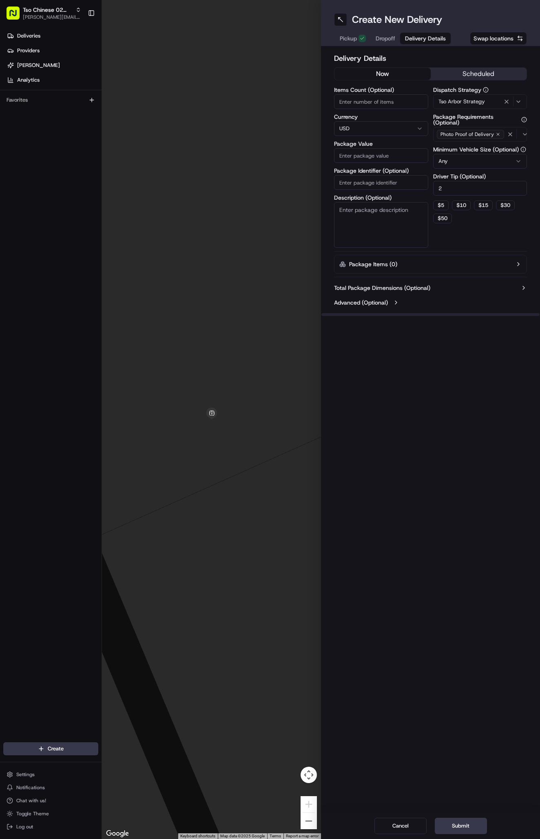
type input "2"
click at [408, 184] on input "Package Identifier (Optional)" at bounding box center [381, 182] width 94 height 15
click at [388, 180] on input "Package Identifier (Optional)" at bounding box center [381, 182] width 94 height 15
paste input "#XVYBJ6P"
type input "#XVYBJ6P"
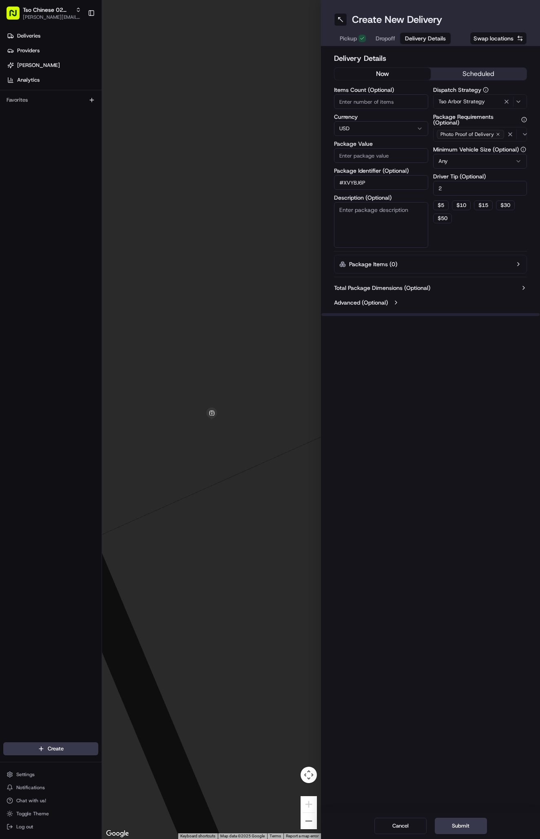
click at [388, 154] on input "Package Value" at bounding box center [381, 155] width 94 height 15
type input "33.18"
click at [391, 39] on span "Dropoff" at bounding box center [386, 38] width 20 height 8
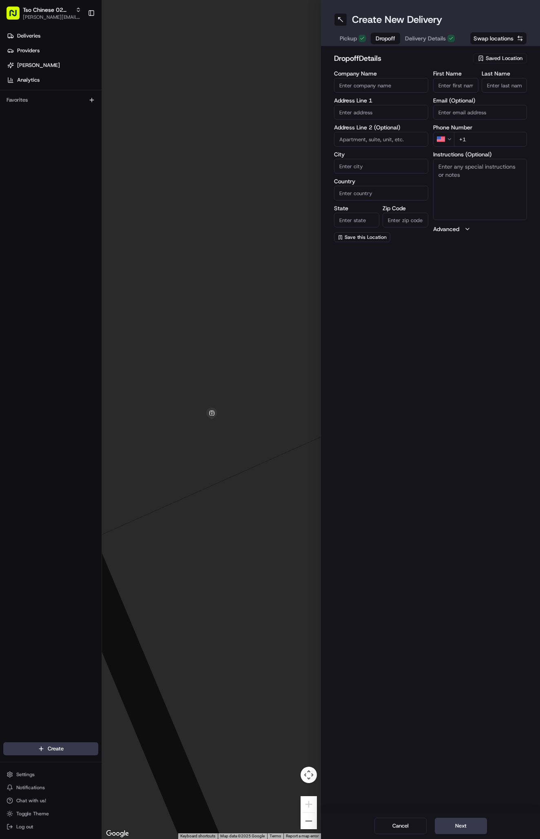
click at [456, 84] on input "First Name" at bounding box center [455, 85] width 45 height 15
paste input "Fernanda Keeler"
type input "Fernanda Keeler"
type input "."
click at [479, 138] on input "+1" at bounding box center [490, 139] width 73 height 15
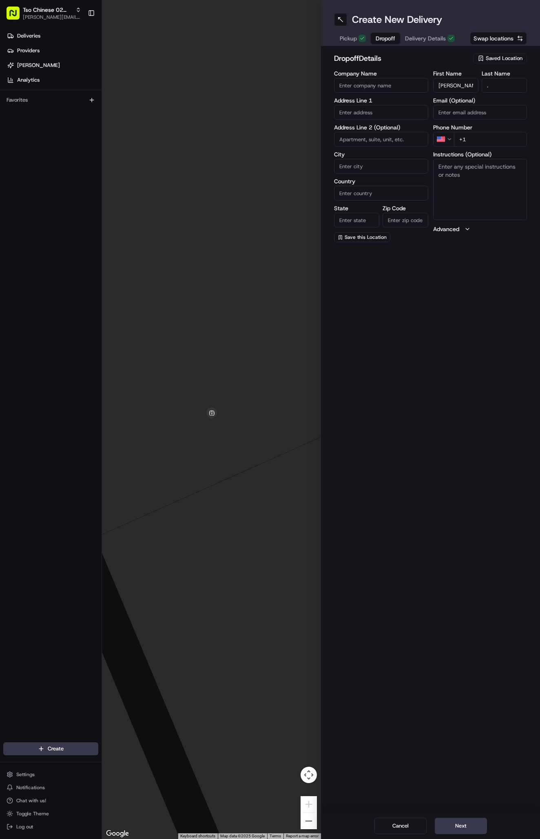
paste input "512 915 8301"
type input "+1 512 915 8301"
click at [375, 114] on input "text" at bounding box center [381, 112] width 94 height 15
paste input "1015 Silbury Dr"
click at [397, 128] on div "1015 Silbury Dr, Austin, TX" at bounding box center [381, 136] width 90 height 27
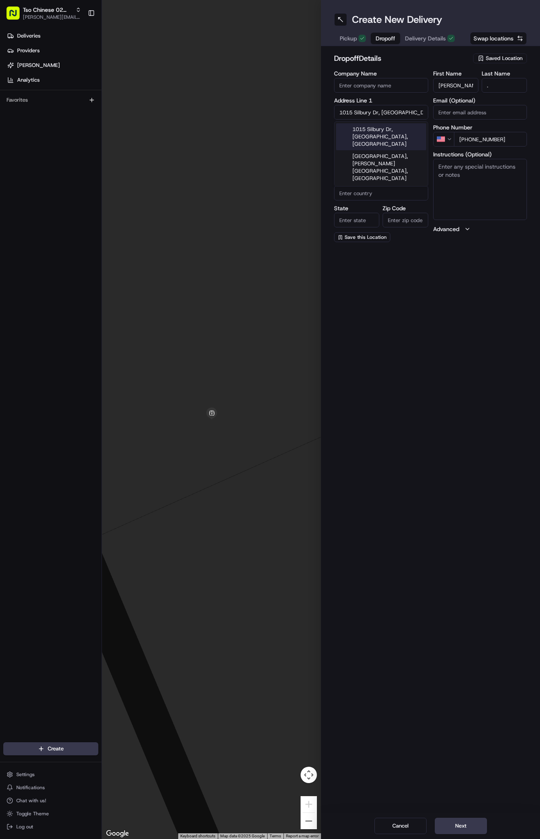
type input "1015 Silbury Dr, Austin, TX 78758, USA"
type input "Austin"
type input "United States"
type input "TX"
type input "78758"
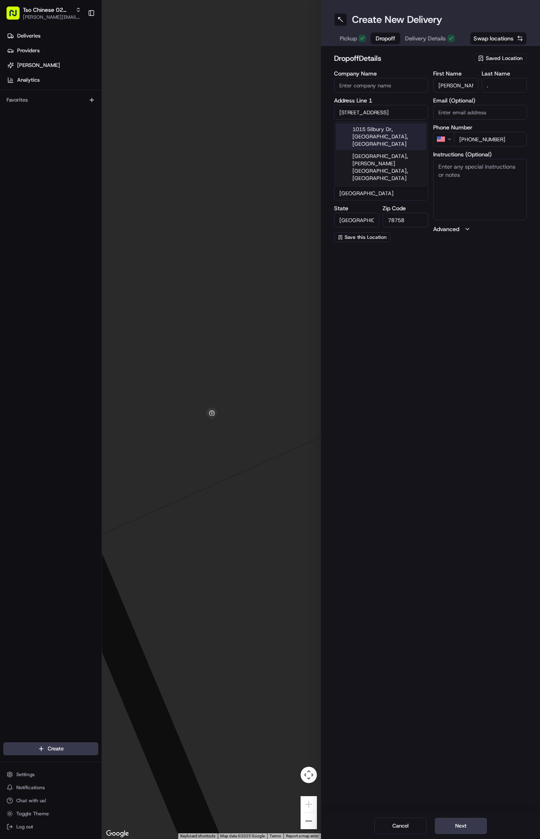
type input "1015 Silbury Drive"
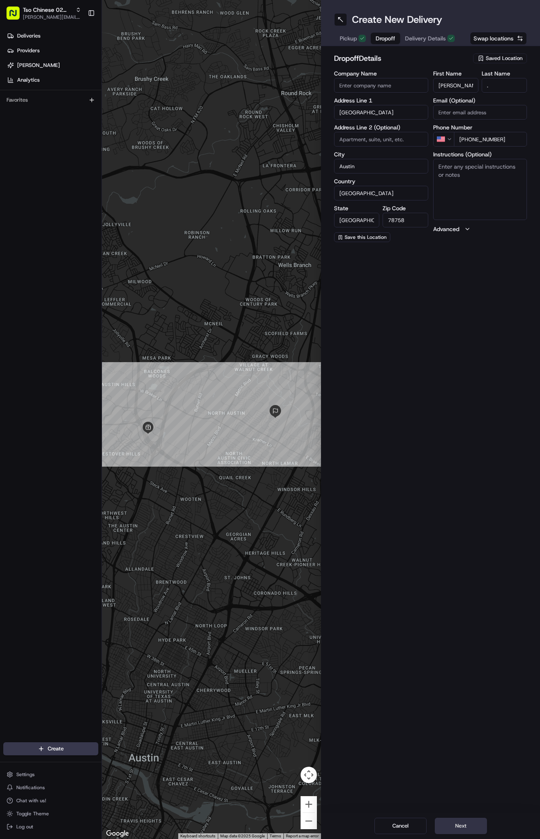
click at [458, 826] on button "Next" at bounding box center [461, 826] width 52 height 16
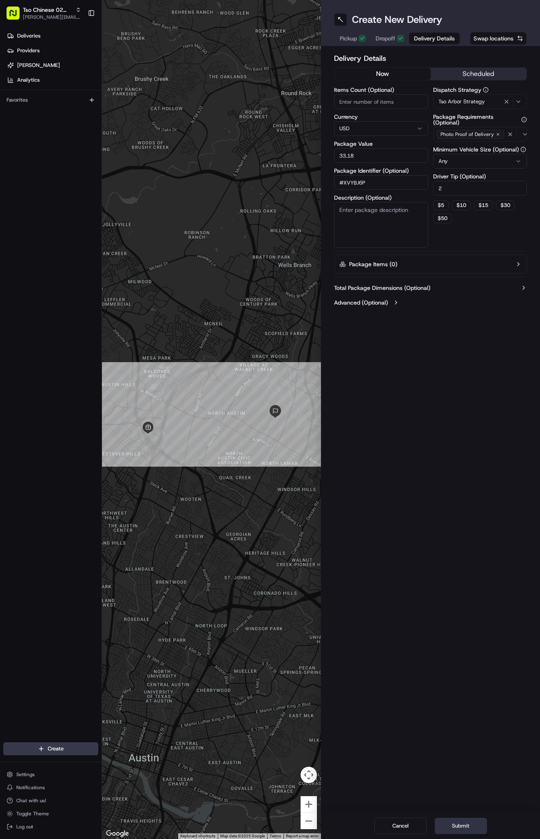
click at [458, 826] on button "Submit" at bounding box center [461, 826] width 52 height 16
click at [458, 826] on div "Cancel Submit" at bounding box center [430, 826] width 219 height 26
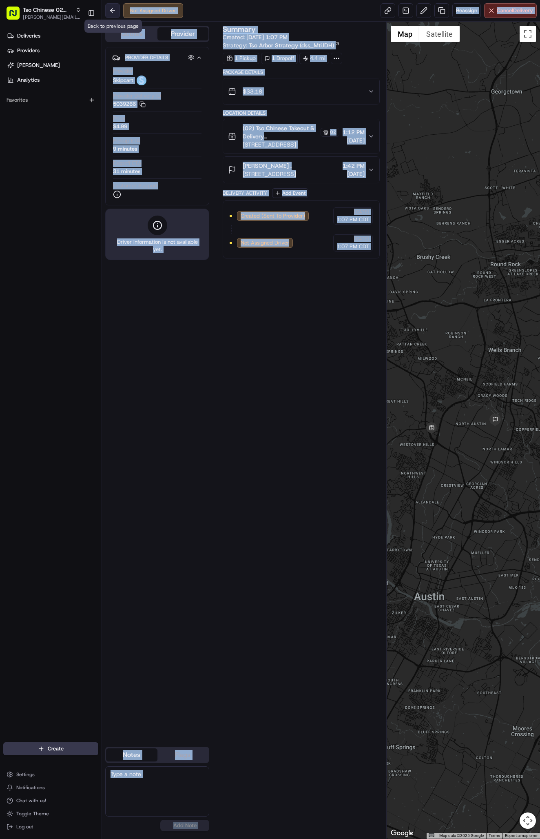
click at [110, 9] on button at bounding box center [112, 10] width 15 height 15
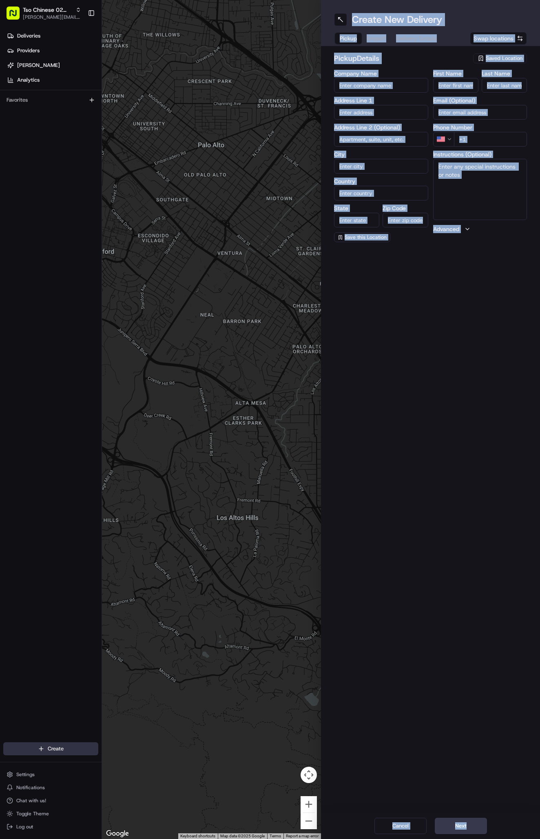
click at [45, 745] on html "Tso Chinese 02 Arbor antonia@tsochinese.com Toggle Sidebar Deliveries Providers…" at bounding box center [270, 419] width 540 height 839
click at [124, 766] on link "Delivery" at bounding box center [147, 763] width 91 height 15
